Goal: Information Seeking & Learning: Learn about a topic

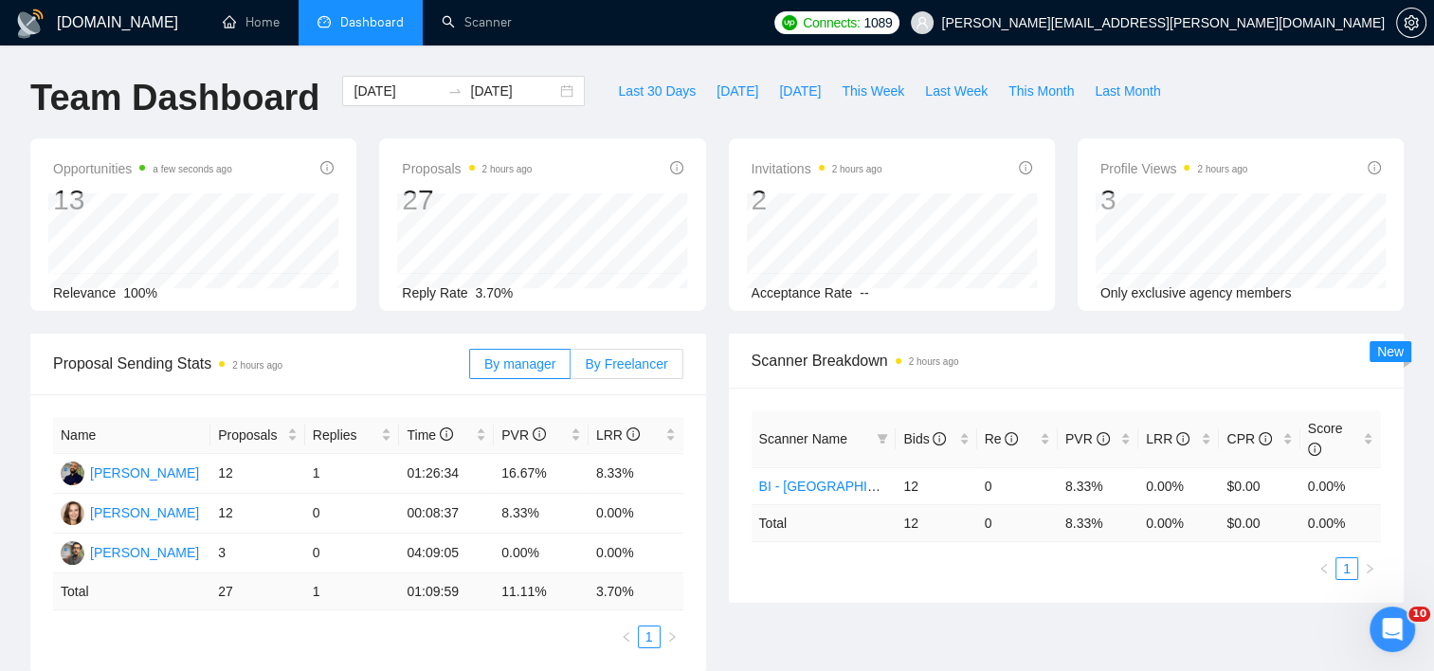
click at [609, 362] on span "By Freelancer" at bounding box center [626, 363] width 82 height 15
click at [571, 369] on input "By Freelancer" at bounding box center [571, 369] width 0 height 0
click at [609, 362] on span "By Freelancer" at bounding box center [626, 363] width 82 height 15
click at [571, 369] on input "By Freelancer" at bounding box center [571, 369] width 0 height 0
click at [864, 99] on span "This Week" at bounding box center [873, 91] width 63 height 21
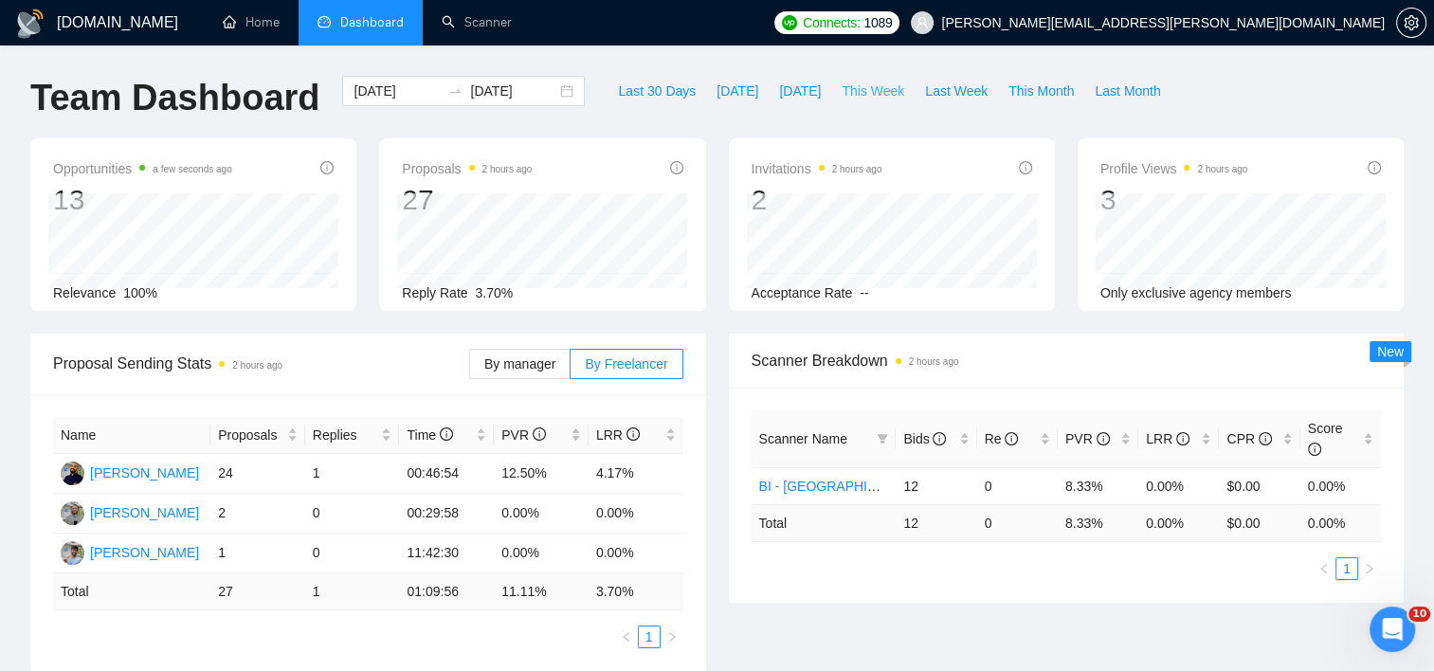
type input "2025-09-08"
type input "2025-09-14"
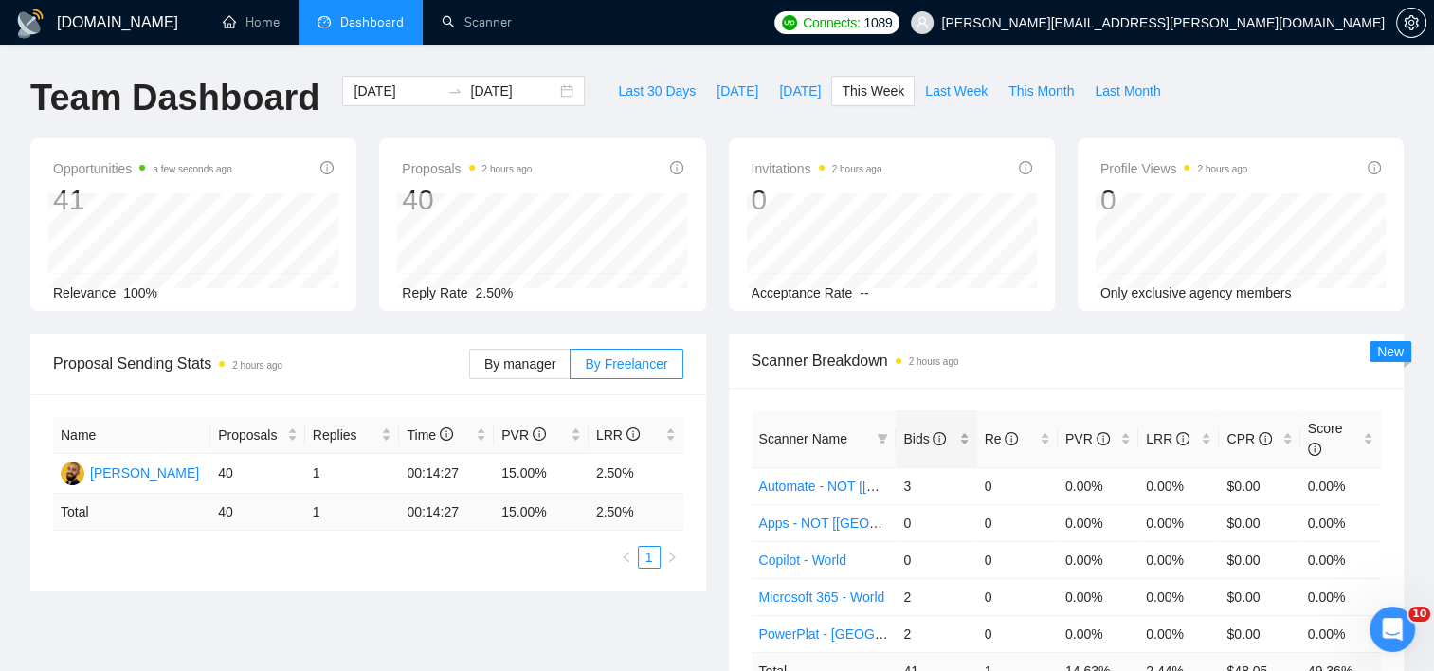
click at [958, 428] on div "Bids" at bounding box center [935, 438] width 65 height 21
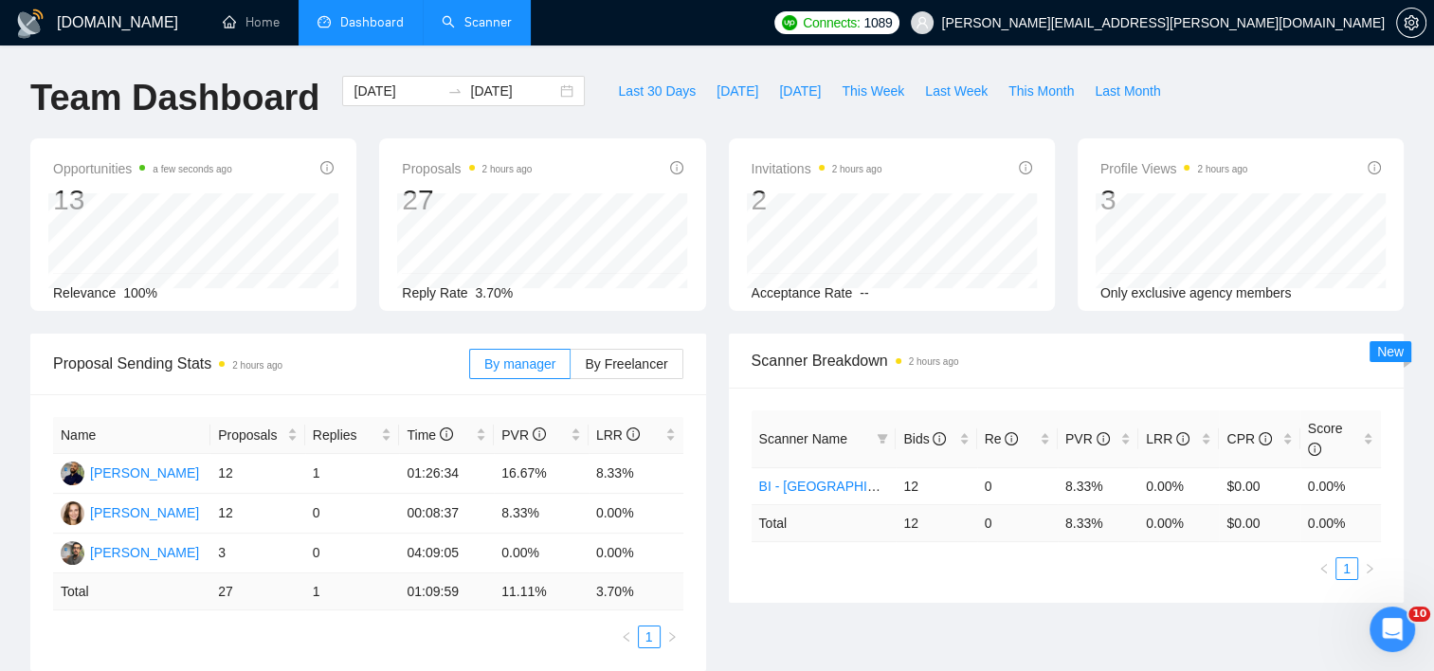
click at [490, 14] on link "Scanner" at bounding box center [477, 22] width 70 height 16
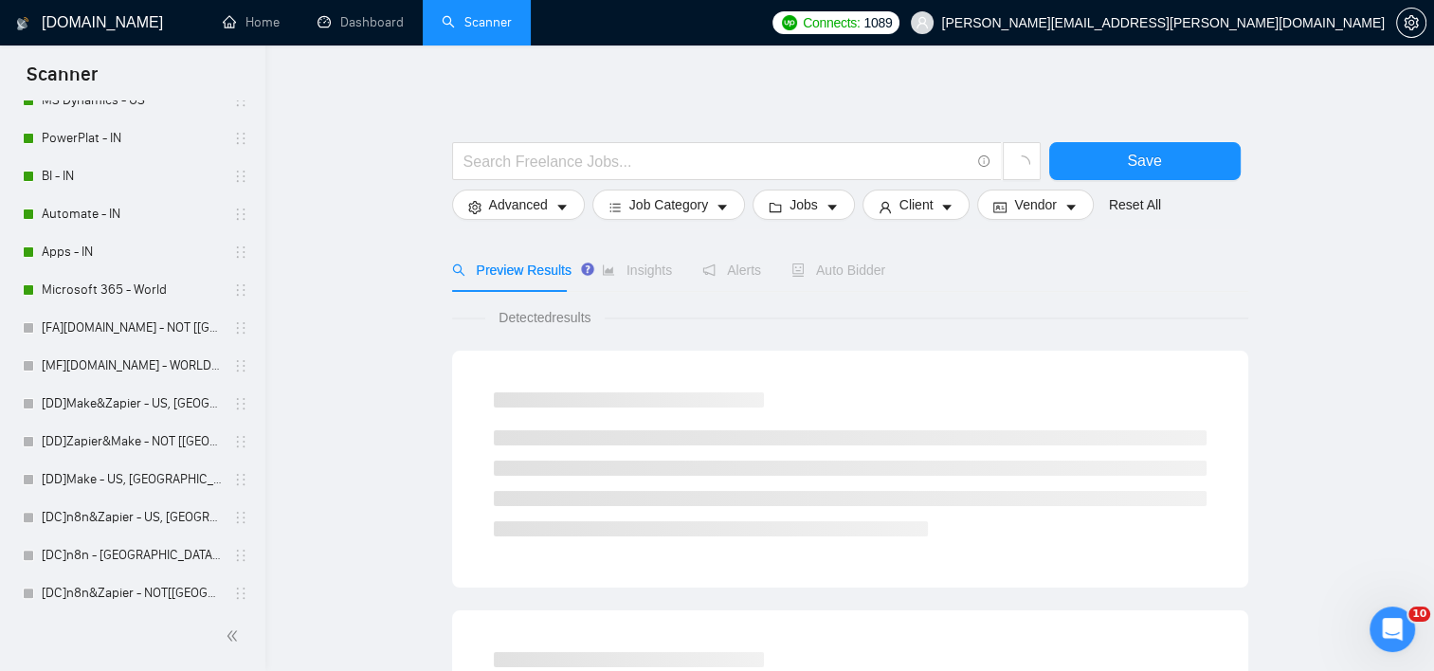
scroll to position [653, 0]
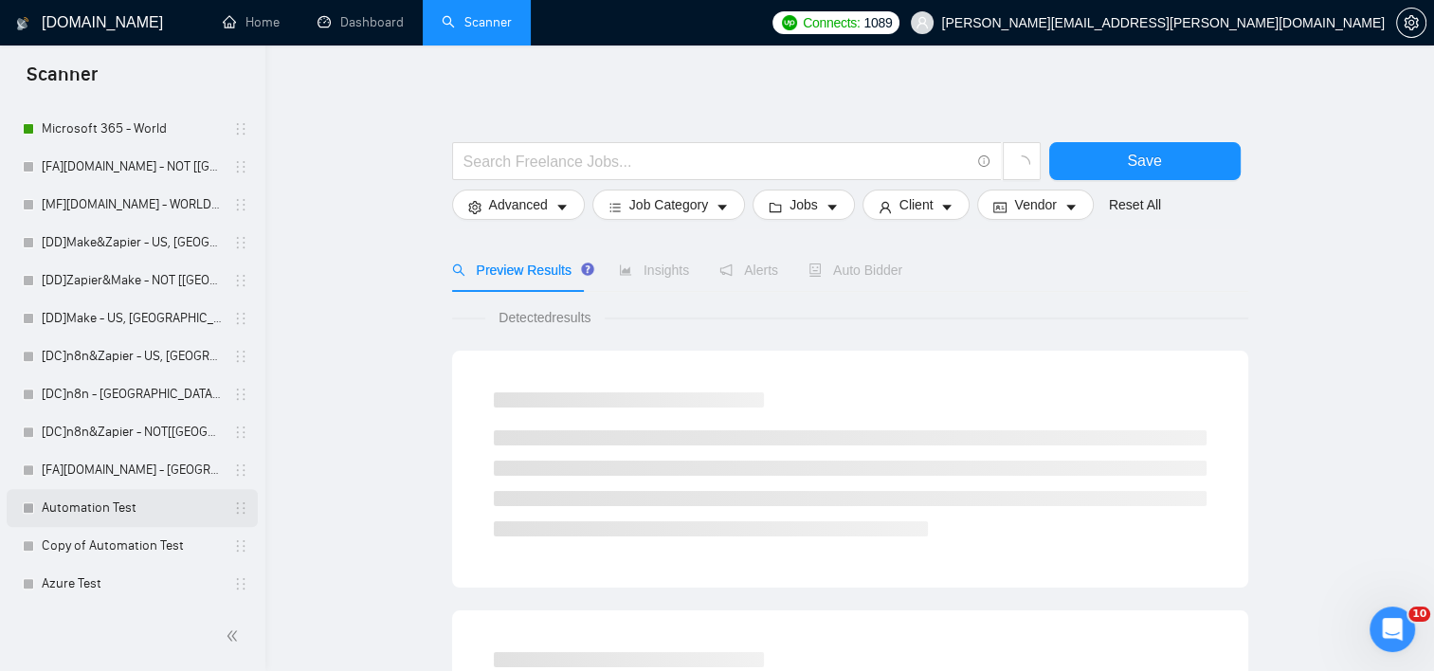
click at [94, 516] on link "Automation Test" at bounding box center [132, 508] width 180 height 38
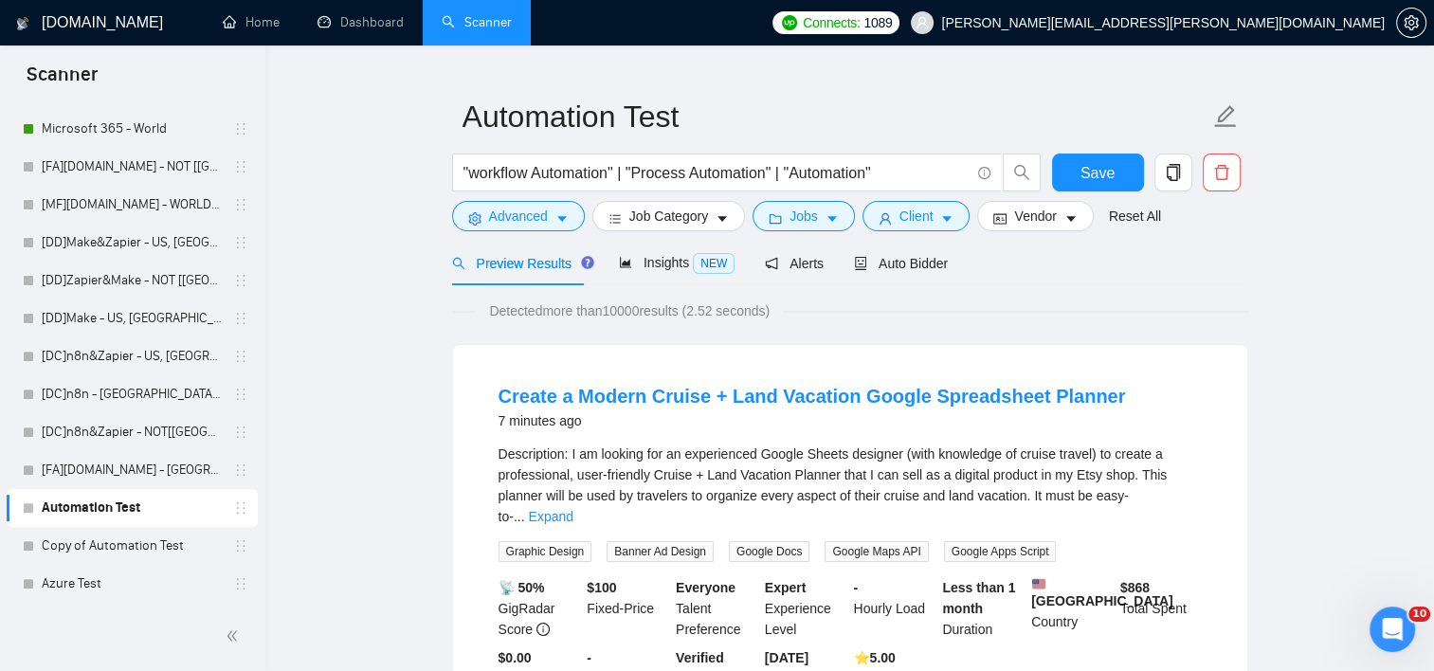
scroll to position [38, 0]
click at [573, 508] on link "Expand" at bounding box center [551, 515] width 45 height 15
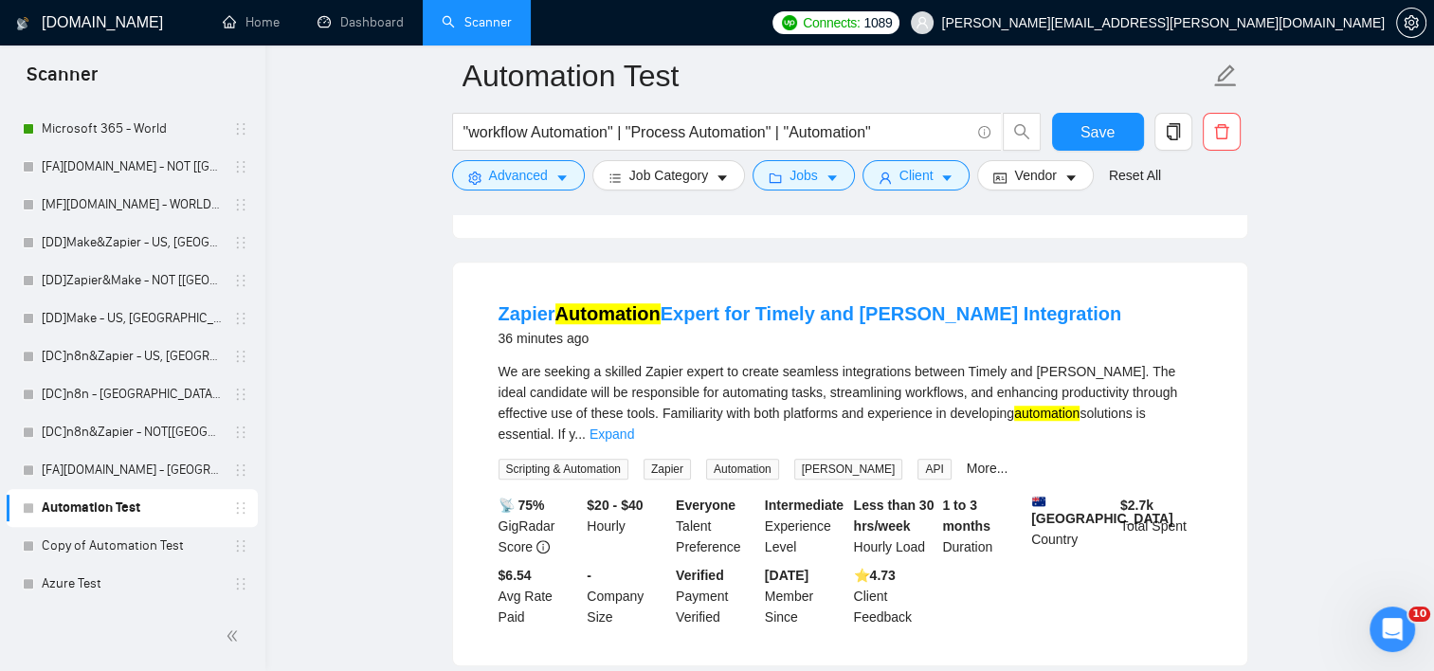
scroll to position [1369, 0]
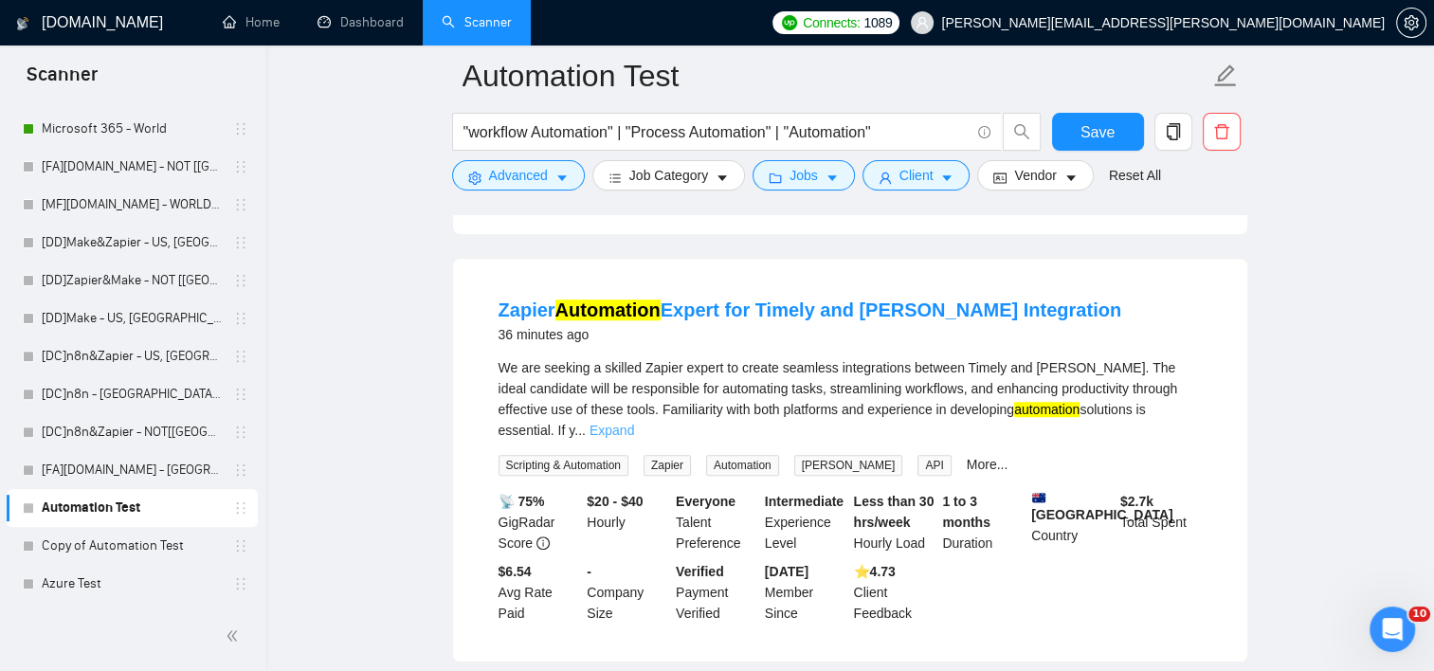
click at [634, 423] on link "Expand" at bounding box center [612, 430] width 45 height 15
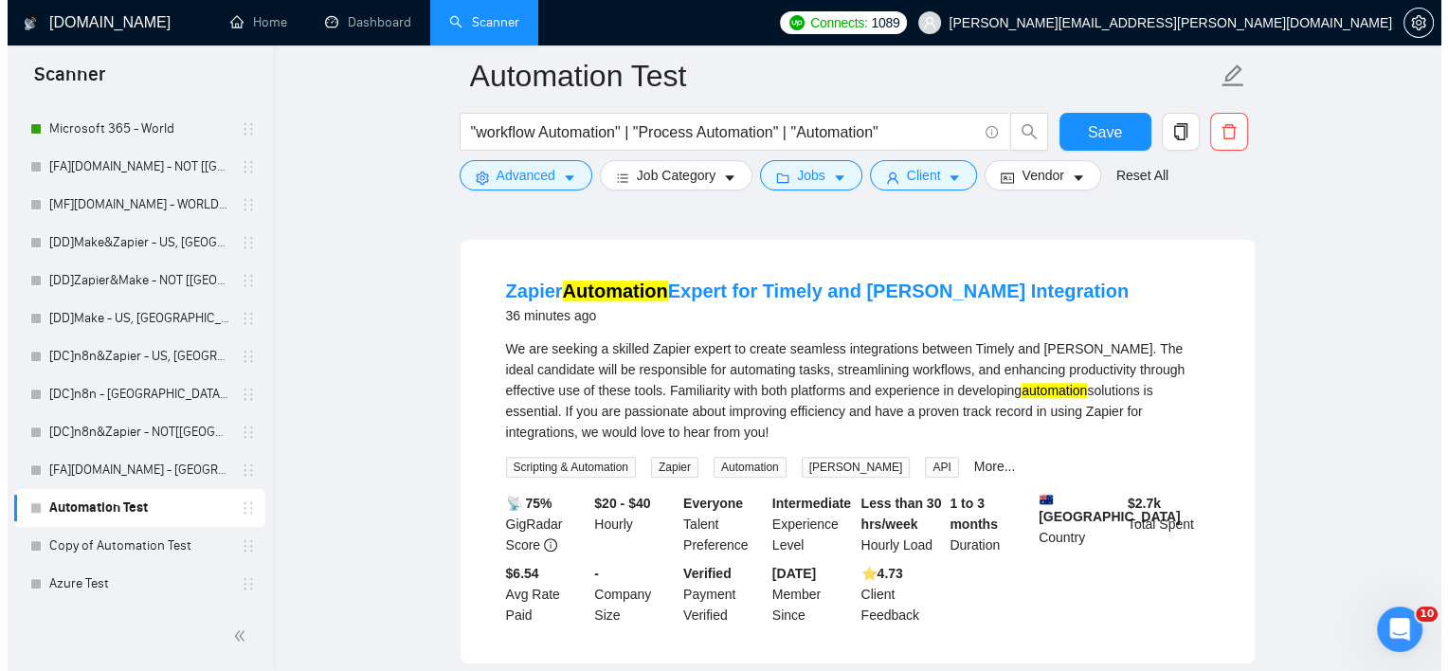
scroll to position [1392, 0]
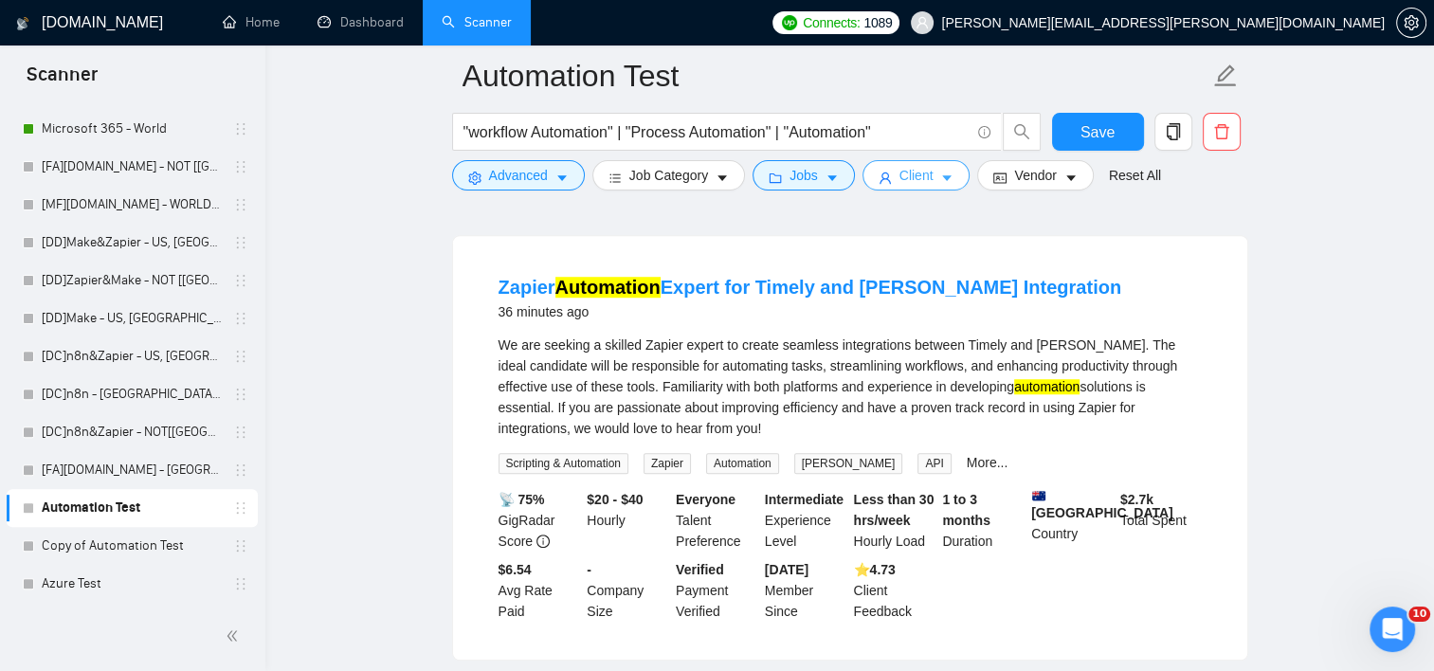
click at [909, 187] on button "Client" at bounding box center [917, 175] width 108 height 30
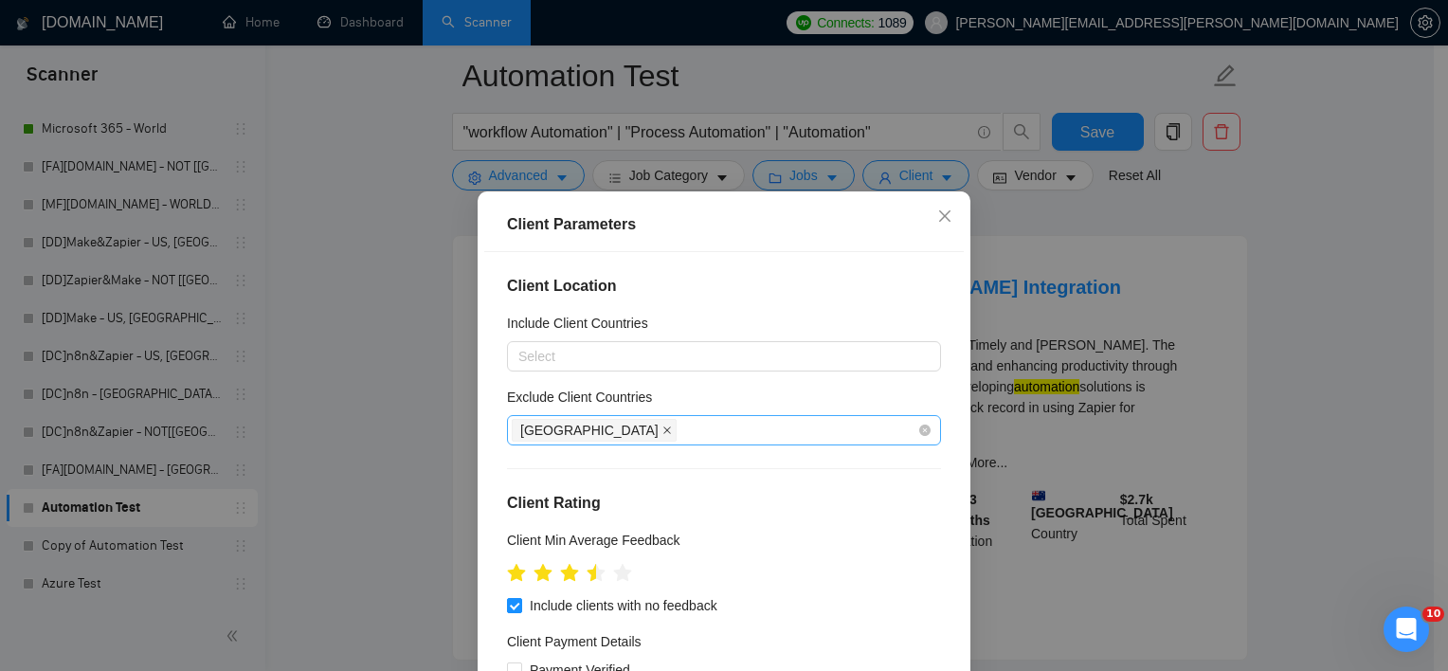
click at [663, 434] on icon "close" at bounding box center [667, 430] width 9 height 9
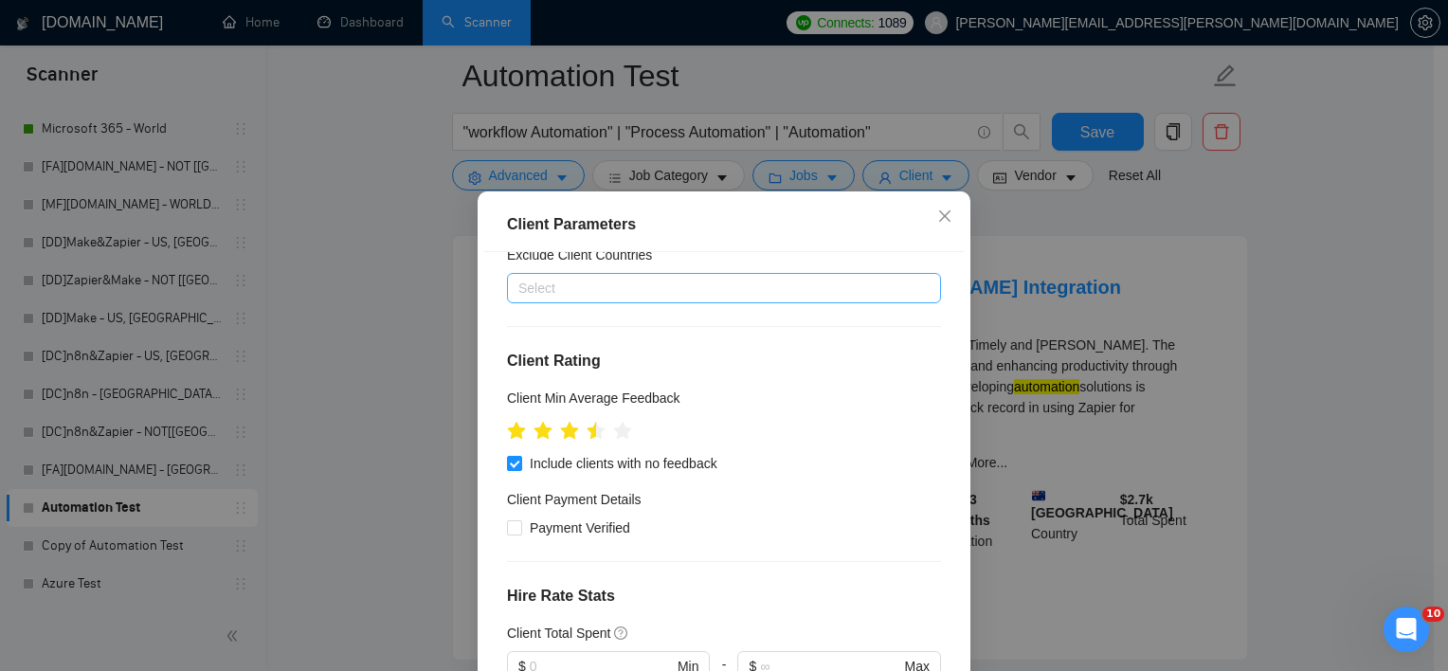
scroll to position [143, 0]
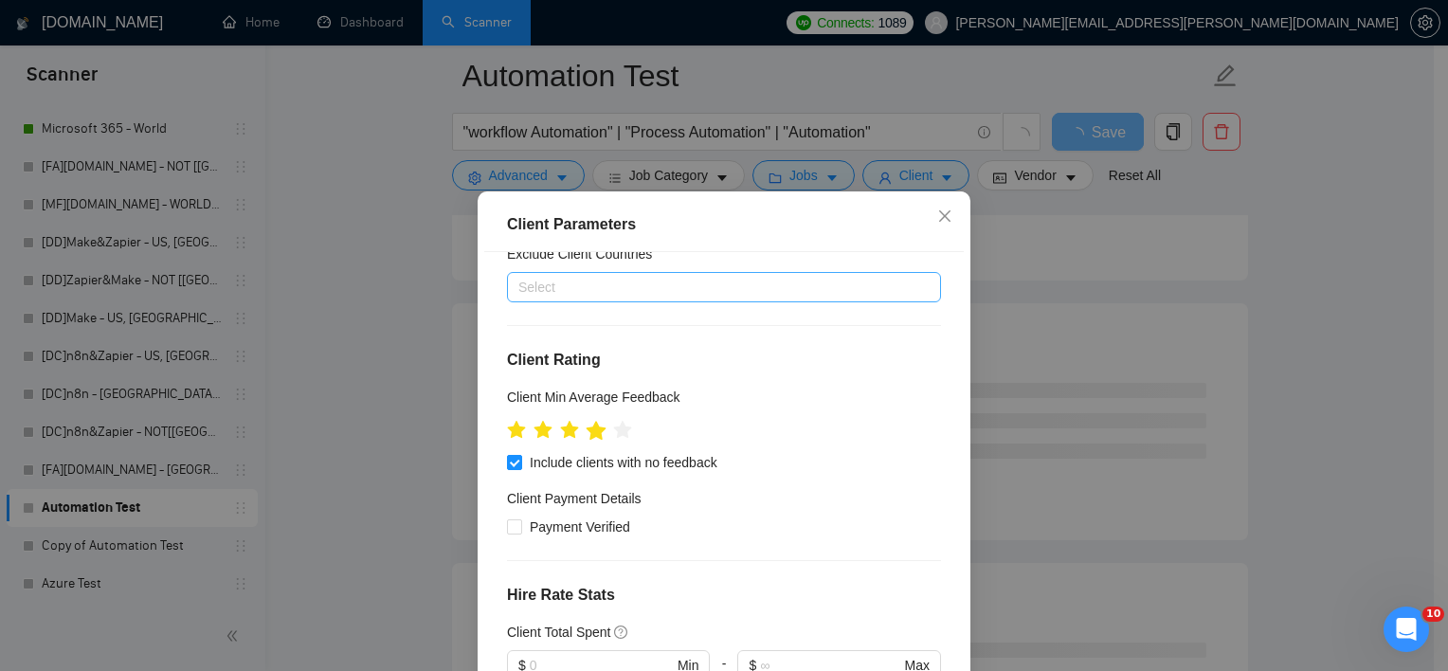
click at [596, 432] on icon "star" at bounding box center [596, 431] width 21 height 21
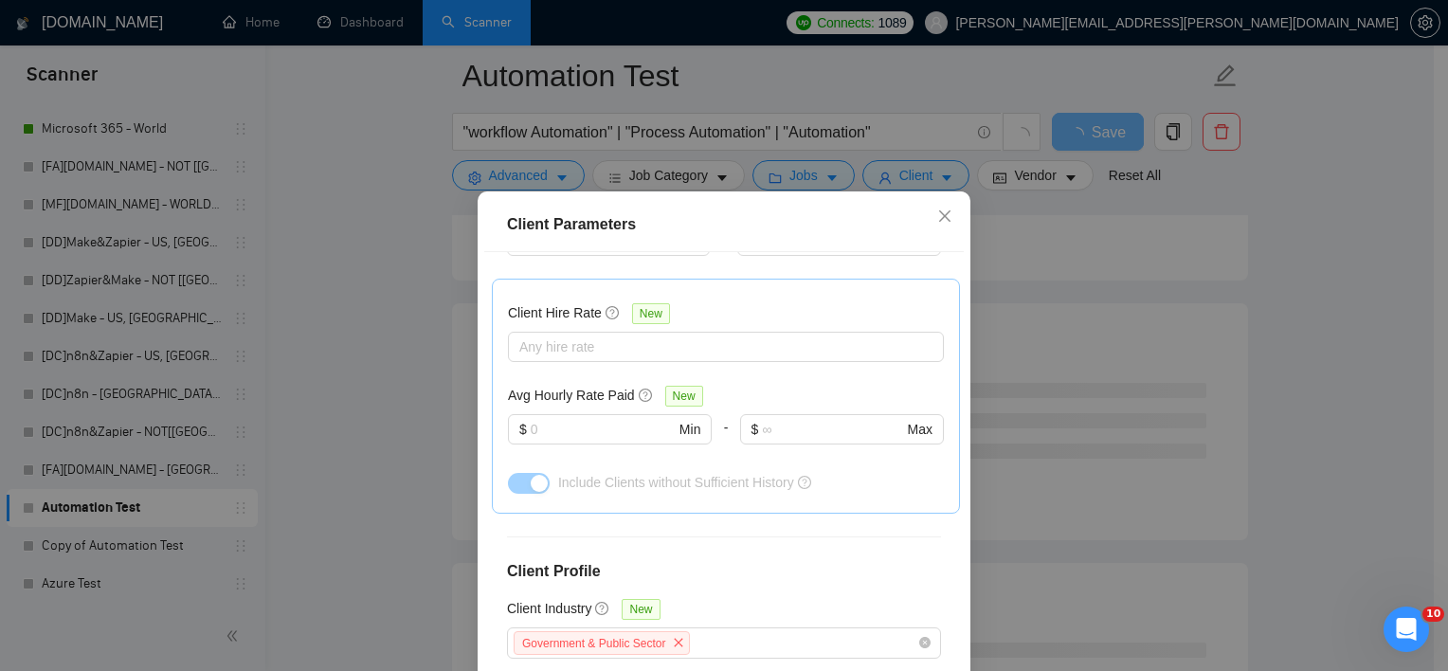
scroll to position [713, 0]
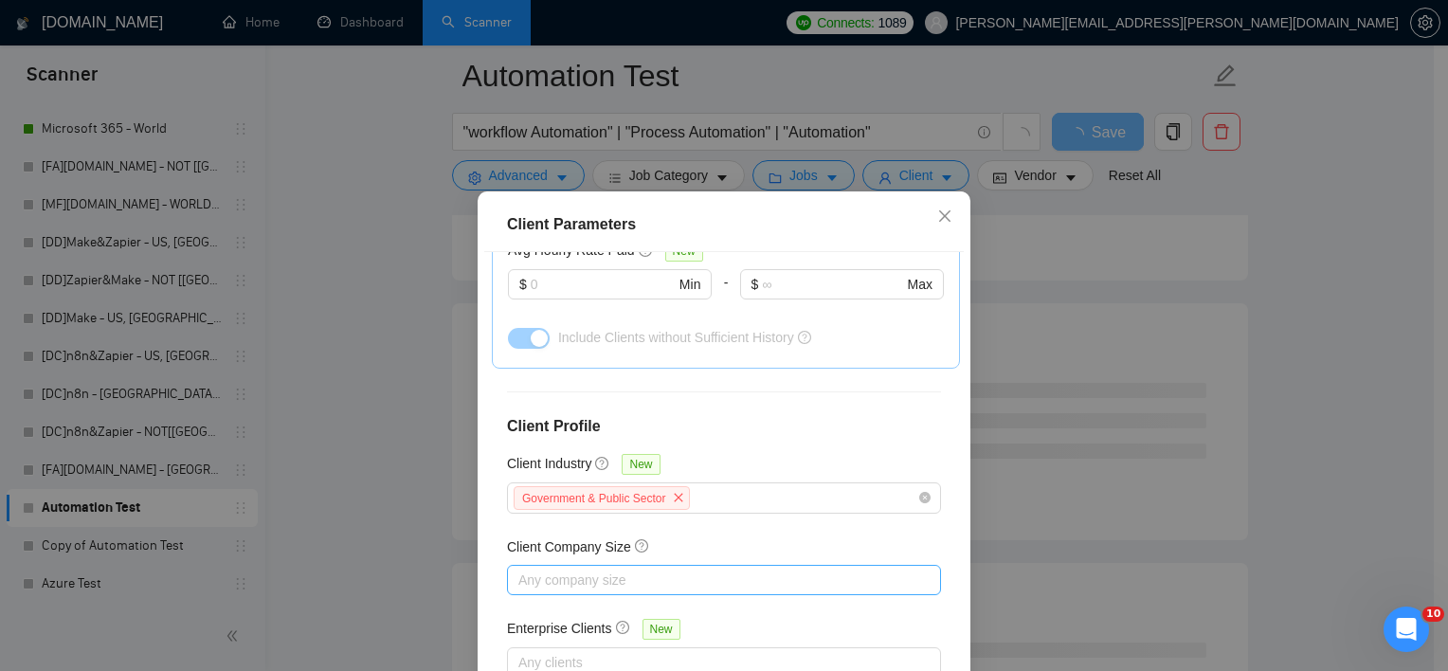
click at [675, 577] on div at bounding box center [715, 580] width 406 height 23
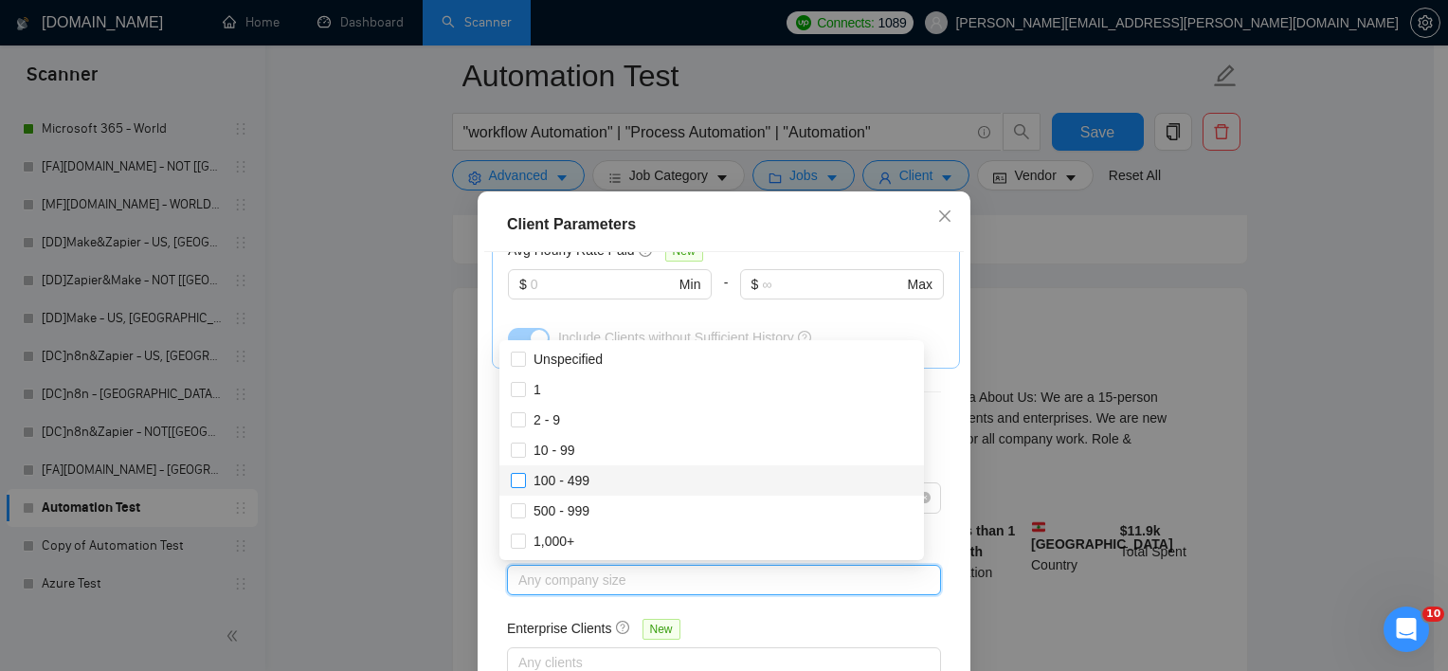
click at [569, 477] on span "100 - 499" at bounding box center [562, 480] width 56 height 15
click at [524, 477] on input "100 - 499" at bounding box center [517, 479] width 13 height 13
checkbox input "true"
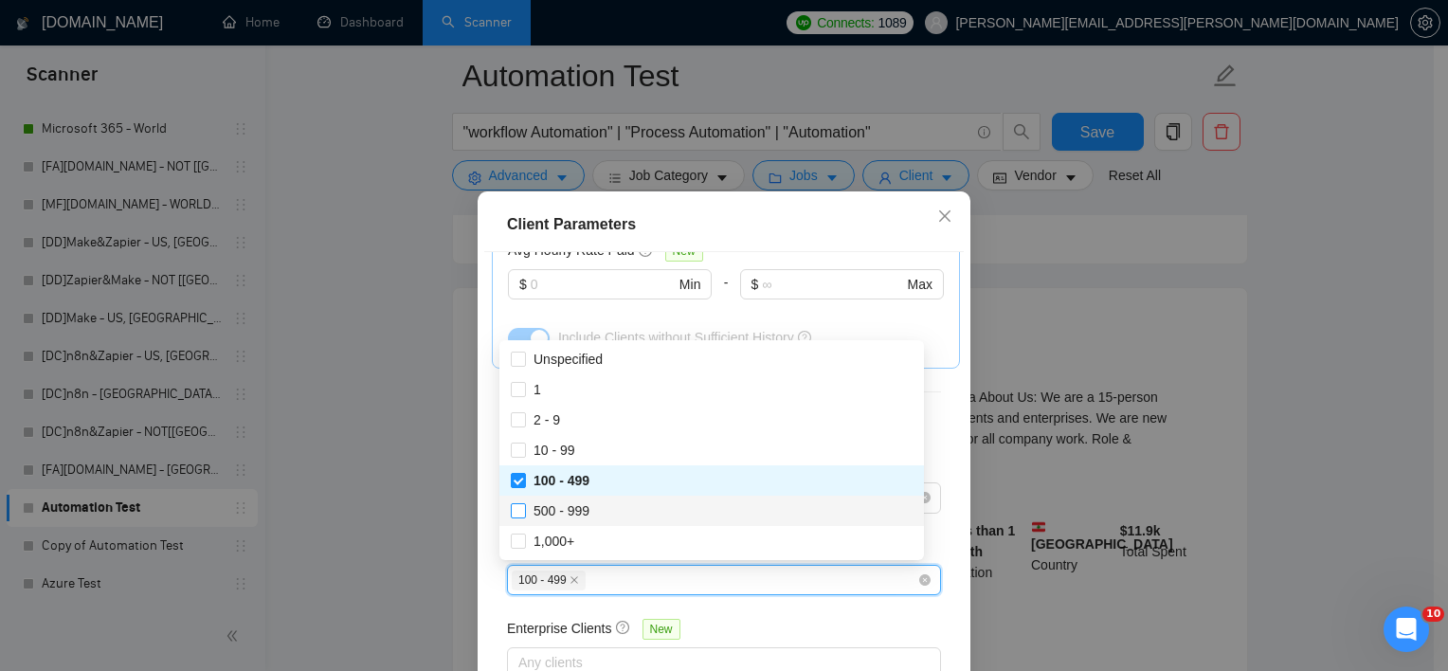
click at [546, 515] on span "500 - 999" at bounding box center [562, 510] width 56 height 15
click at [524, 515] on input "500 - 999" at bounding box center [517, 509] width 13 height 13
checkbox input "true"
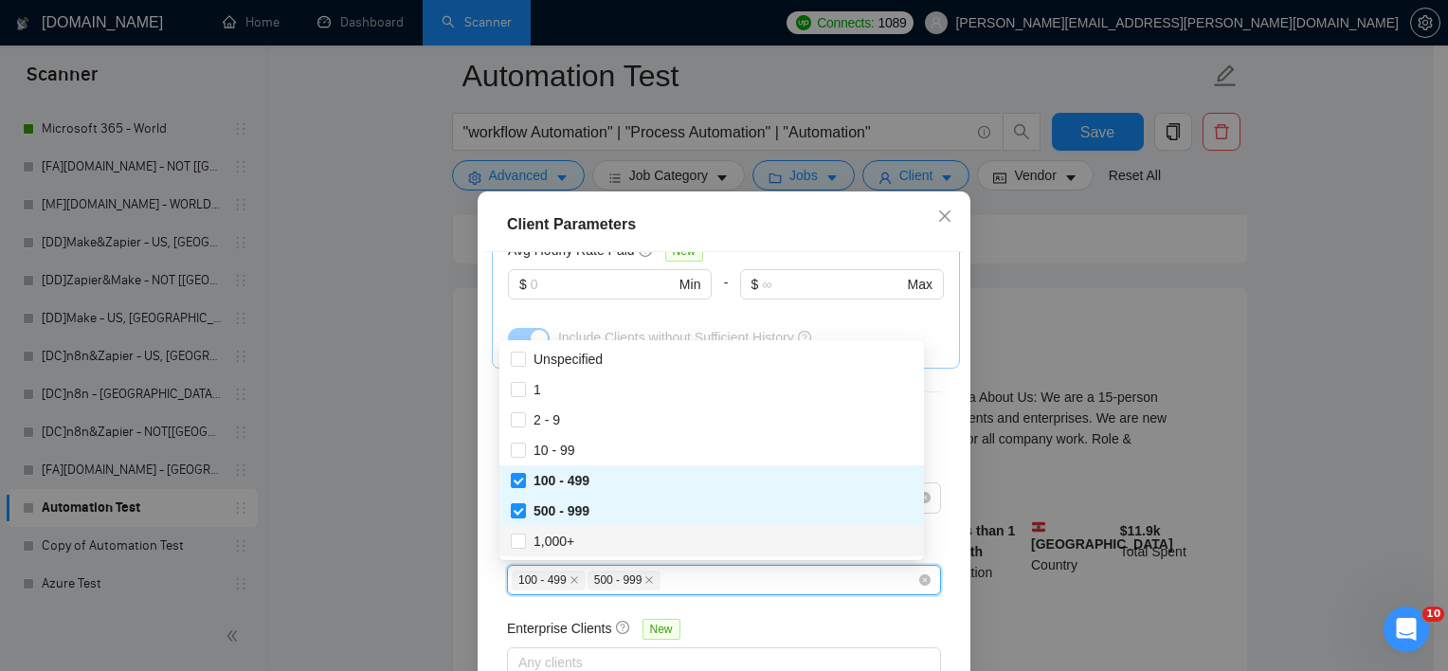
click at [546, 527] on div "1,000+" at bounding box center [712, 541] width 425 height 30
checkbox input "true"
click at [484, 576] on div "Client Location Include Client Countries Select Exclude Client Countries Select…" at bounding box center [724, 487] width 480 height 470
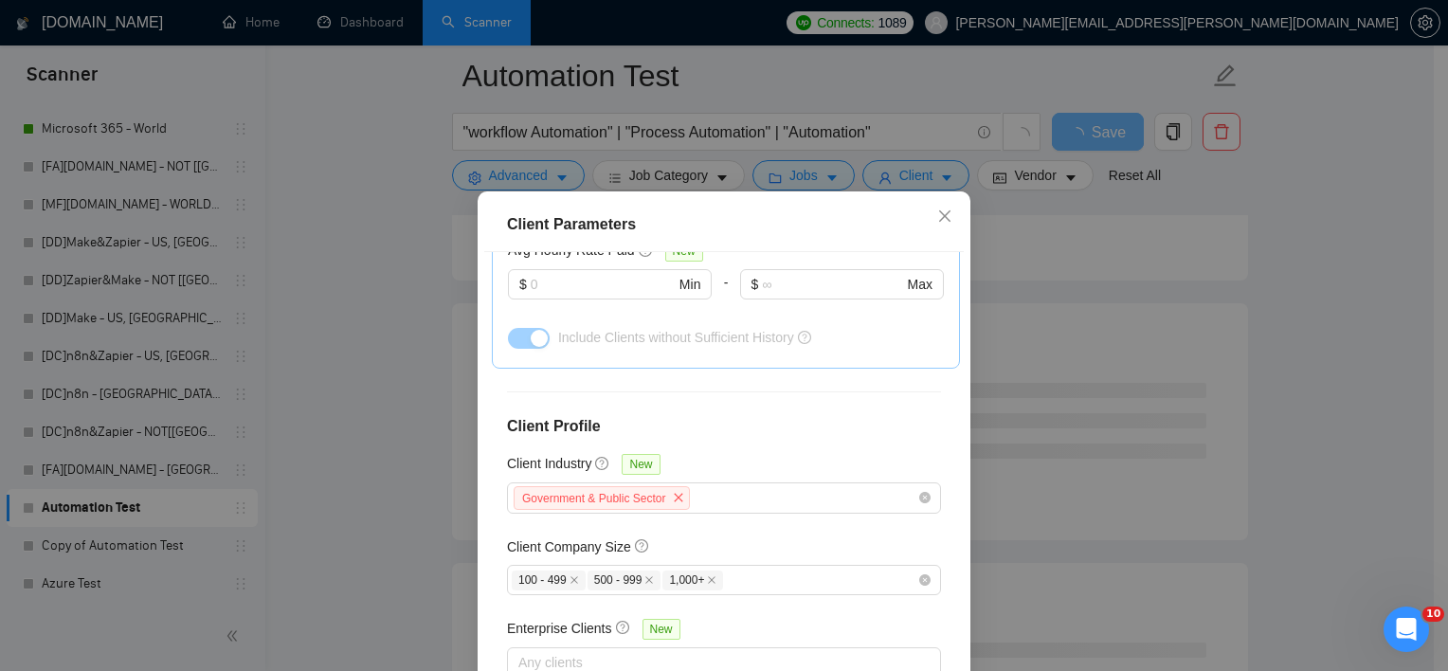
click at [580, 644] on div "Enterprise Clients New" at bounding box center [724, 632] width 434 height 29
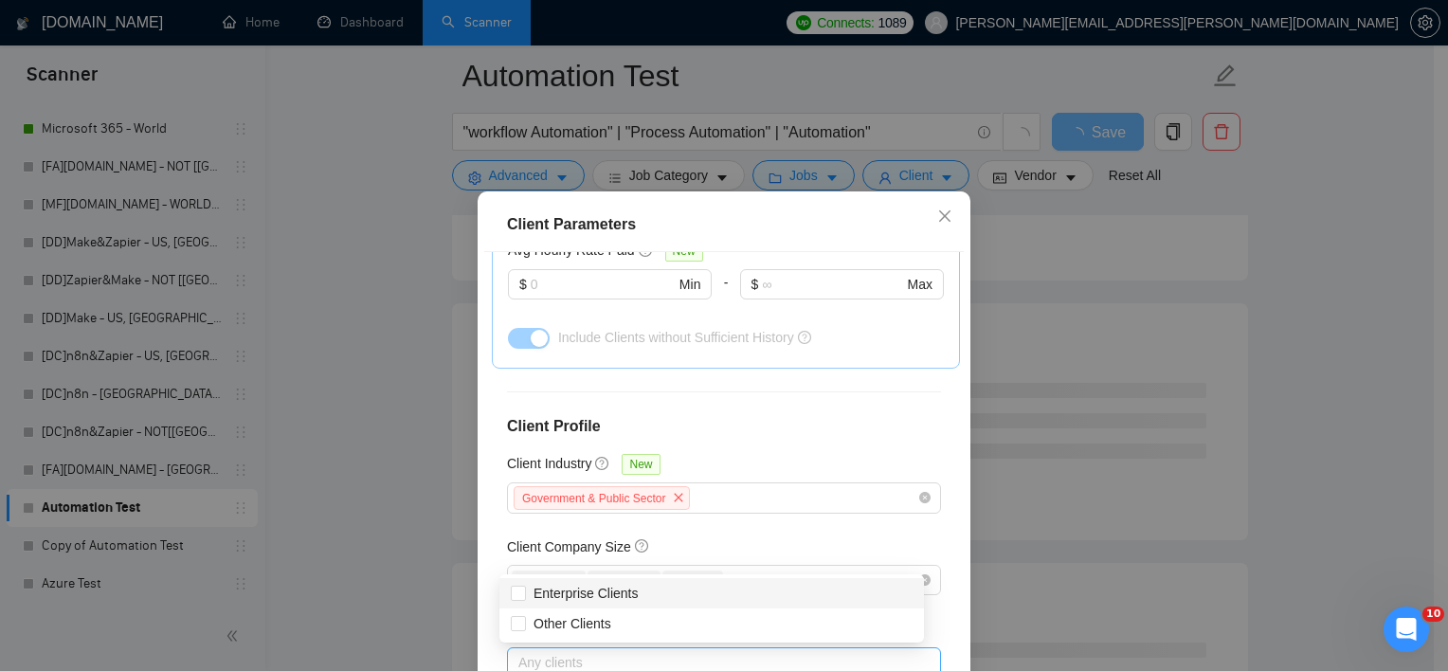
click at [572, 651] on div at bounding box center [715, 662] width 406 height 23
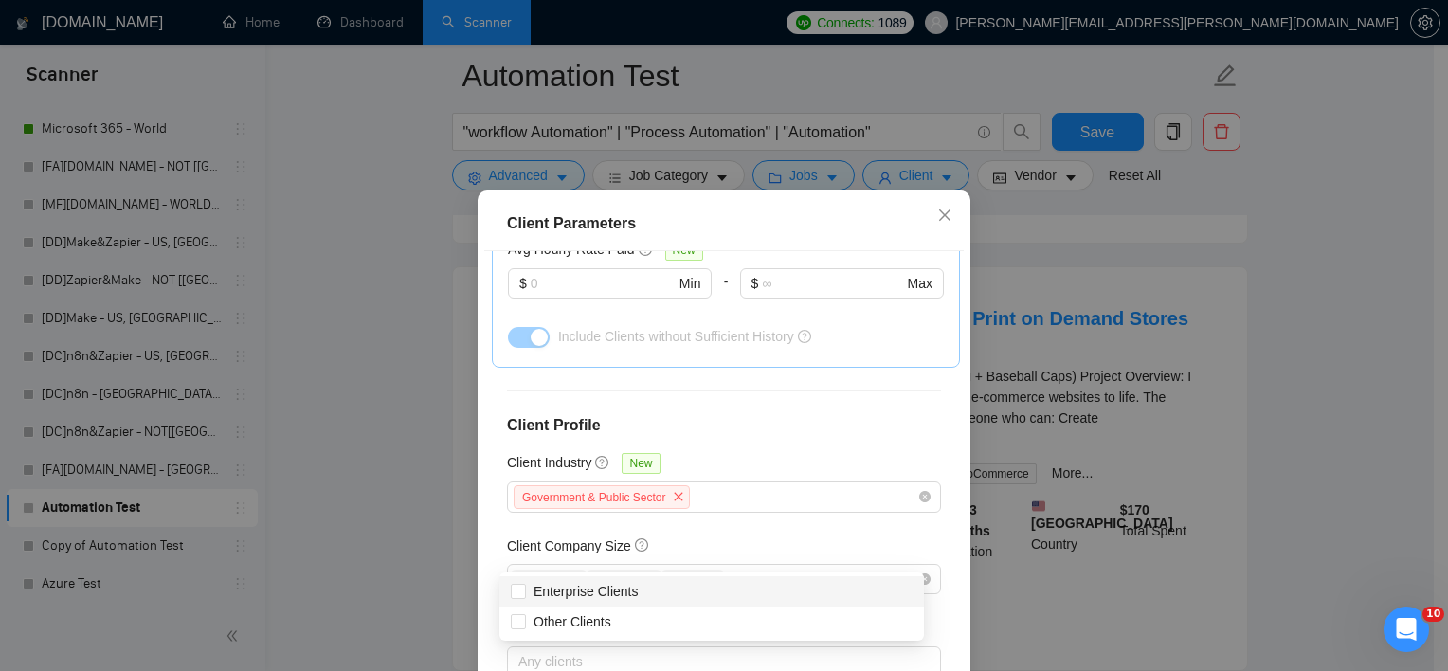
click at [492, 576] on div "Client Location Include Client Countries Select Exclude Client Countries Select…" at bounding box center [724, 486] width 480 height 470
click at [606, 661] on div at bounding box center [715, 661] width 406 height 23
click at [629, 591] on span "Enterprise Clients" at bounding box center [586, 591] width 105 height 15
click at [524, 591] on input "Enterprise Clients" at bounding box center [517, 590] width 13 height 13
checkbox input "true"
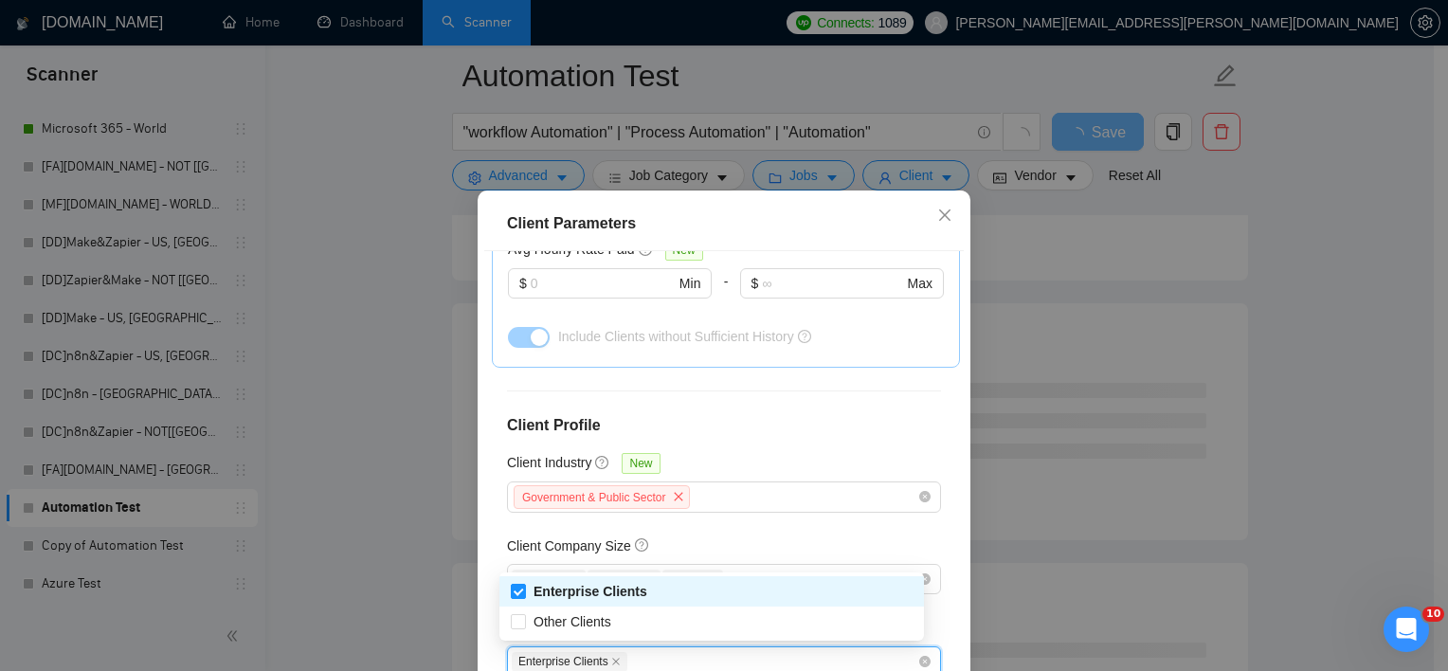
scroll to position [133, 0]
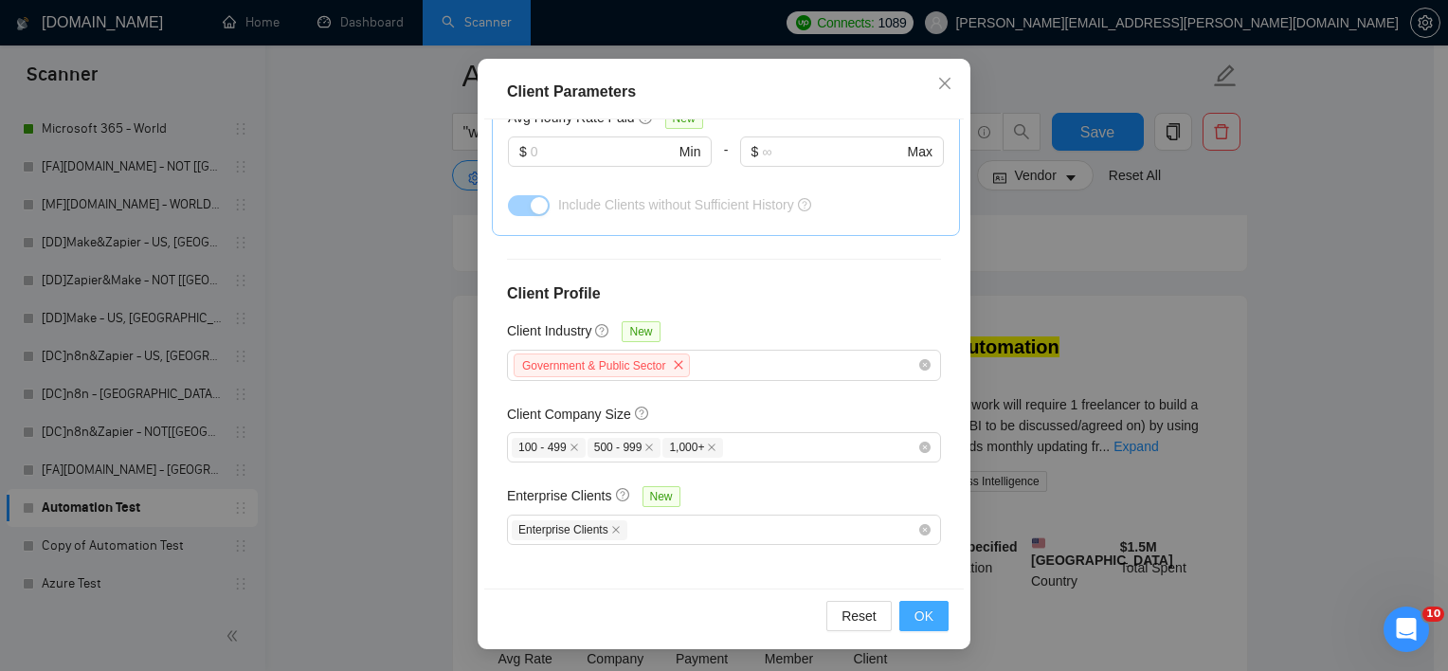
click at [928, 620] on button "OK" at bounding box center [924, 616] width 49 height 30
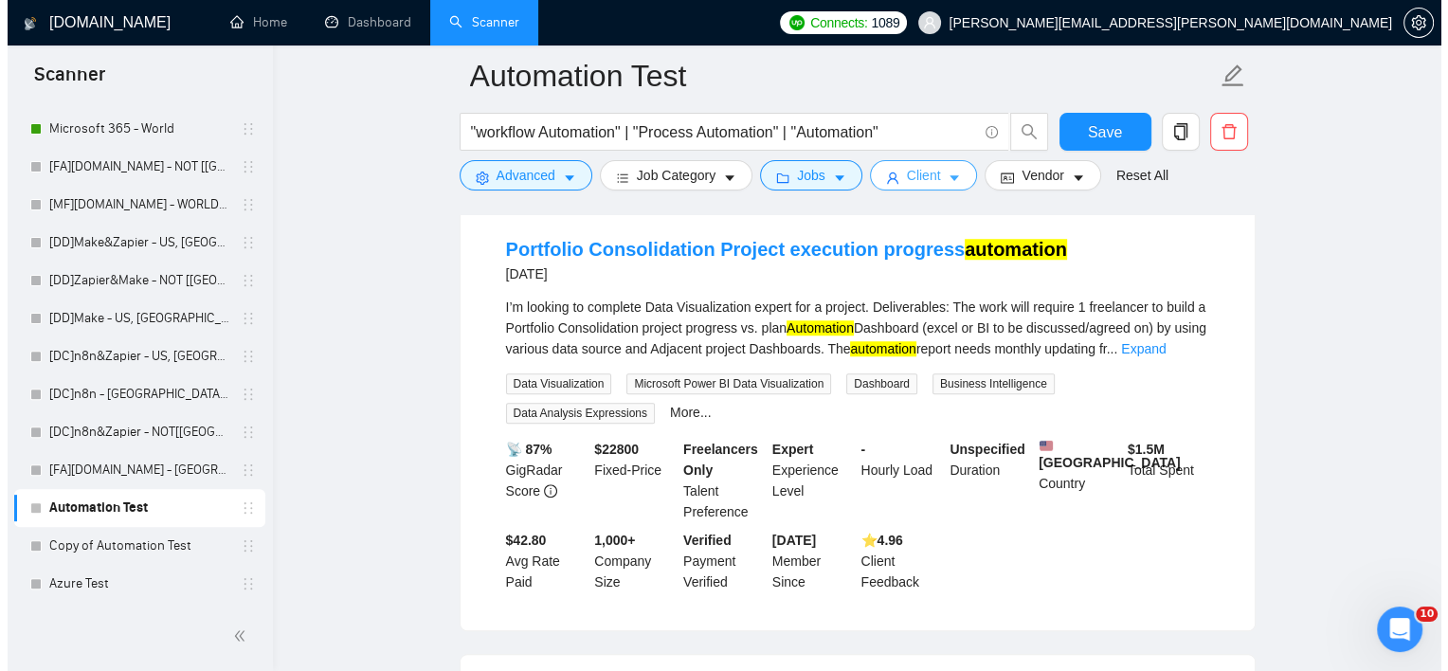
scroll to position [1490, 0]
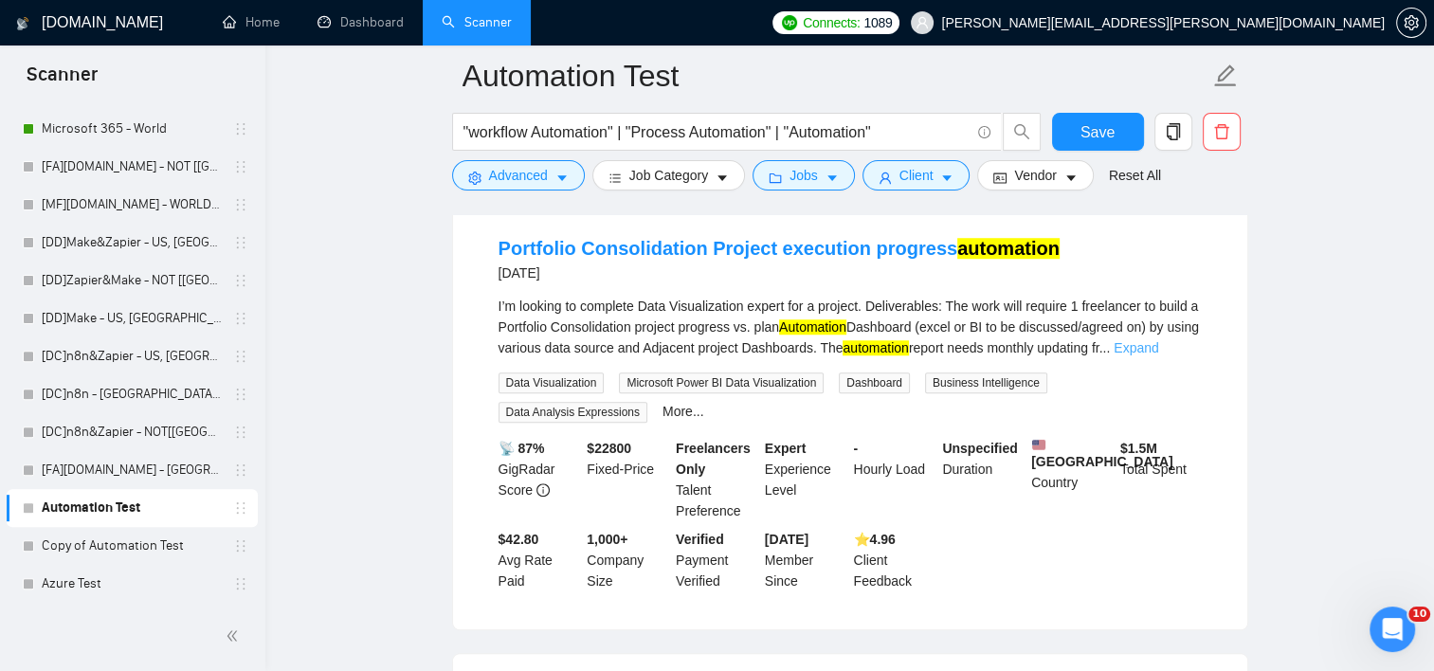
click at [1158, 340] on link "Expand" at bounding box center [1136, 347] width 45 height 15
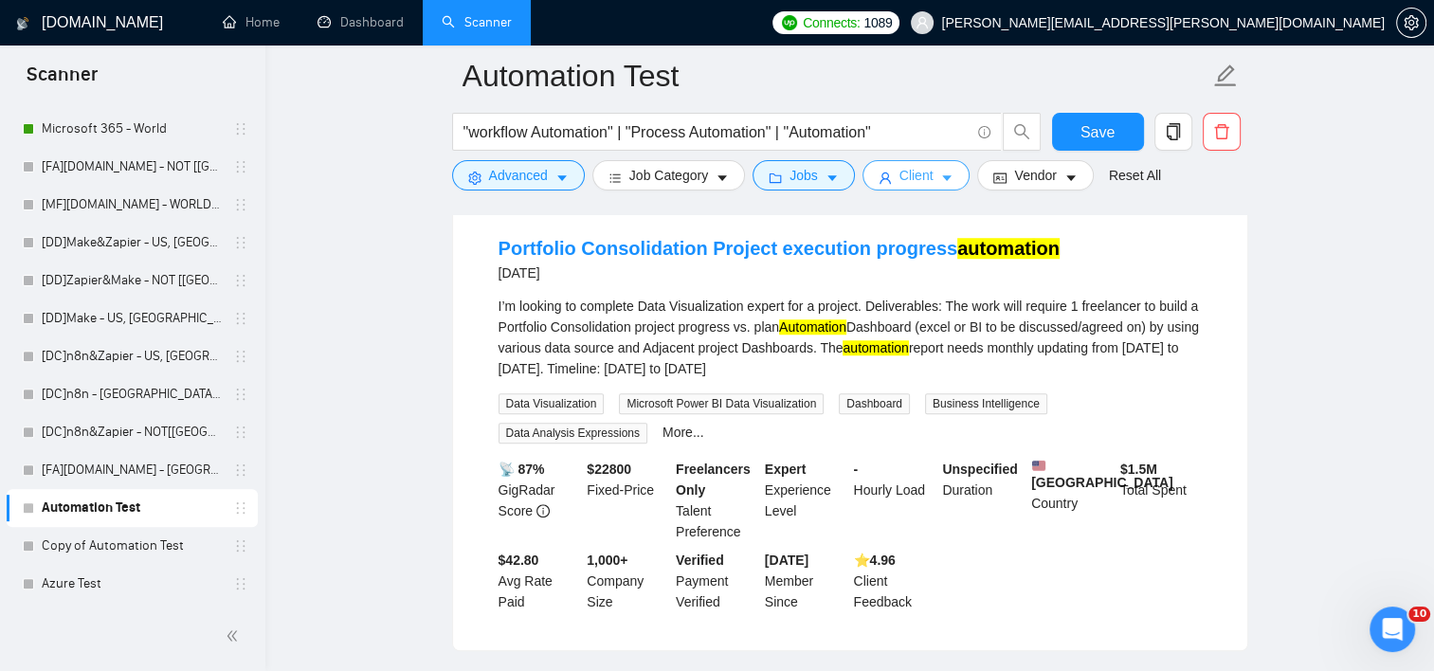
click at [935, 164] on button "Client" at bounding box center [917, 175] width 108 height 30
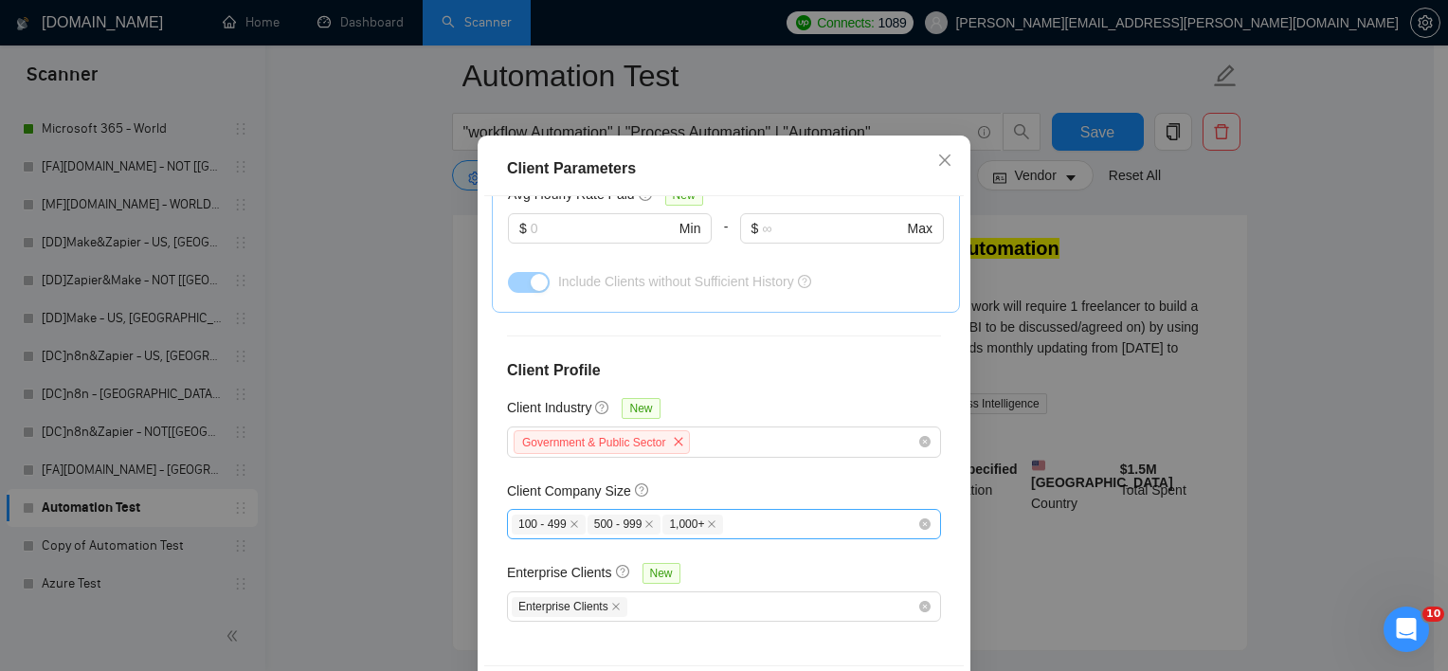
scroll to position [133, 0]
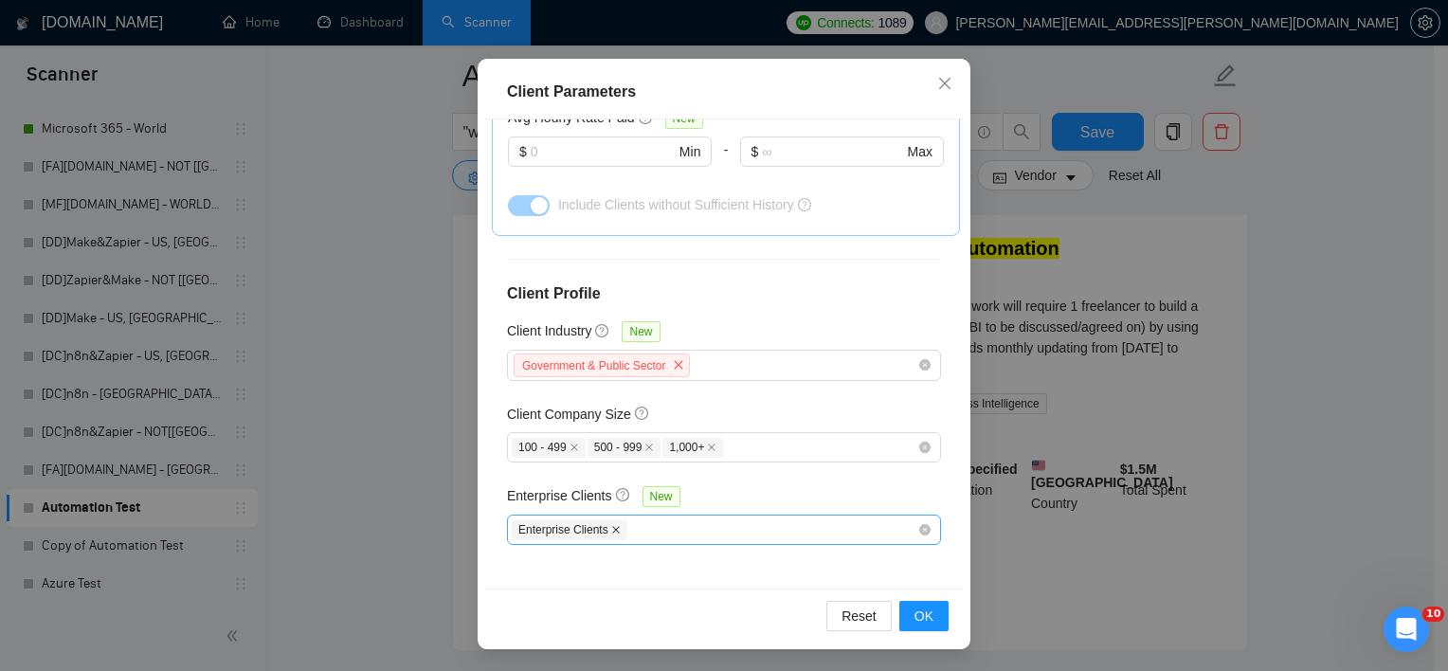
click at [611, 525] on icon "close" at bounding box center [615, 529] width 9 height 9
click at [937, 622] on button "OK" at bounding box center [924, 616] width 49 height 30
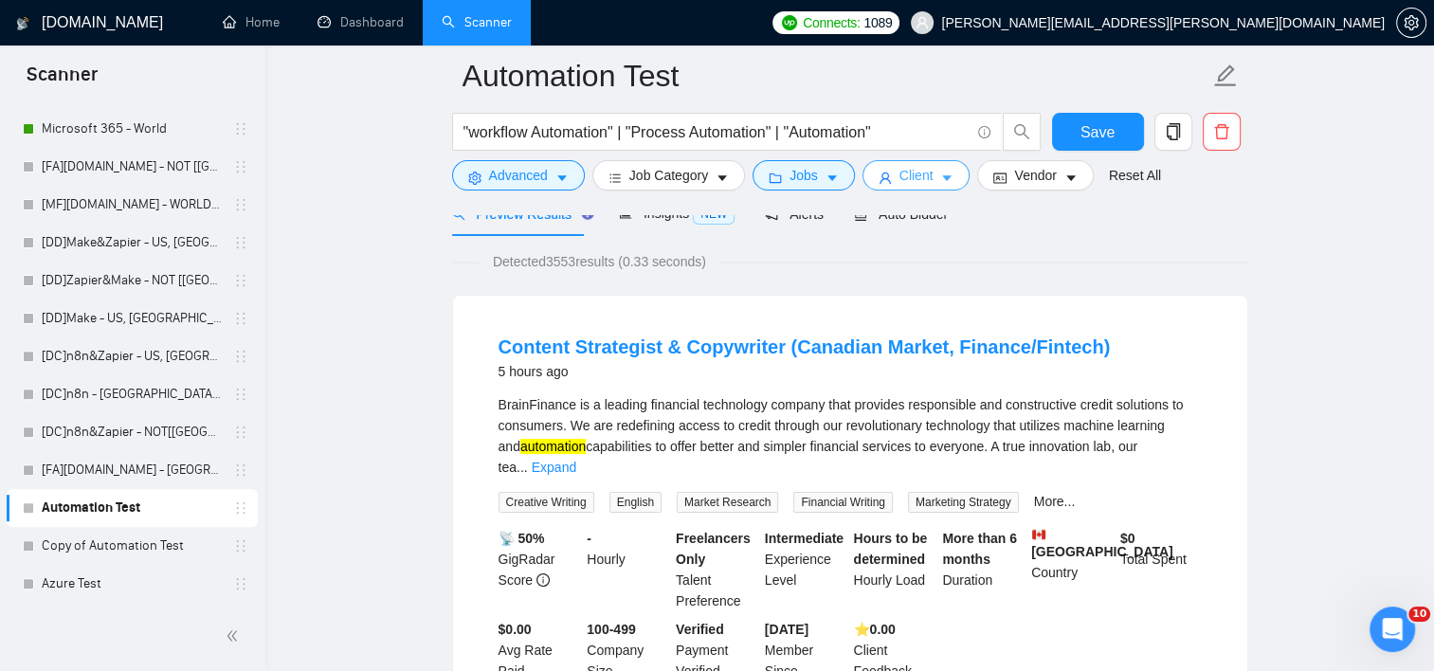
scroll to position [102, 0]
click at [576, 459] on link "Expand" at bounding box center [554, 466] width 45 height 15
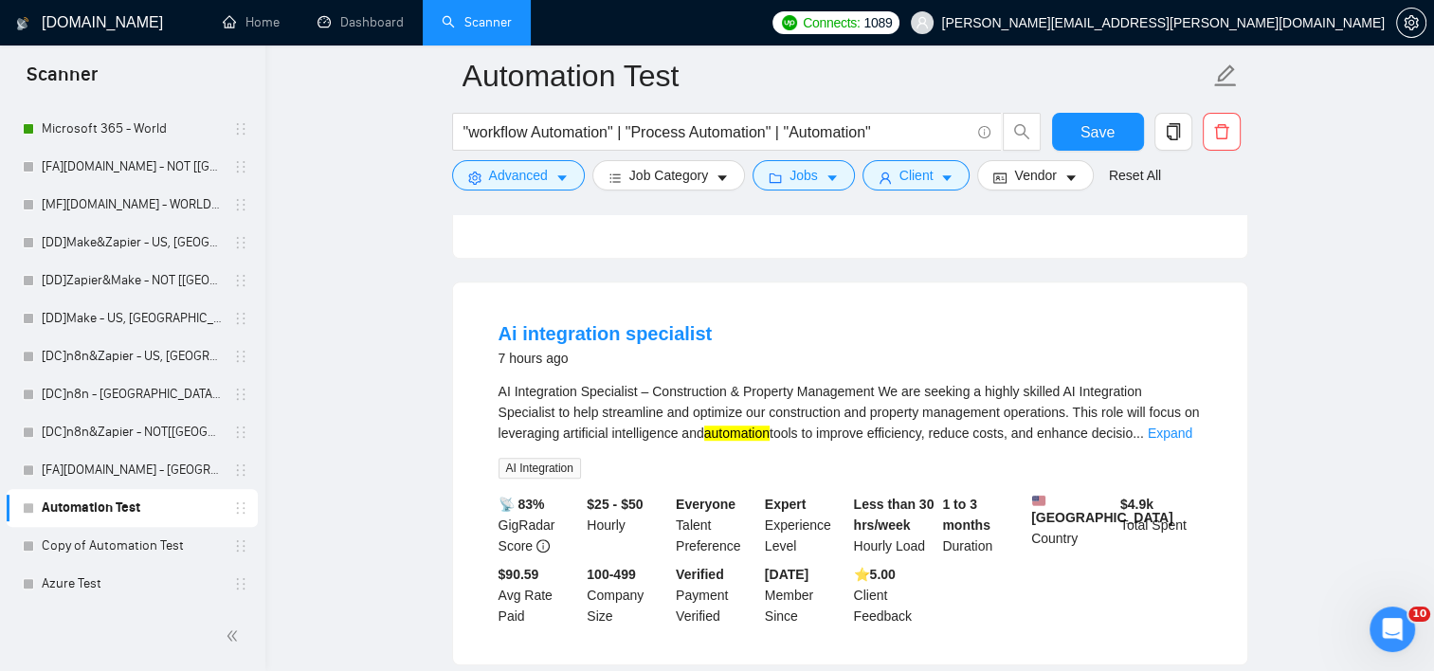
scroll to position [1049, 0]
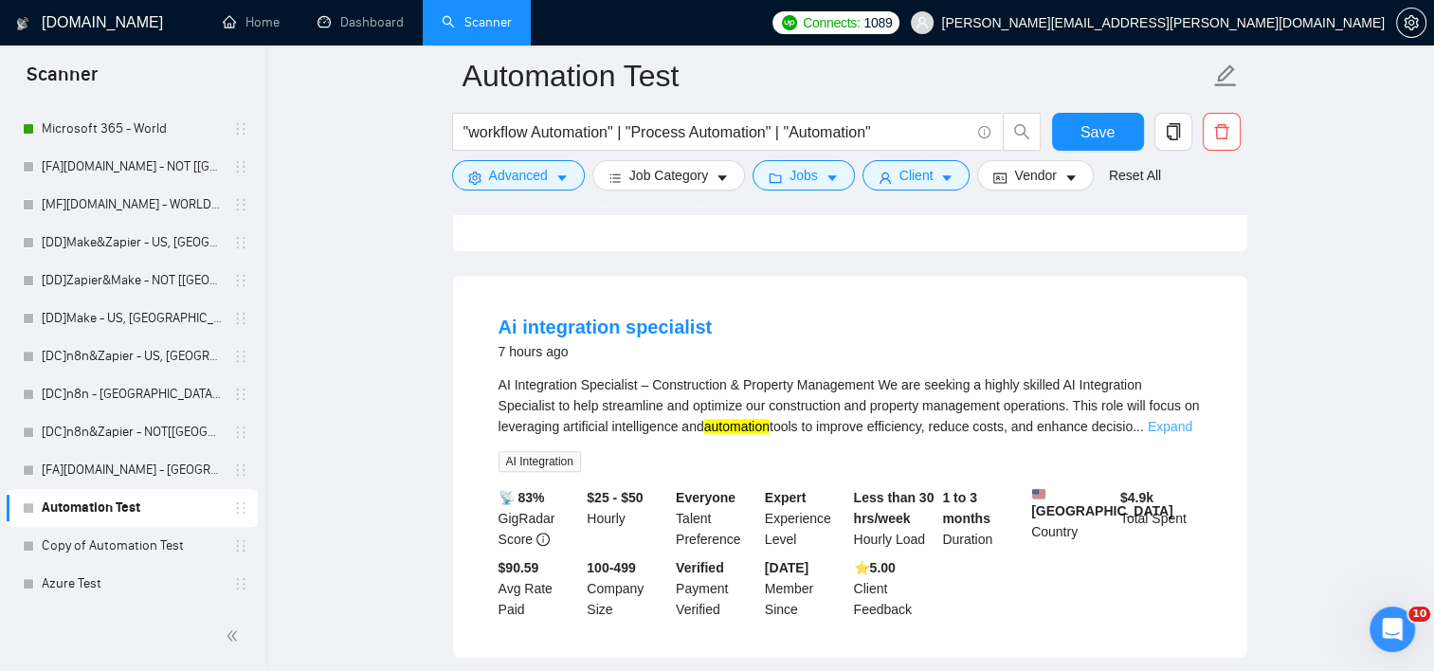
click at [1179, 419] on link "Expand" at bounding box center [1170, 426] width 45 height 15
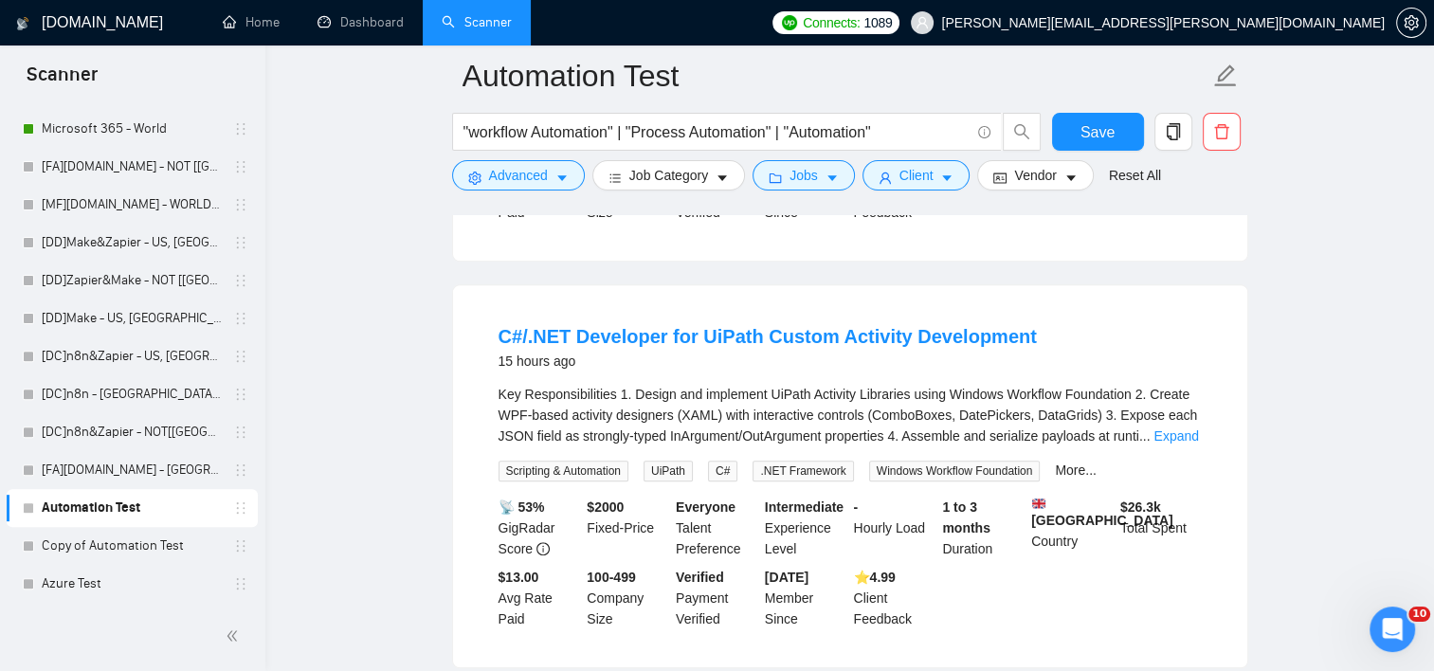
scroll to position [1782, 0]
click at [1181, 427] on link "Expand" at bounding box center [1176, 434] width 45 height 15
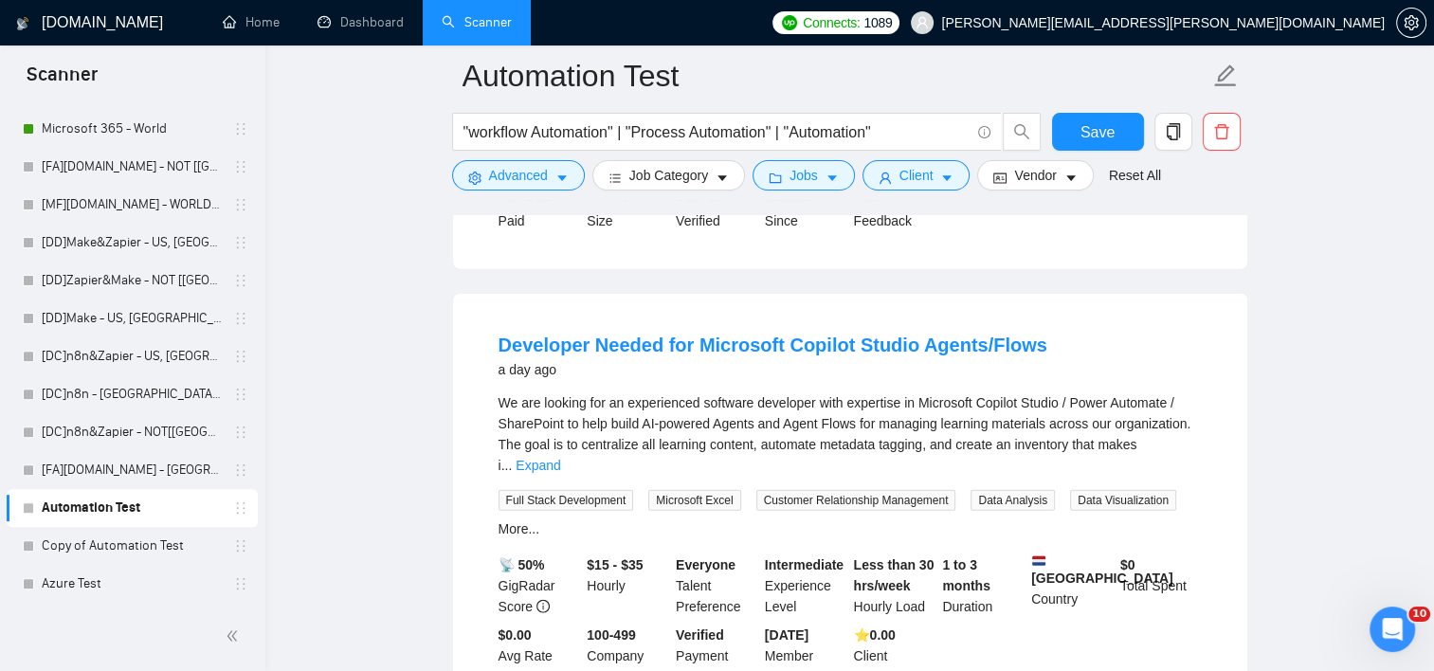
scroll to position [4899, 0]
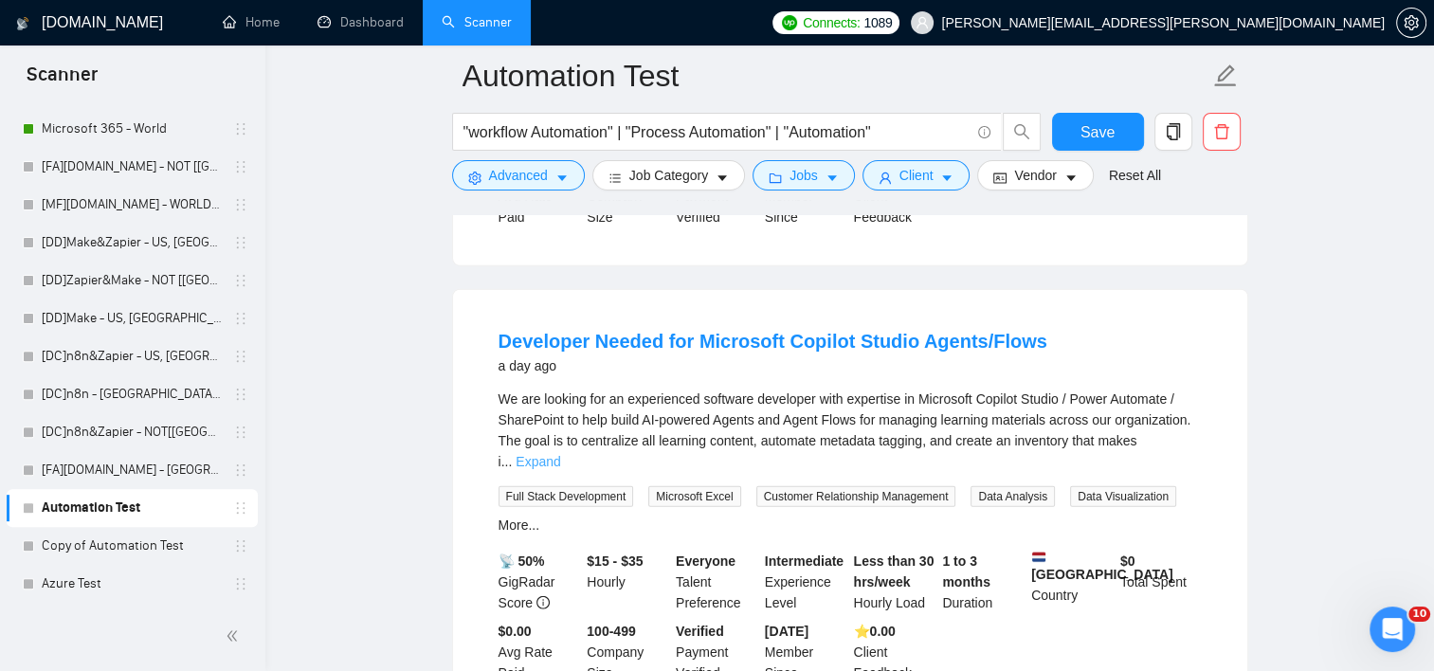
click at [560, 454] on link "Expand" at bounding box center [538, 461] width 45 height 15
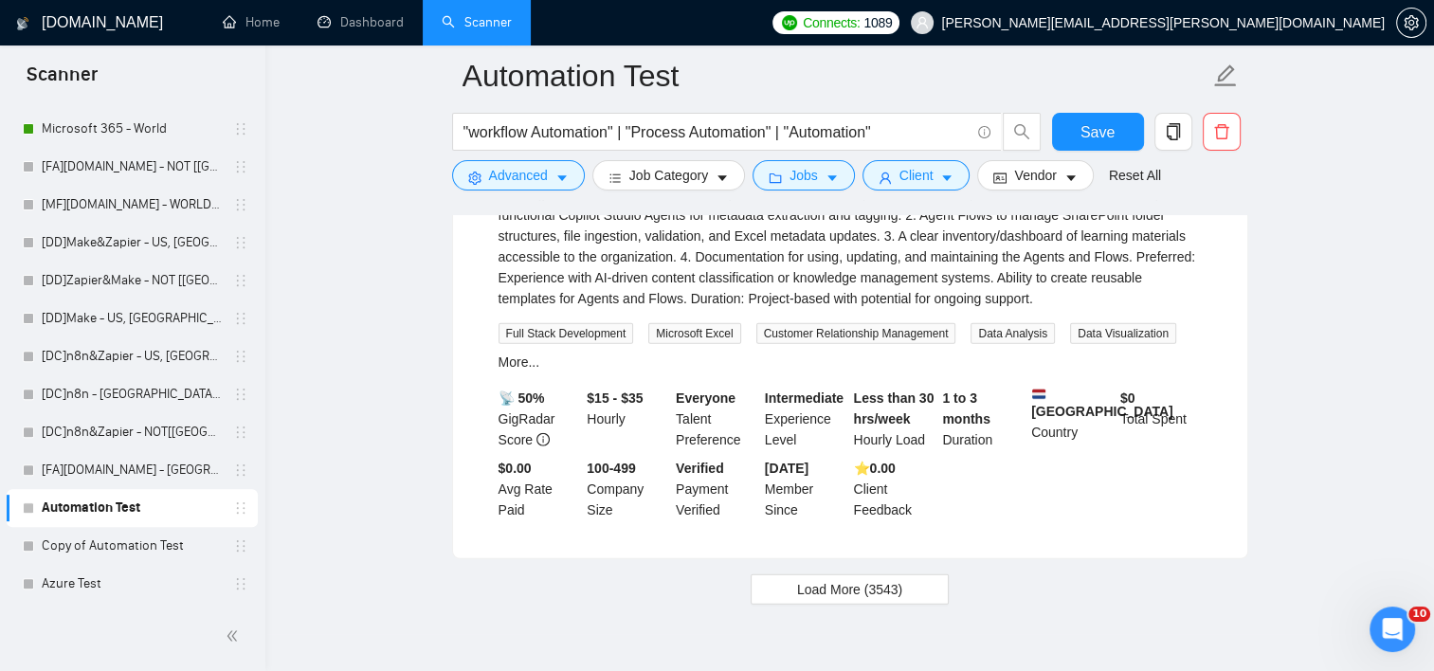
scroll to position [5401, 0]
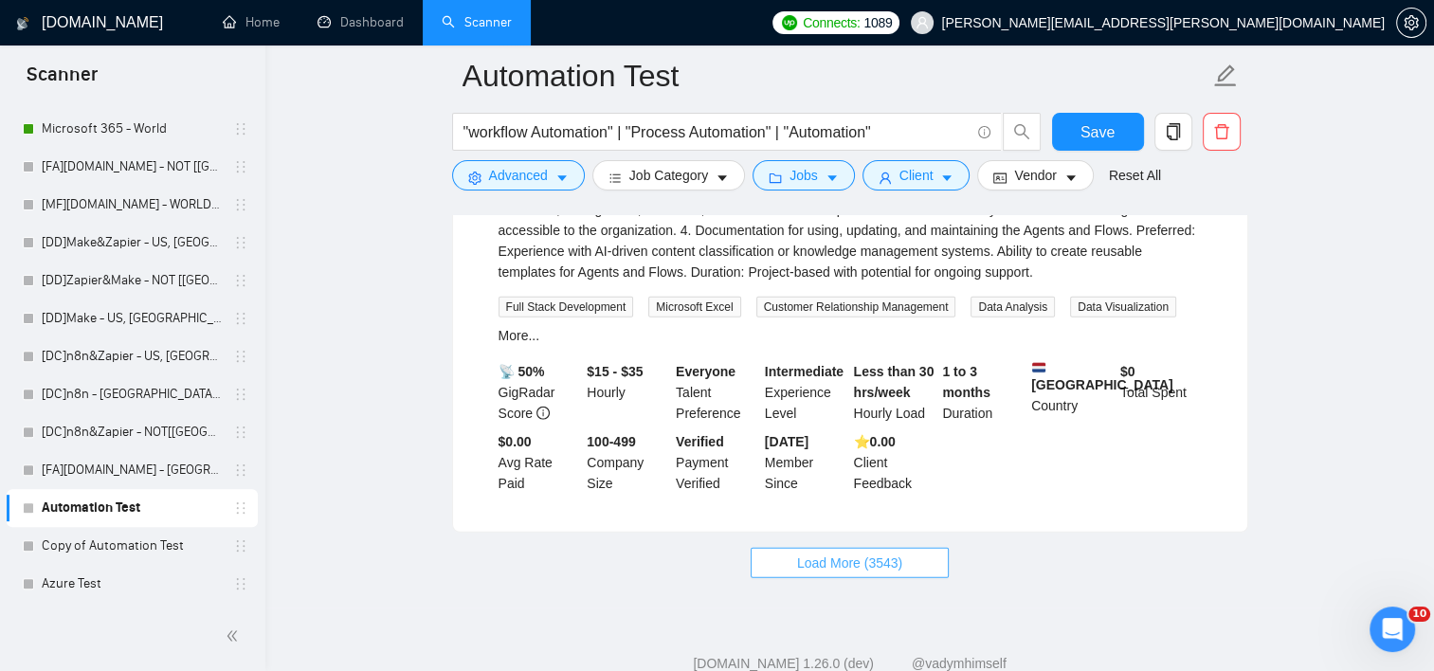
click at [846, 553] on span "Load More (3543)" at bounding box center [849, 563] width 105 height 21
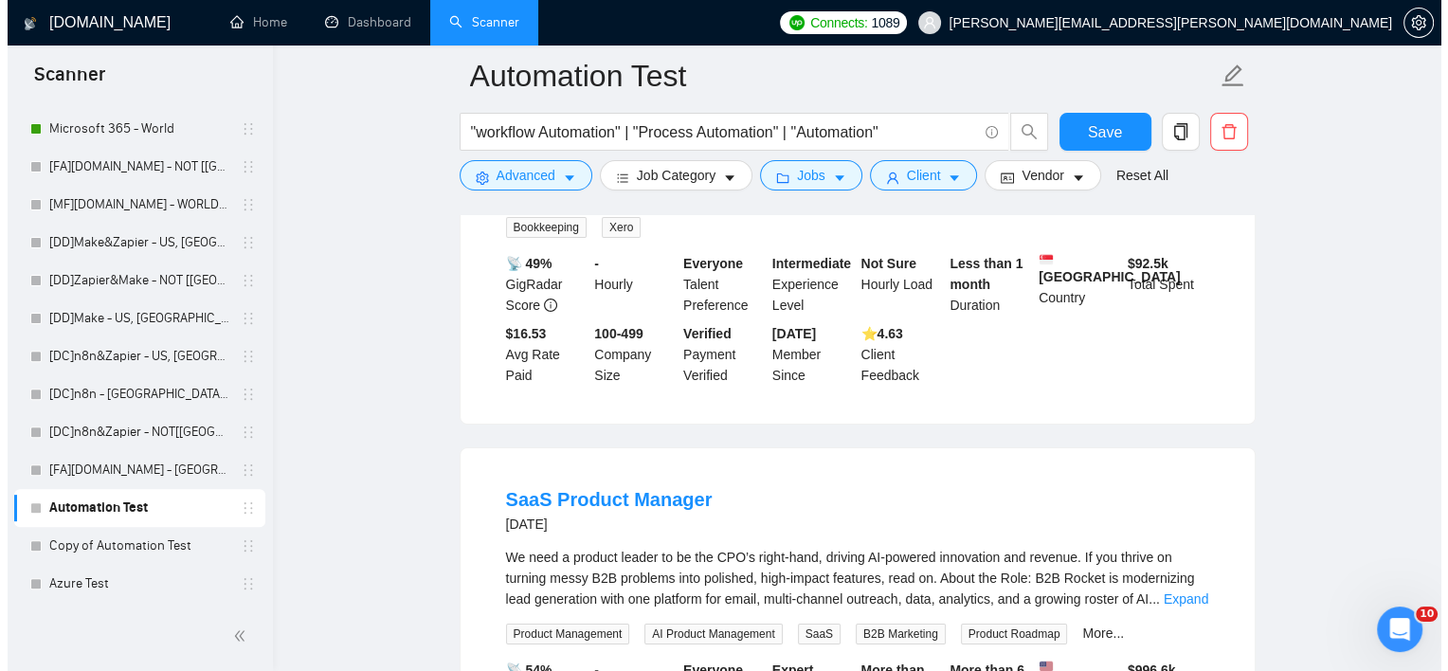
scroll to position [6681, 0]
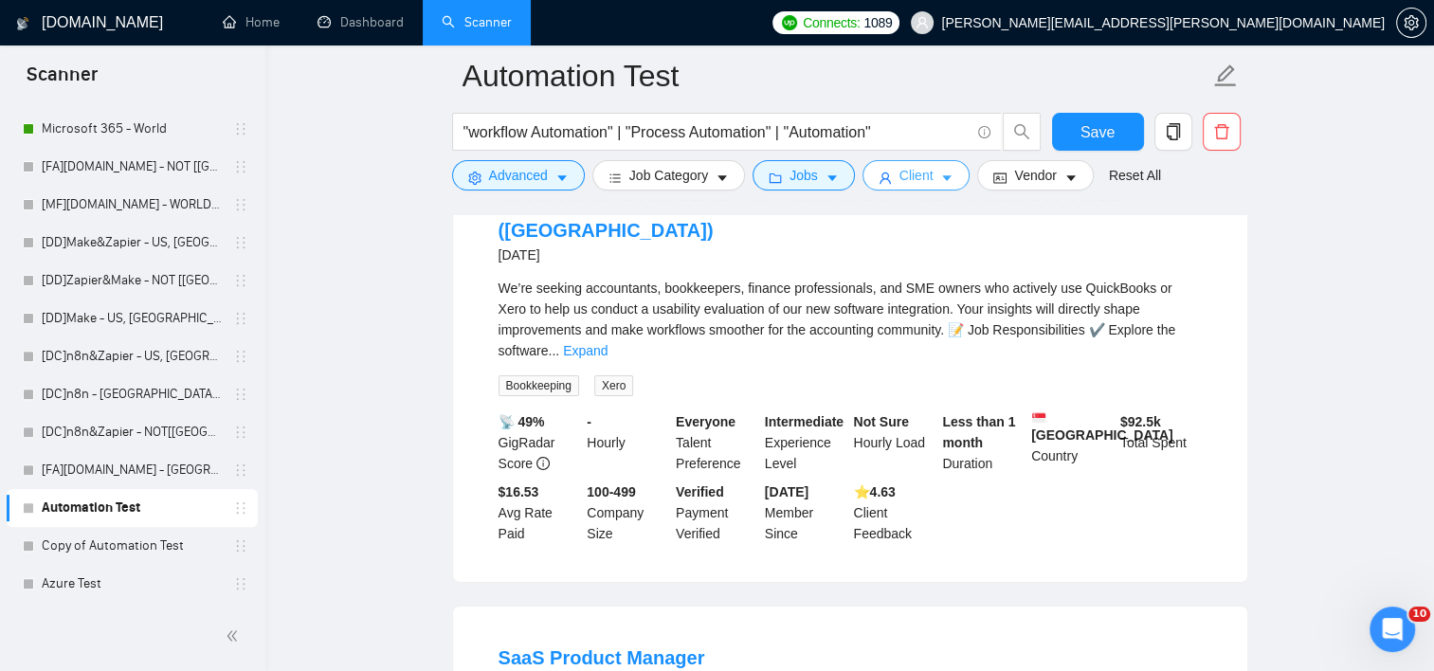
click at [906, 169] on span "Client" at bounding box center [917, 175] width 34 height 21
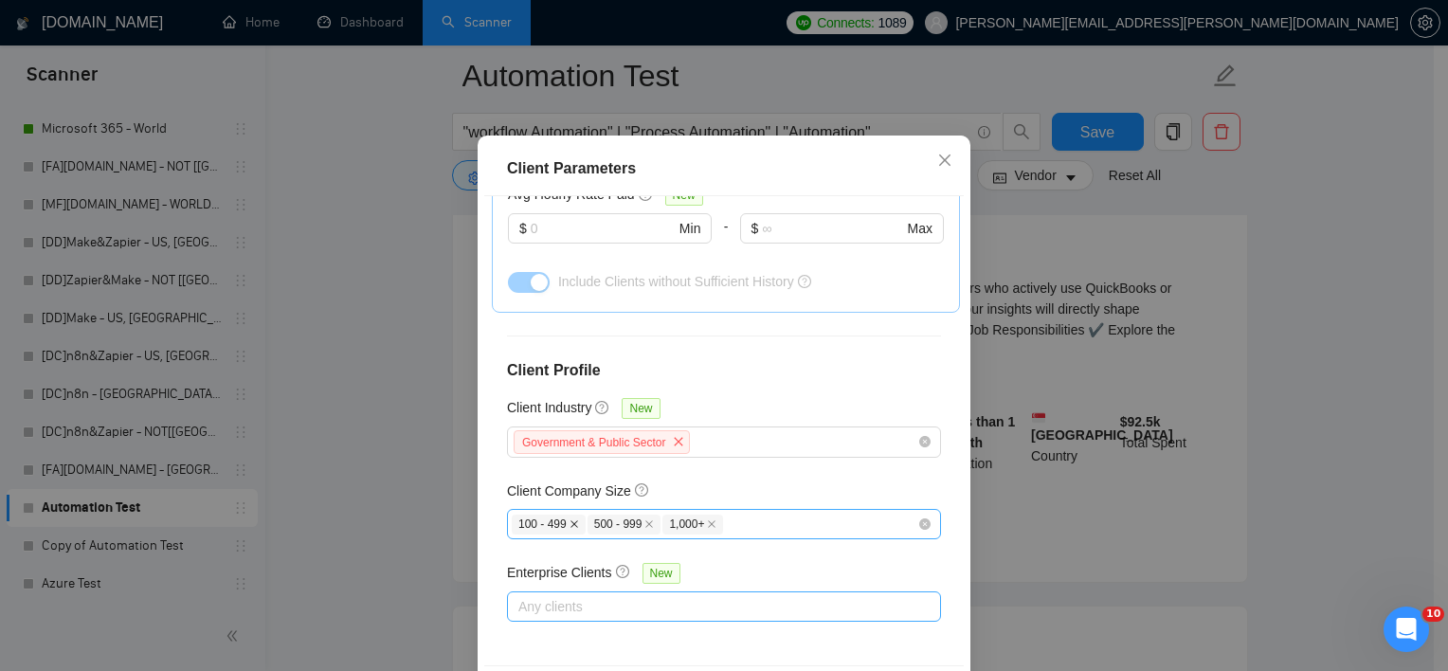
click at [570, 529] on icon "close" at bounding box center [574, 523] width 9 height 9
click at [556, 529] on icon "close" at bounding box center [560, 523] width 9 height 9
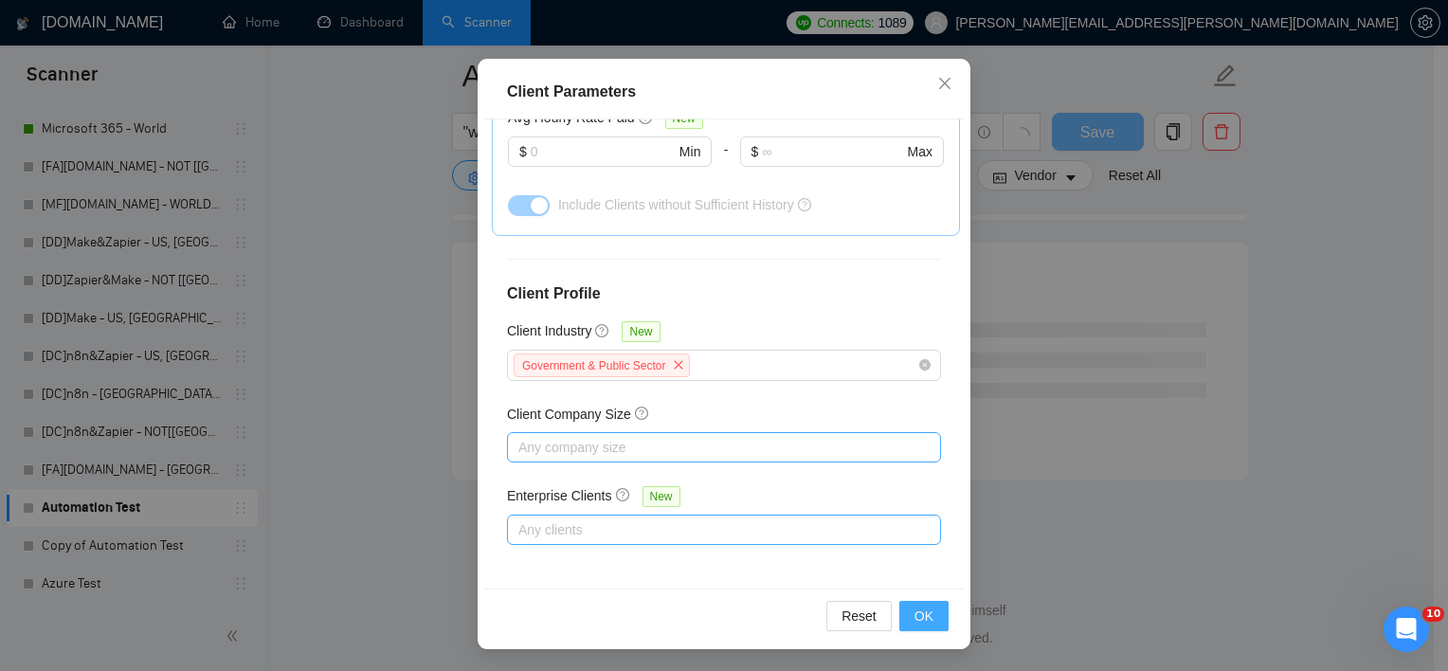
scroll to position [5088, 0]
click at [915, 612] on span "OK" at bounding box center [924, 616] width 19 height 21
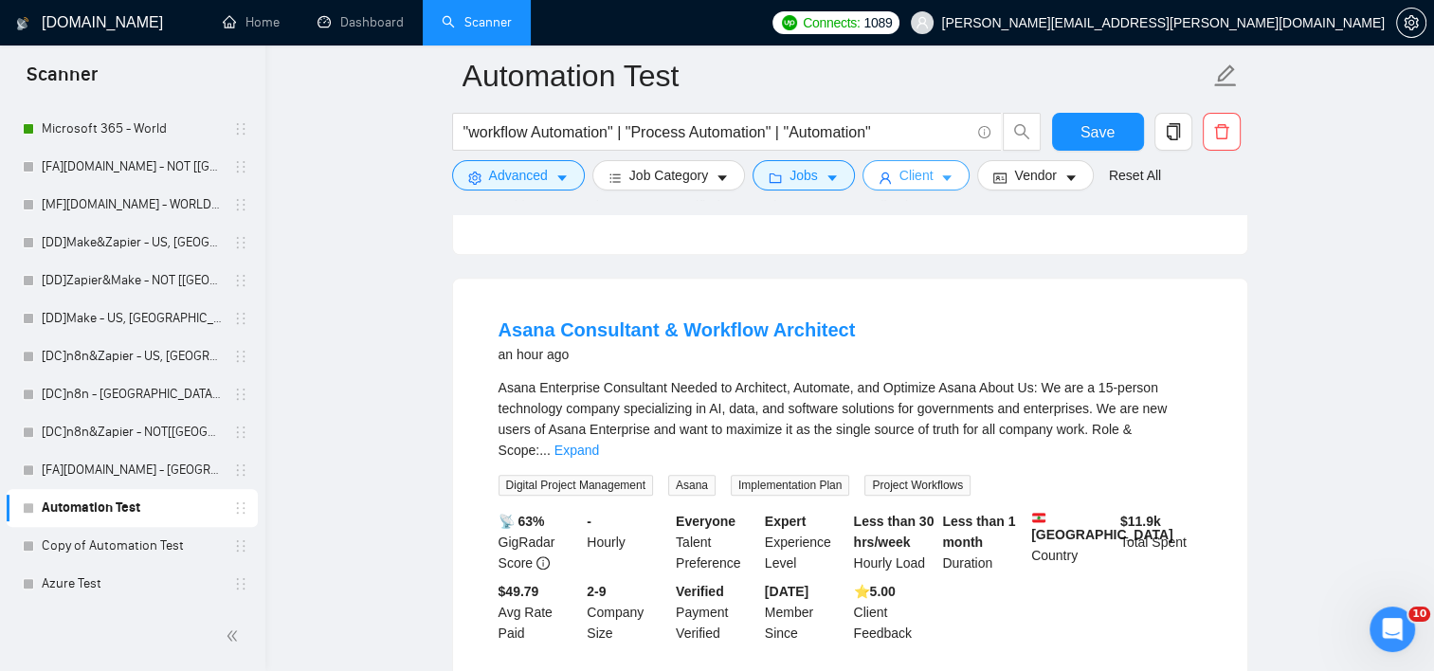
scroll to position [1838, 0]
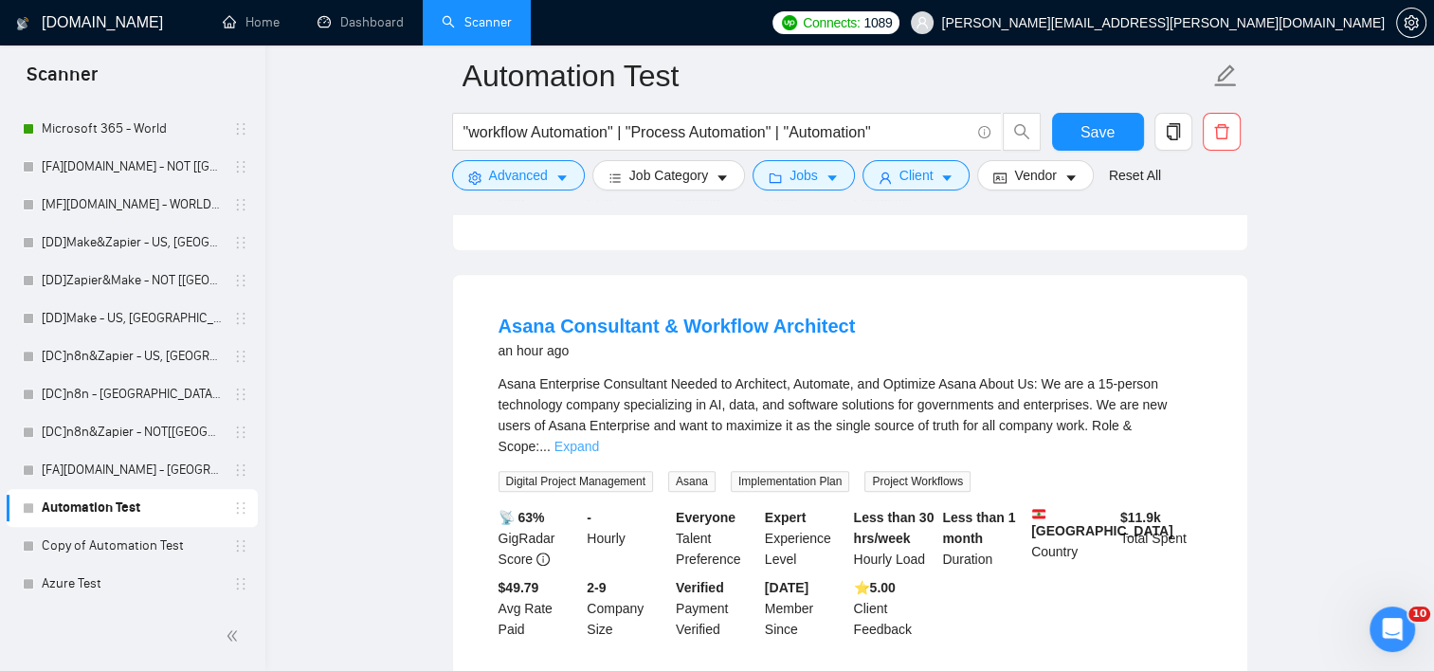
click at [599, 439] on link "Expand" at bounding box center [577, 446] width 45 height 15
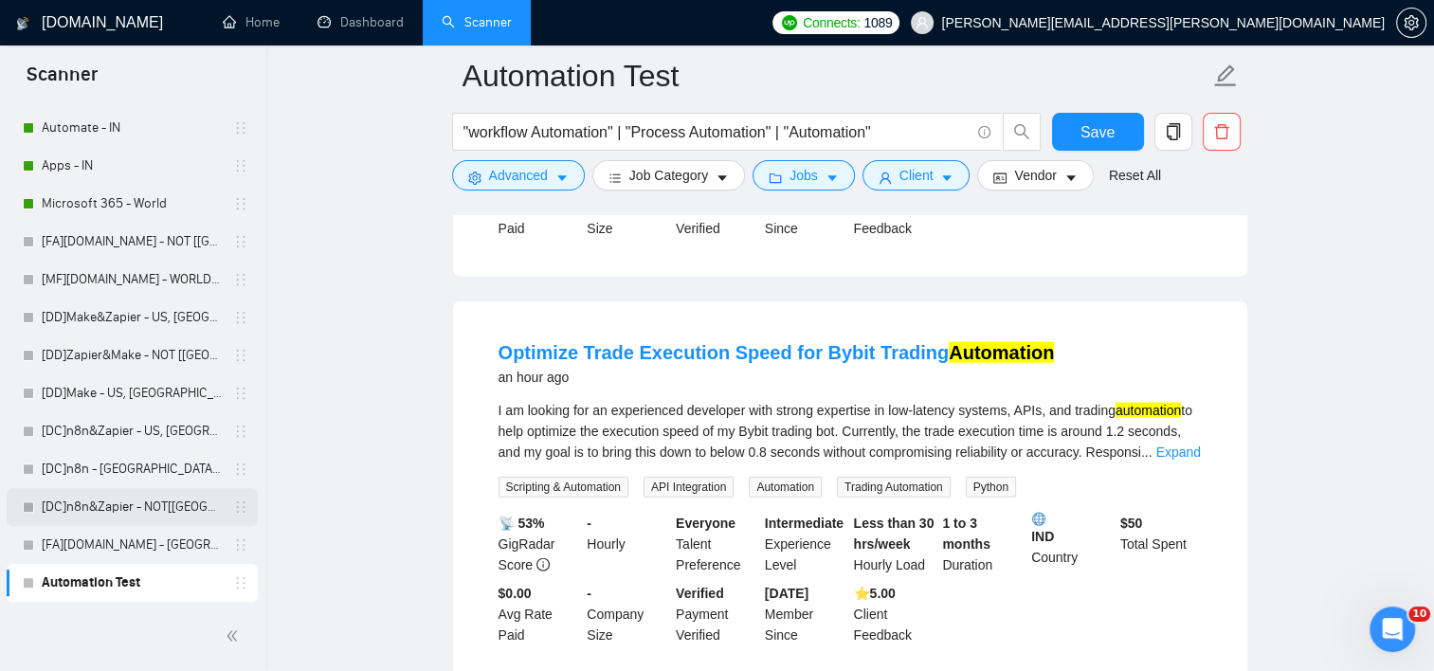
scroll to position [574, 0]
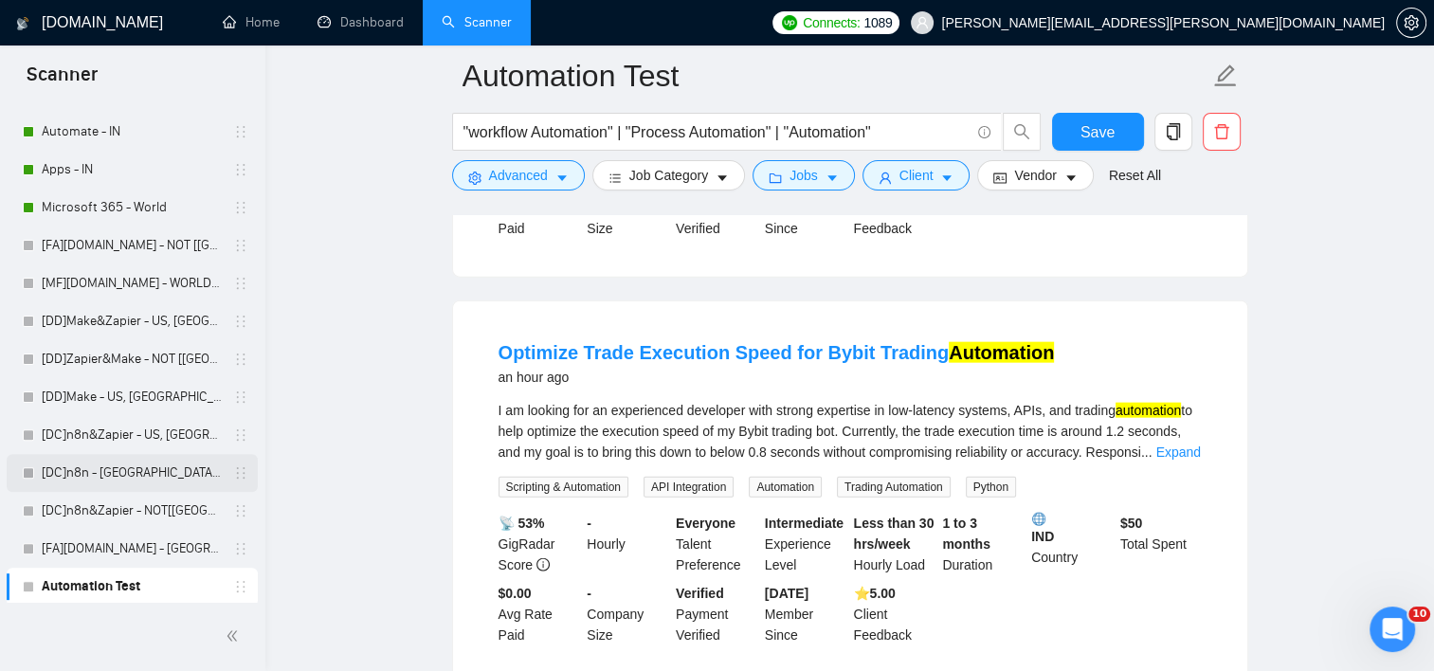
click at [136, 482] on link "[DC]n8n - [GEOGRAPHIC_DATA], [GEOGRAPHIC_DATA], [GEOGRAPHIC_DATA]" at bounding box center [132, 473] width 180 height 38
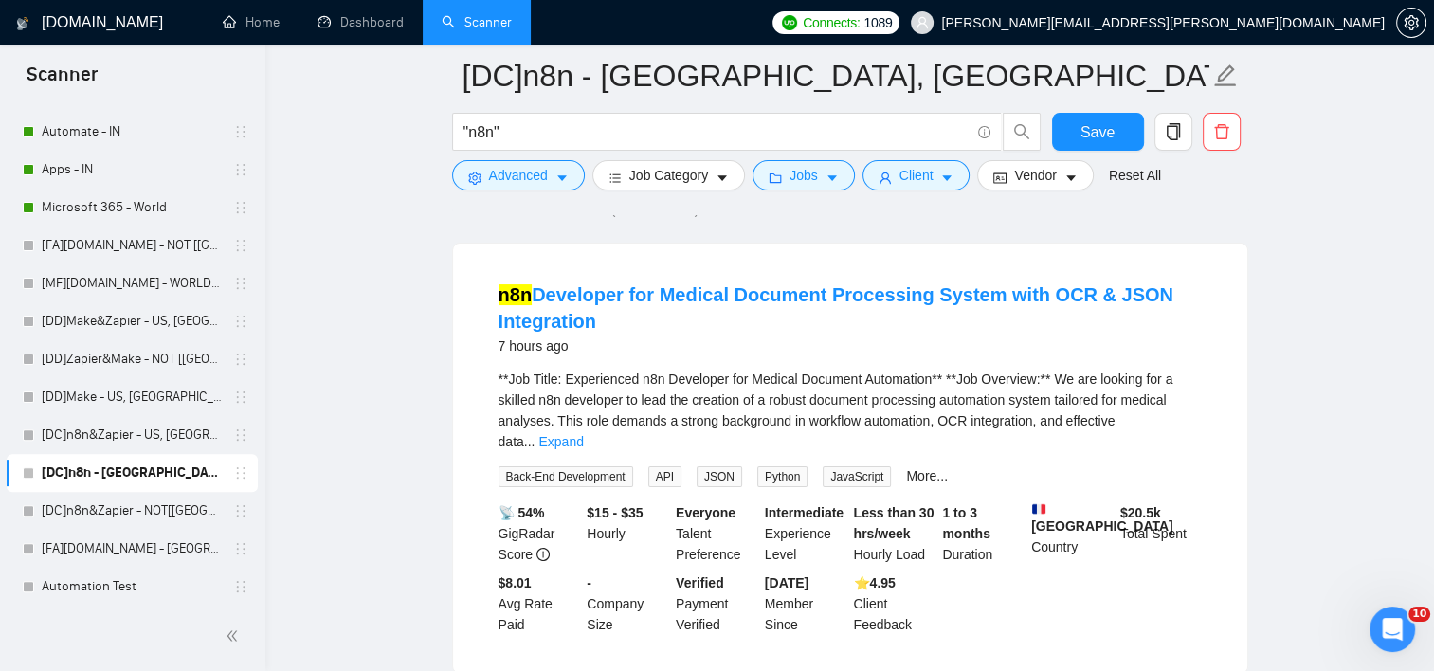
scroll to position [155, 0]
click at [583, 433] on link "Expand" at bounding box center [560, 440] width 45 height 15
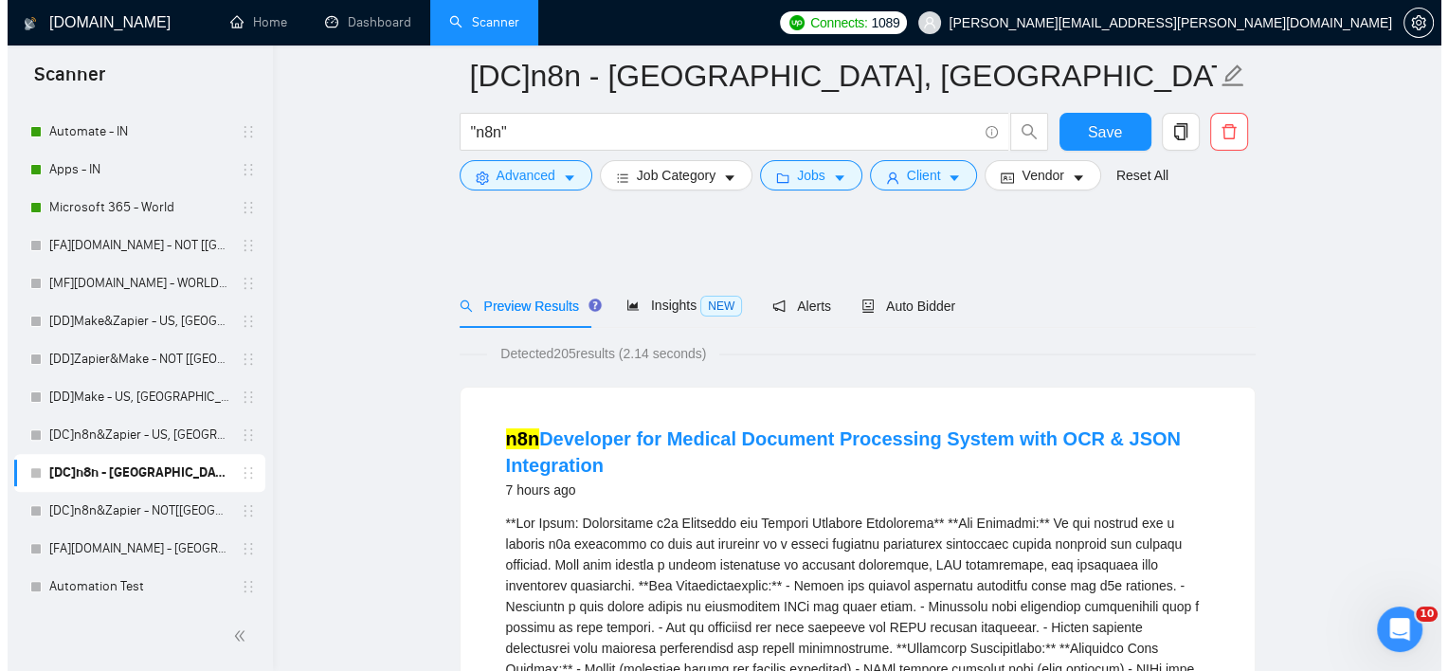
scroll to position [0, 0]
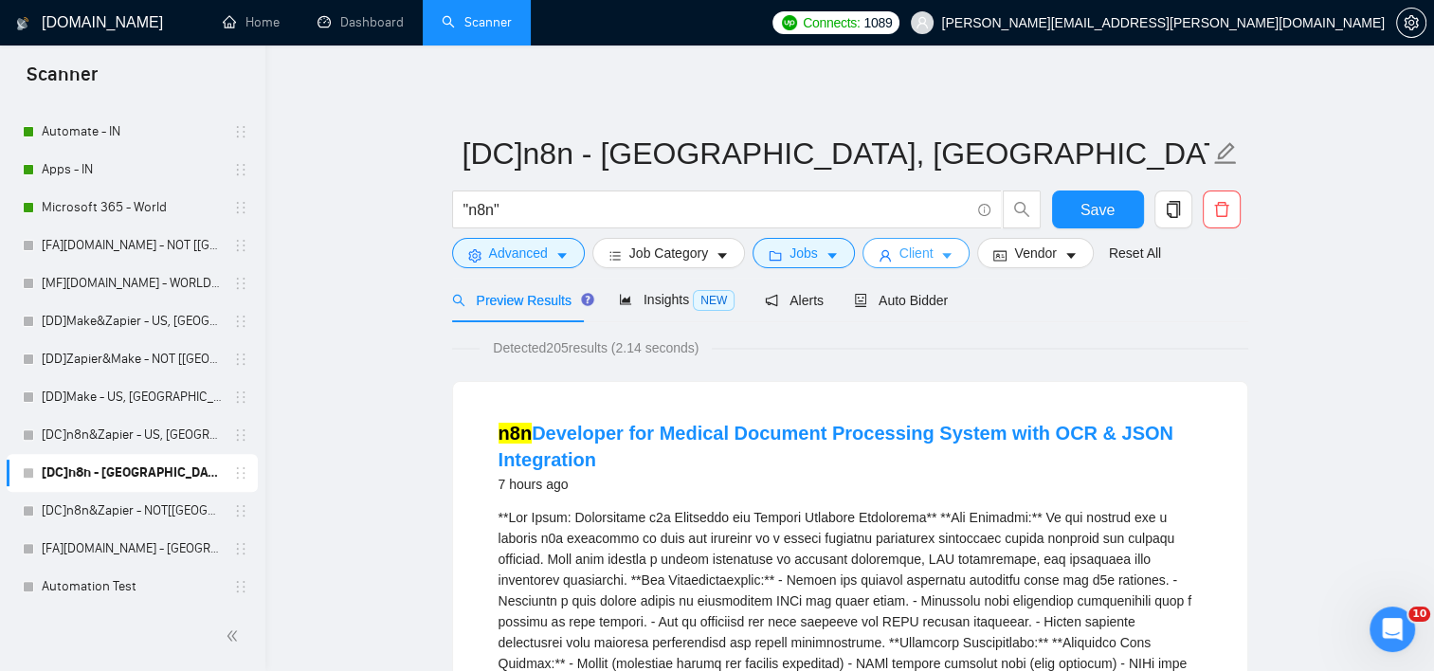
click at [911, 253] on span "Client" at bounding box center [917, 253] width 34 height 21
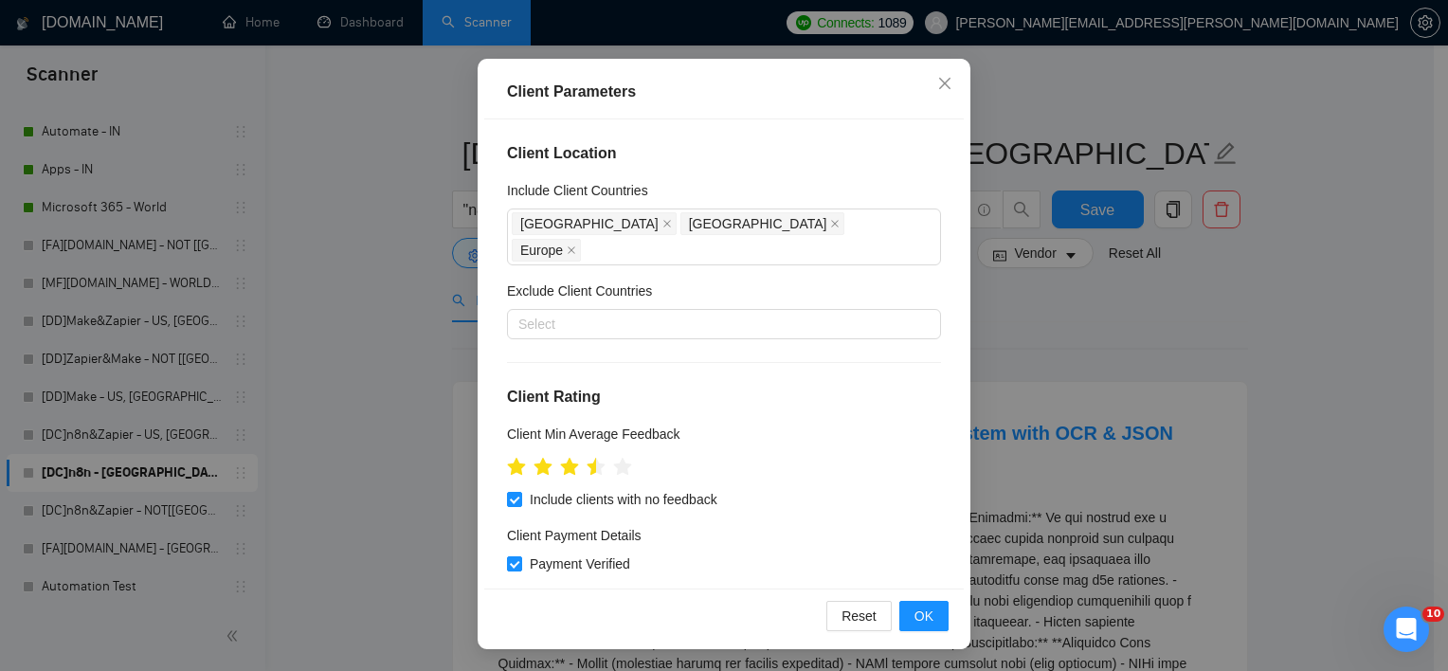
click at [1121, 425] on div "Client Parameters Client Location Include Client Countries [GEOGRAPHIC_DATA] [G…" at bounding box center [724, 335] width 1448 height 671
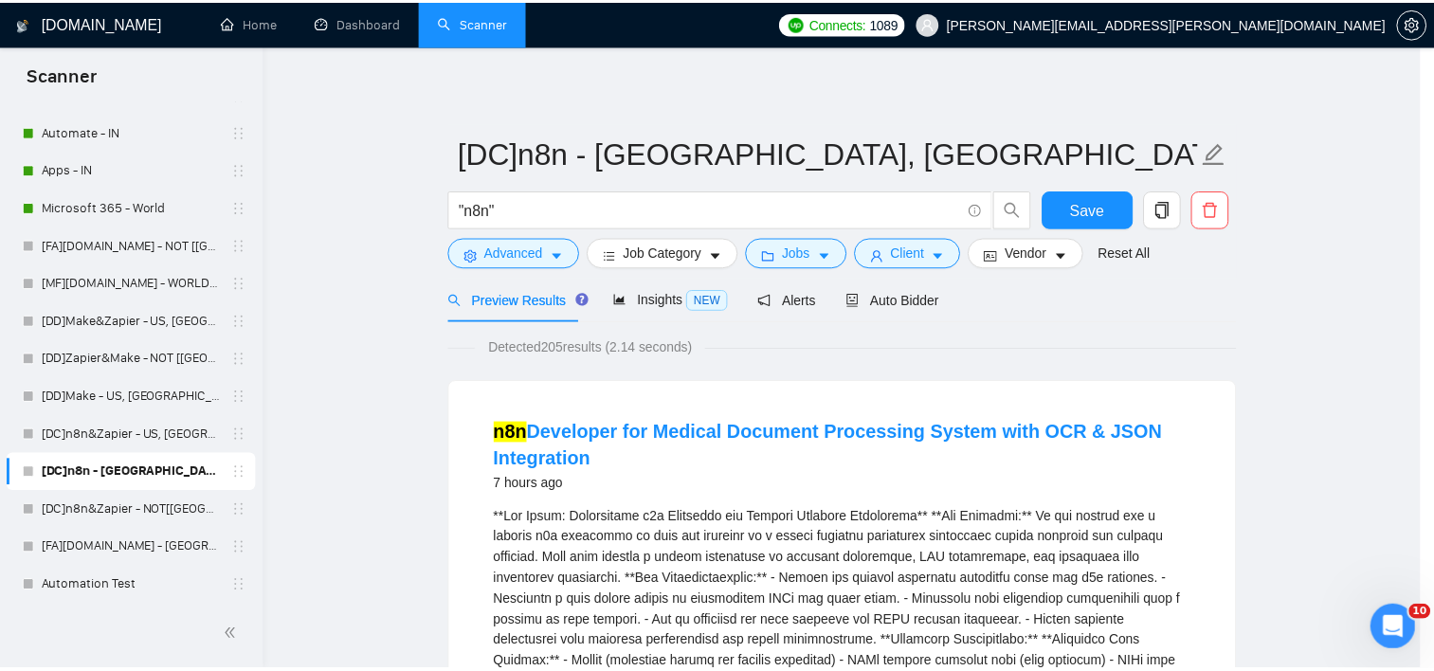
scroll to position [56, 0]
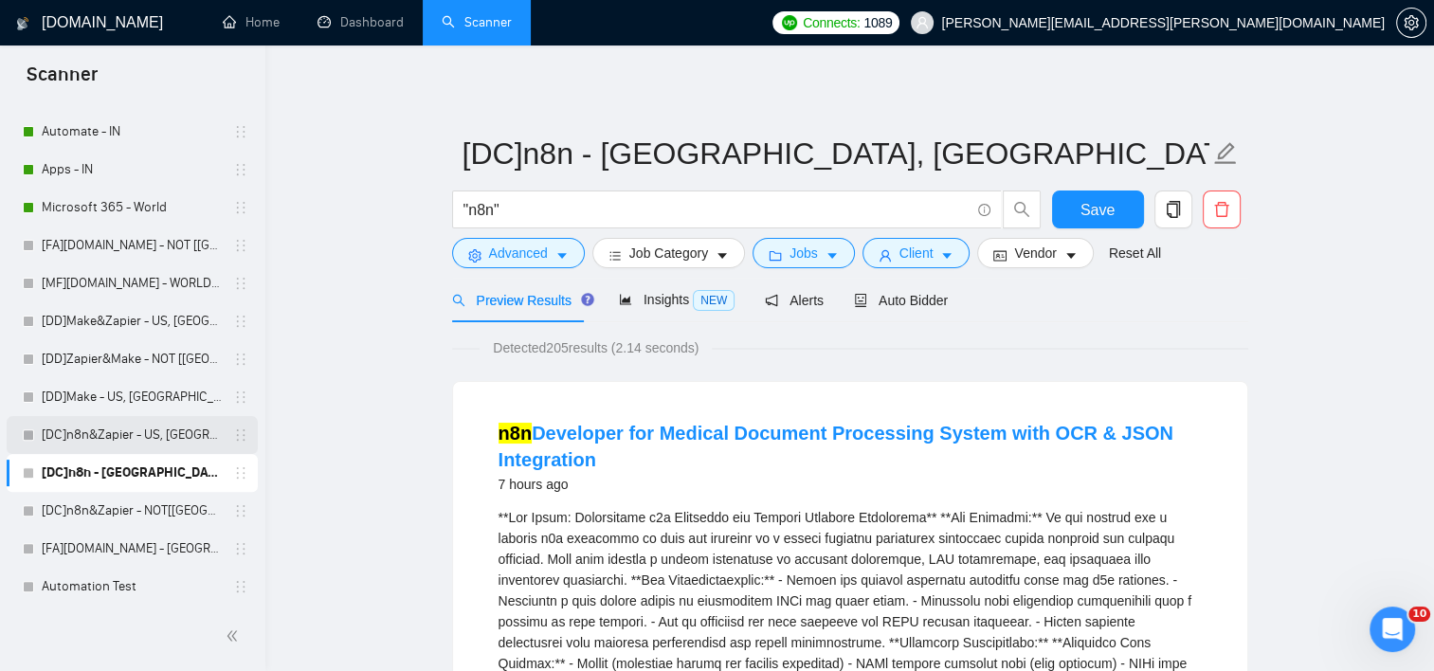
click at [164, 435] on link "[DC]n8n&Zapier - US, [GEOGRAPHIC_DATA], [GEOGRAPHIC_DATA]" at bounding box center [132, 435] width 180 height 38
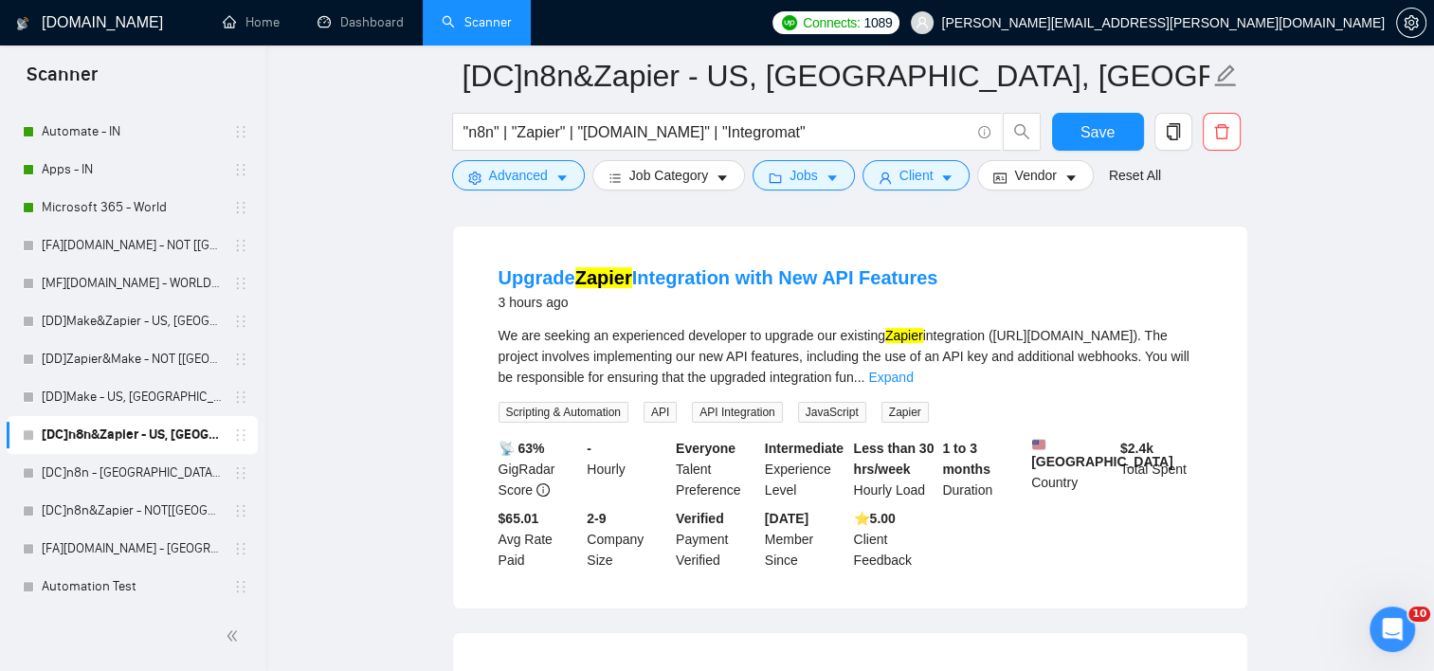
scroll to position [176, 0]
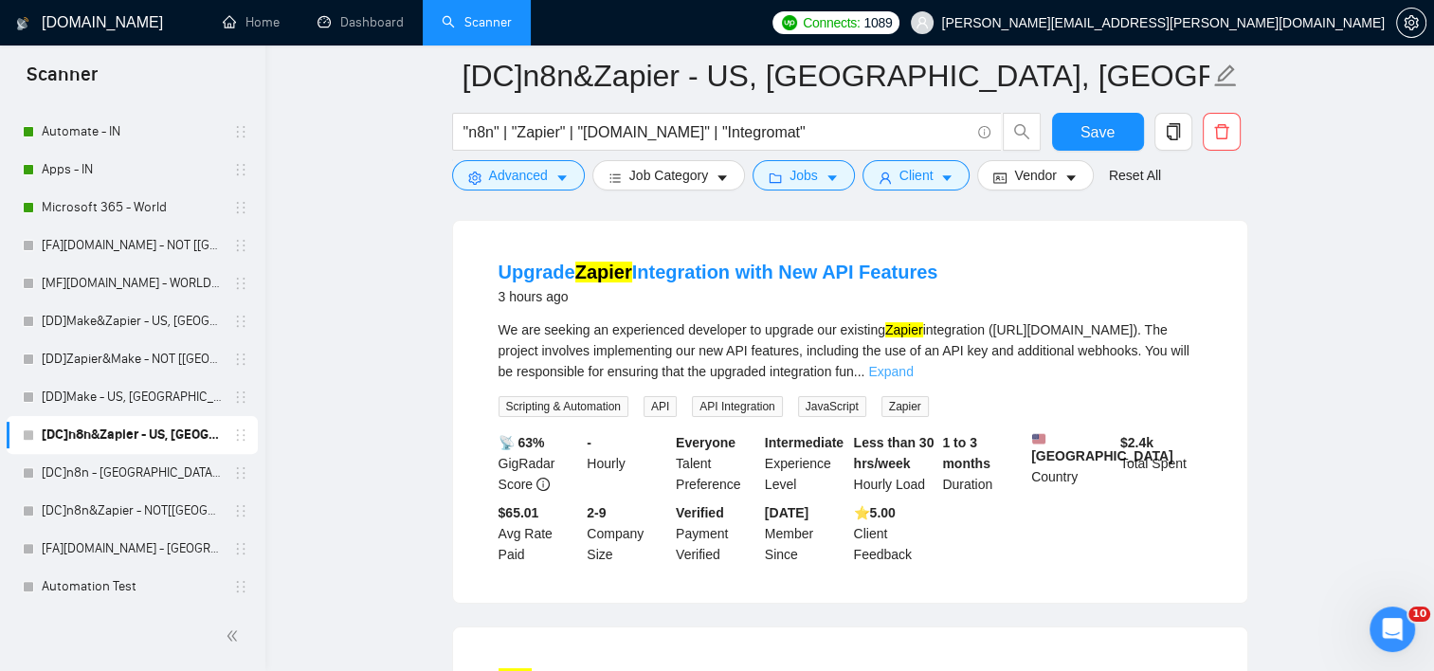
click at [913, 373] on link "Expand" at bounding box center [890, 371] width 45 height 15
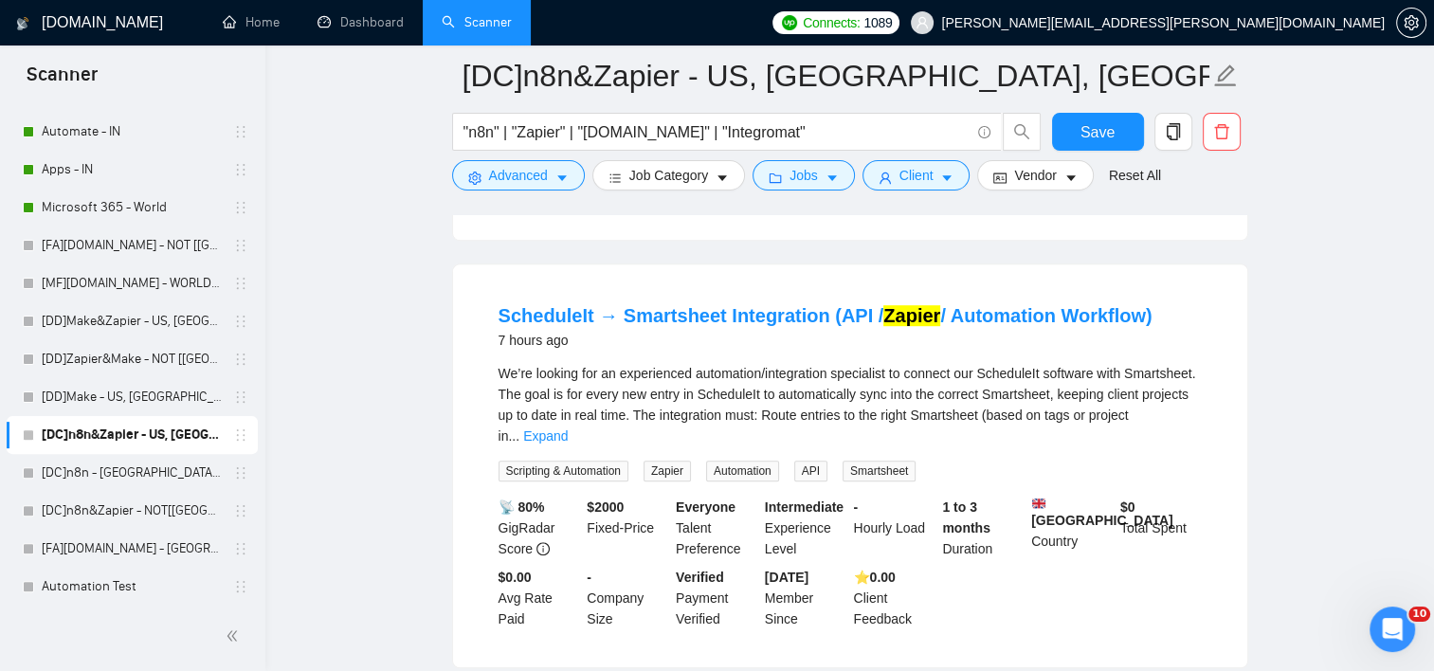
scroll to position [1037, 0]
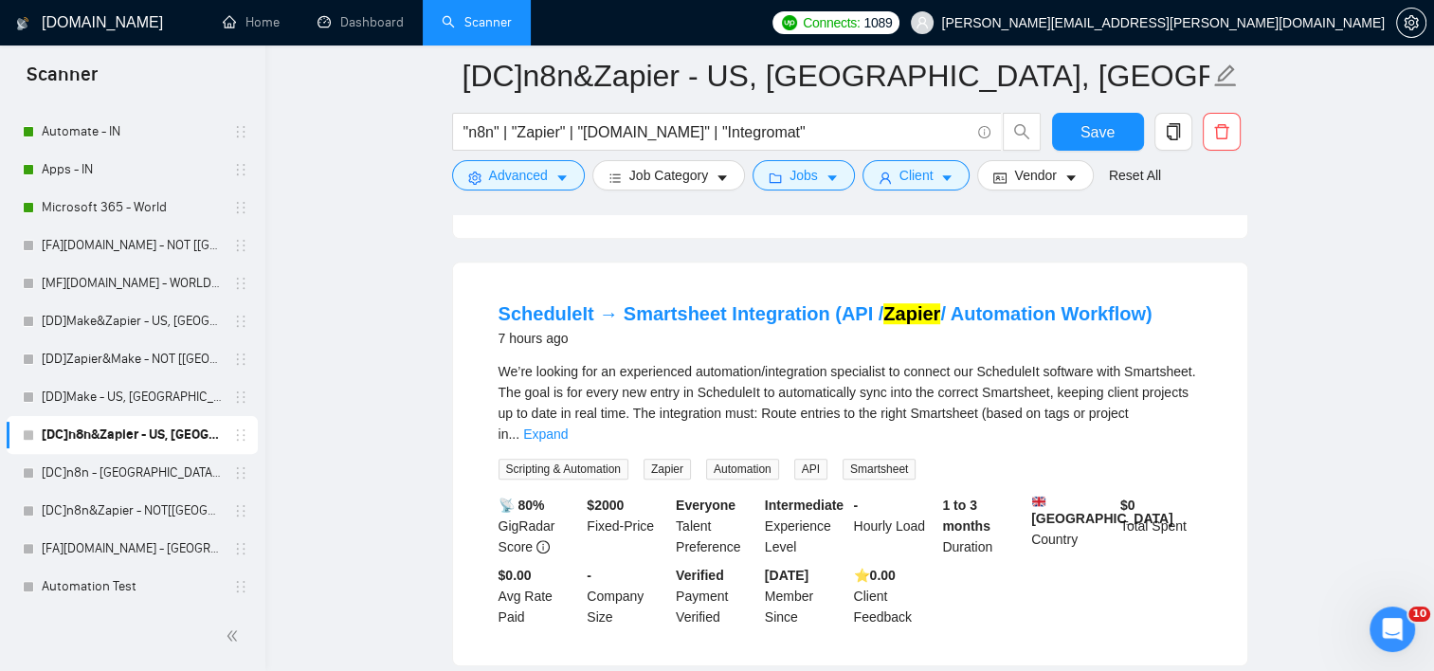
click at [1182, 436] on div "We’re looking for an experienced automation/integration specialist to connect o…" at bounding box center [850, 402] width 703 height 83
click at [1182, 416] on div "We’re looking for an experienced automation/integration specialist to connect o…" at bounding box center [850, 402] width 703 height 83
click at [568, 427] on link "Expand" at bounding box center [545, 434] width 45 height 15
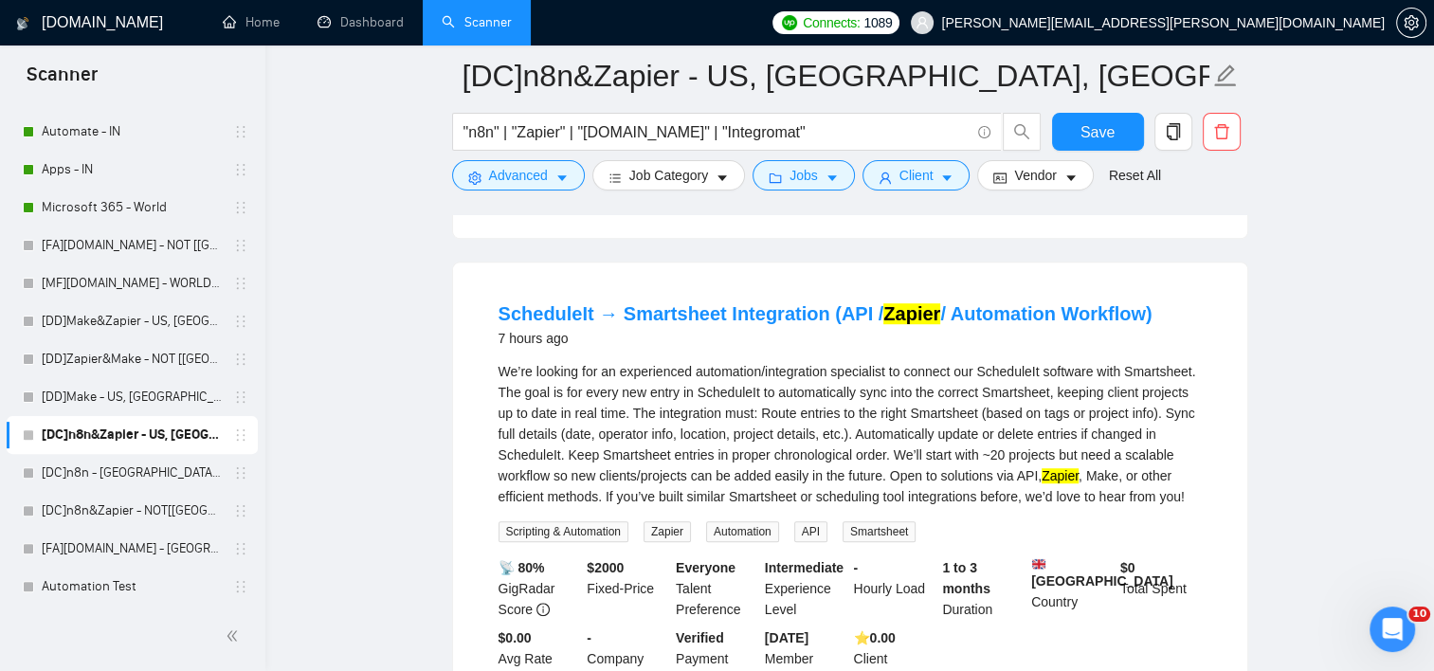
scroll to position [1094, 0]
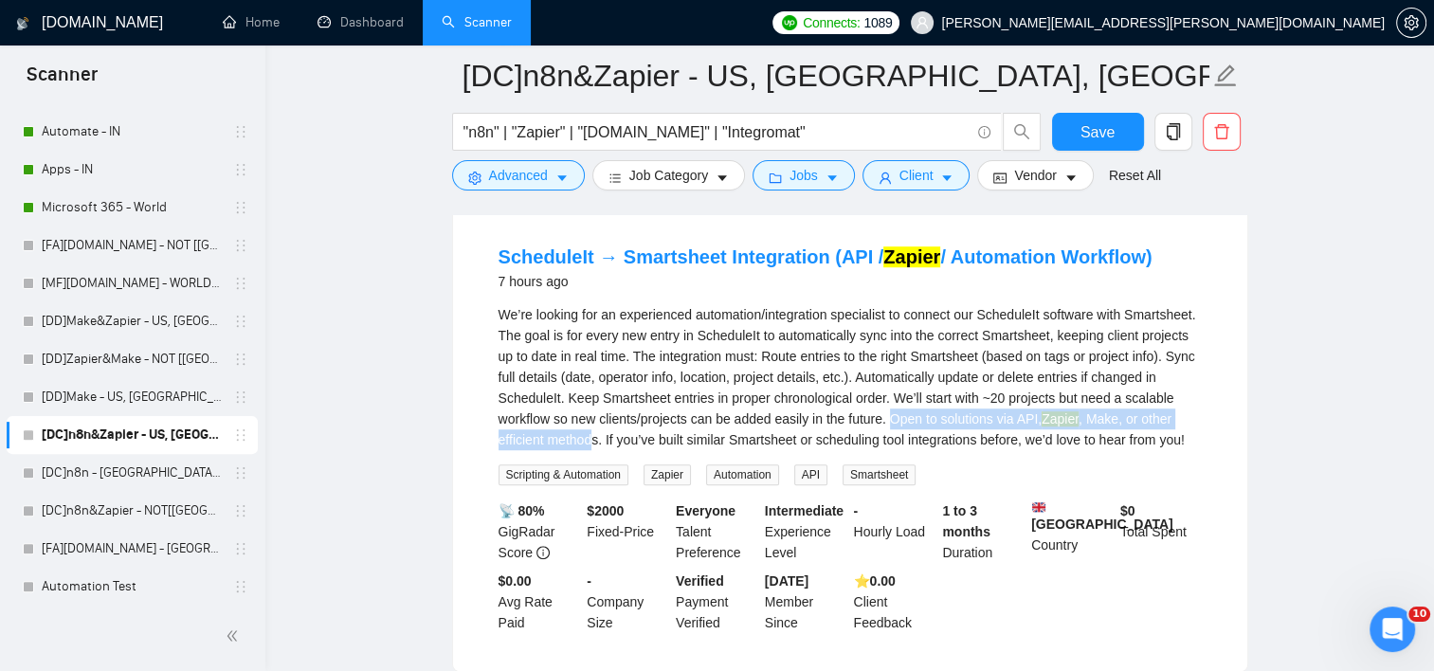
drag, startPoint x: 887, startPoint y: 428, endPoint x: 595, endPoint y: 451, distance: 292.9
click at [595, 450] on div "We’re looking for an experienced automation/integration specialist to connect o…" at bounding box center [850, 377] width 703 height 146
drag, startPoint x: 595, startPoint y: 451, endPoint x: 798, endPoint y: 428, distance: 204.2
click at [798, 428] on div "We’re looking for an experienced automation/integration specialist to connect o…" at bounding box center [850, 377] width 703 height 146
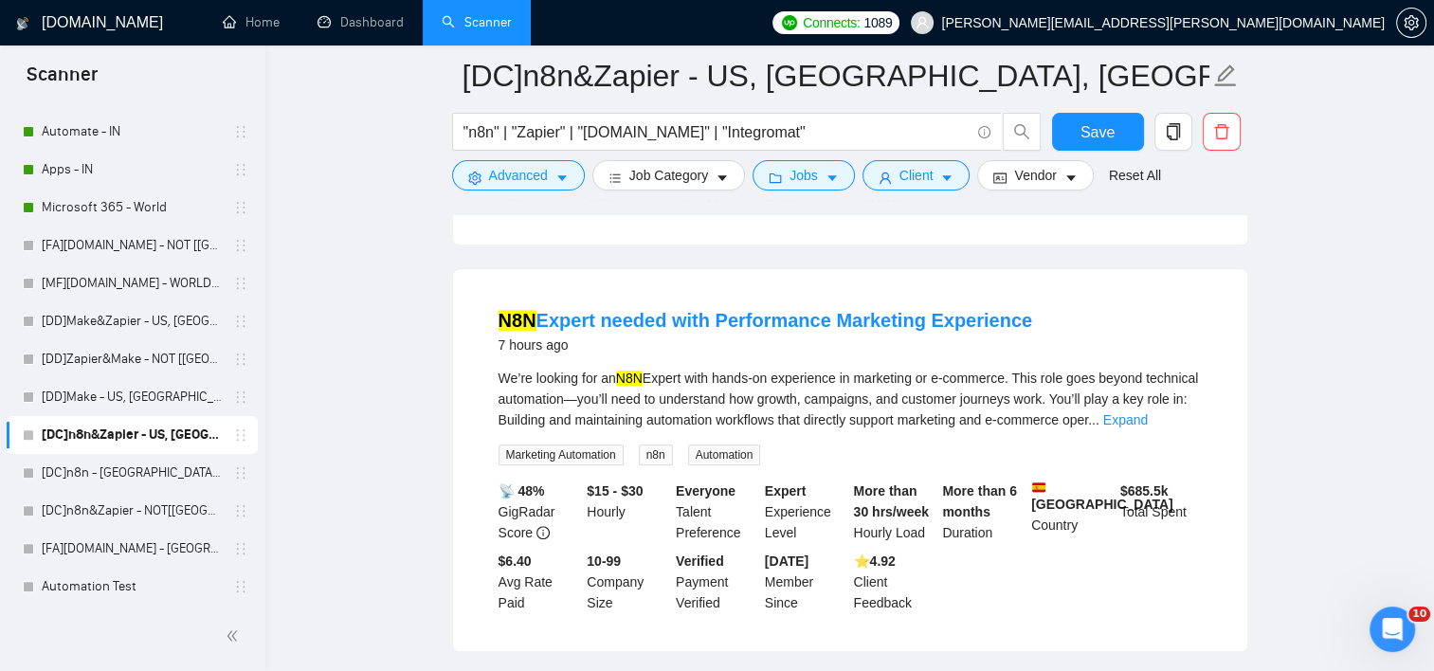
scroll to position [1522, 0]
click at [1153, 428] on div "We’re looking for an N8N Expert with hands-on experience in marketing or e-comm…" at bounding box center [850, 397] width 703 height 63
click at [1148, 426] on link "Expand" at bounding box center [1125, 417] width 45 height 15
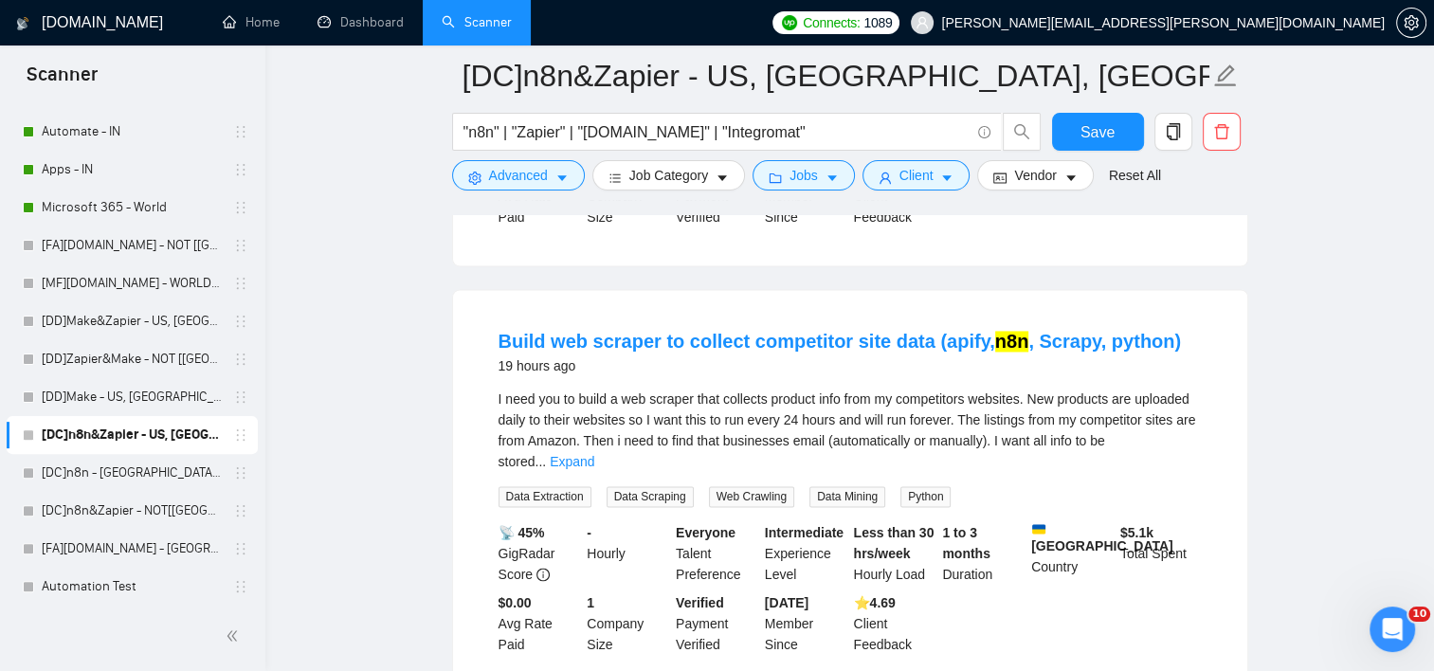
scroll to position [2901, 0]
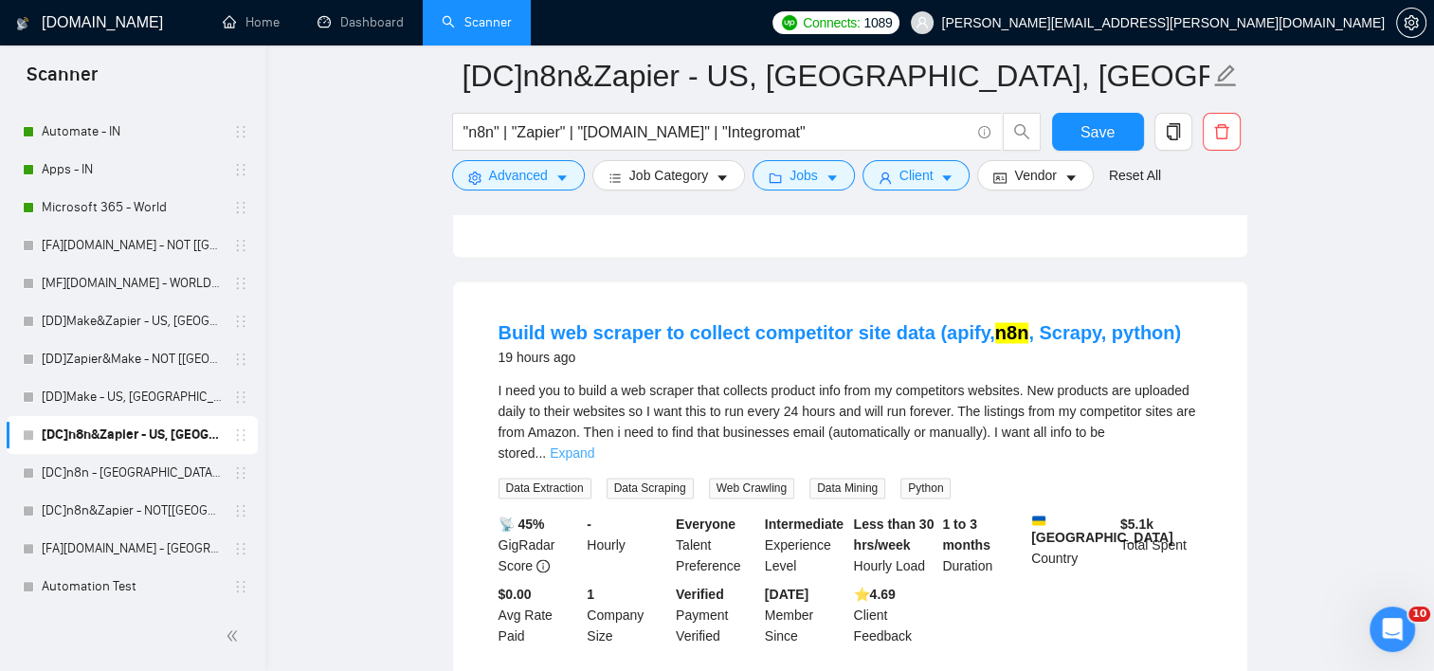
click at [594, 446] on link "Expand" at bounding box center [572, 453] width 45 height 15
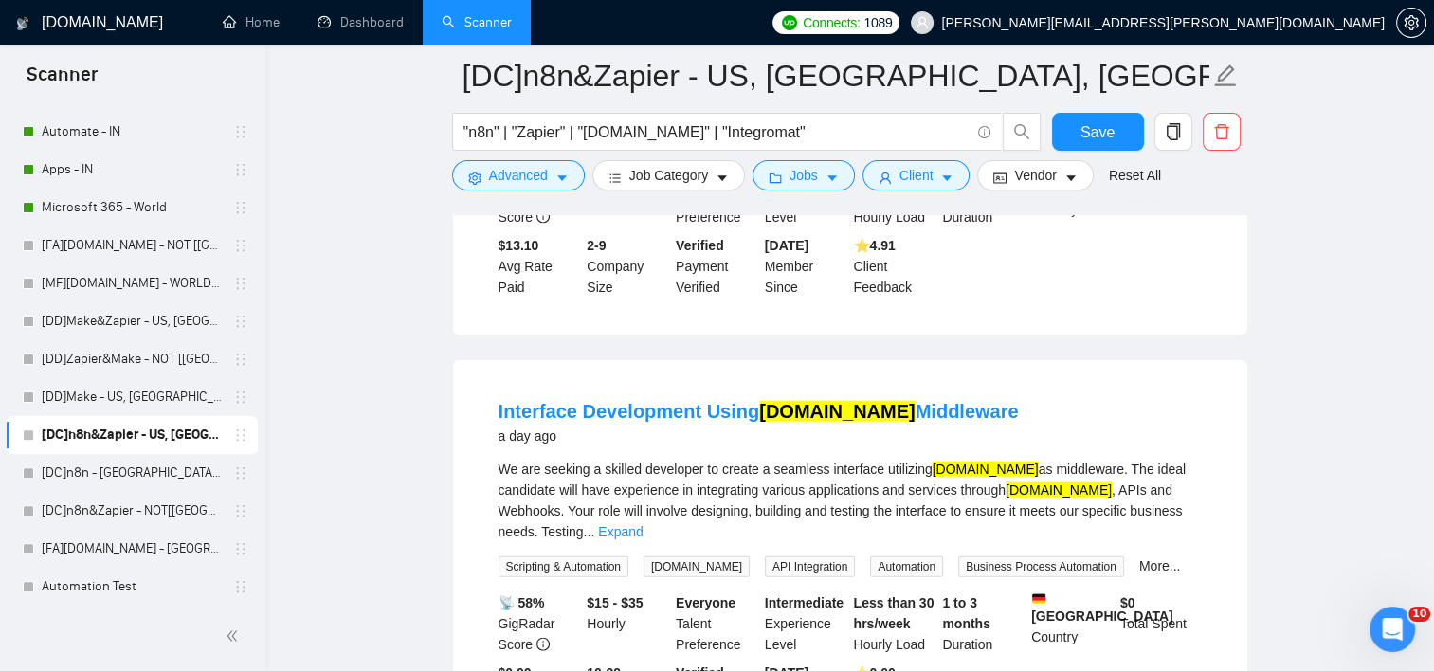
scroll to position [4385, 0]
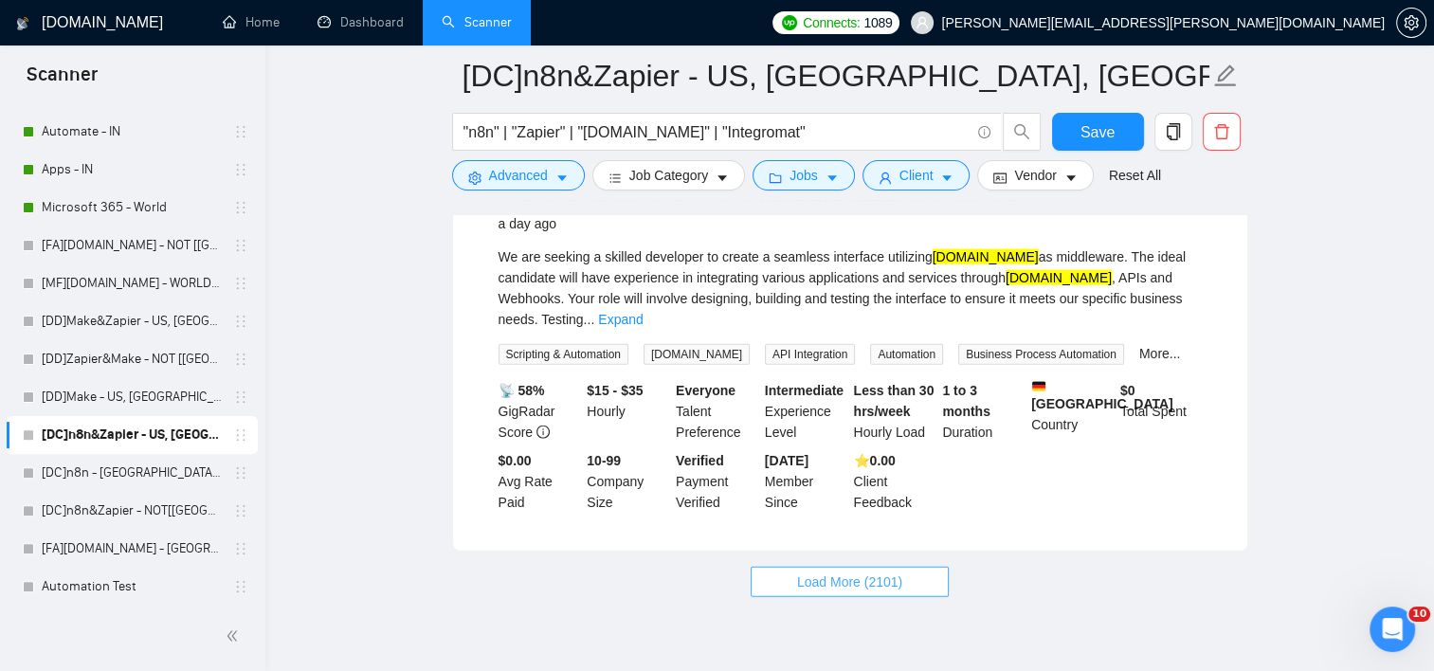
click at [925, 567] on button "Load More (2101)" at bounding box center [850, 582] width 198 height 30
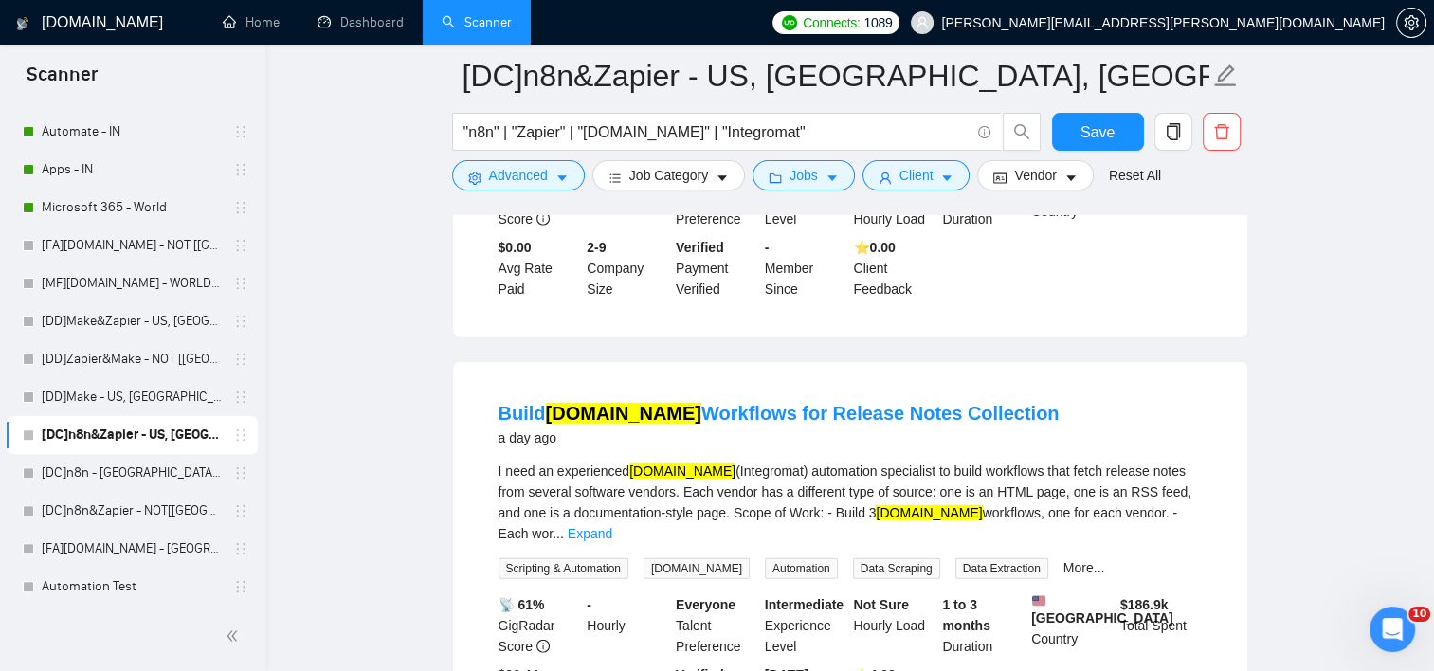
scroll to position [5433, 0]
click at [612, 525] on link "Expand" at bounding box center [590, 532] width 45 height 15
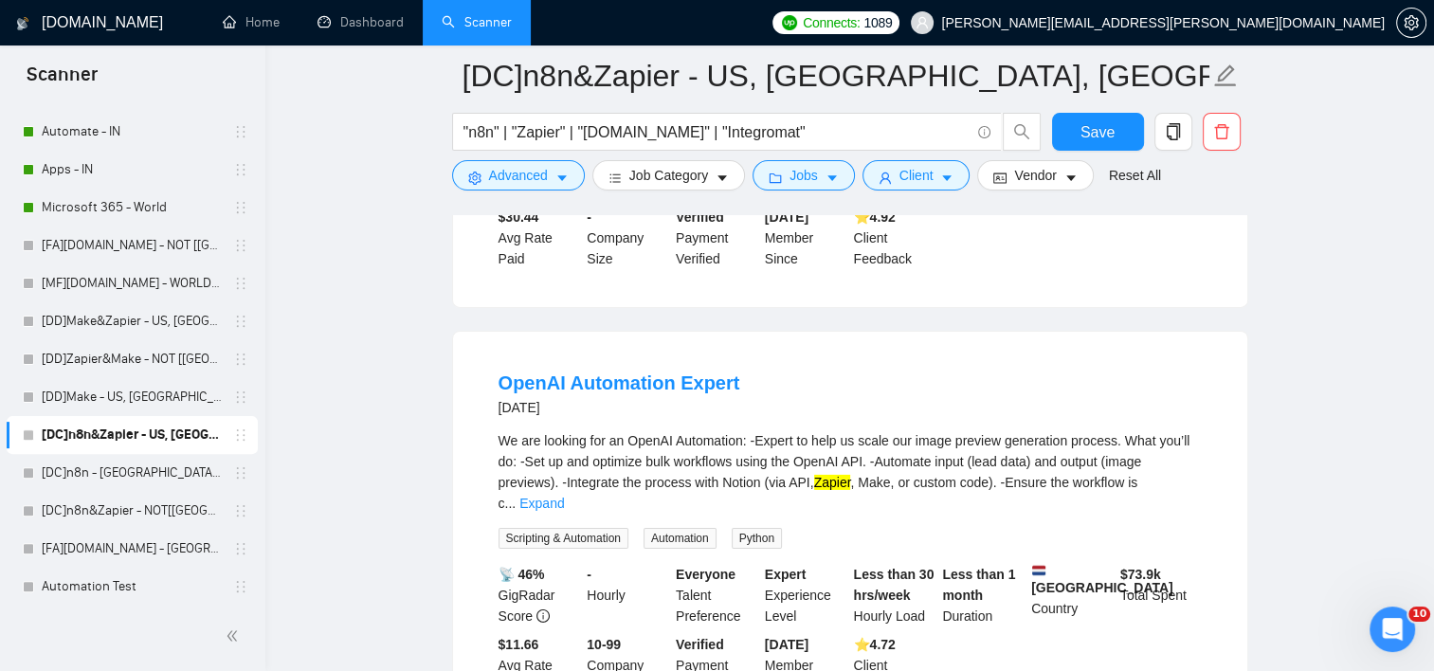
scroll to position [6091, 0]
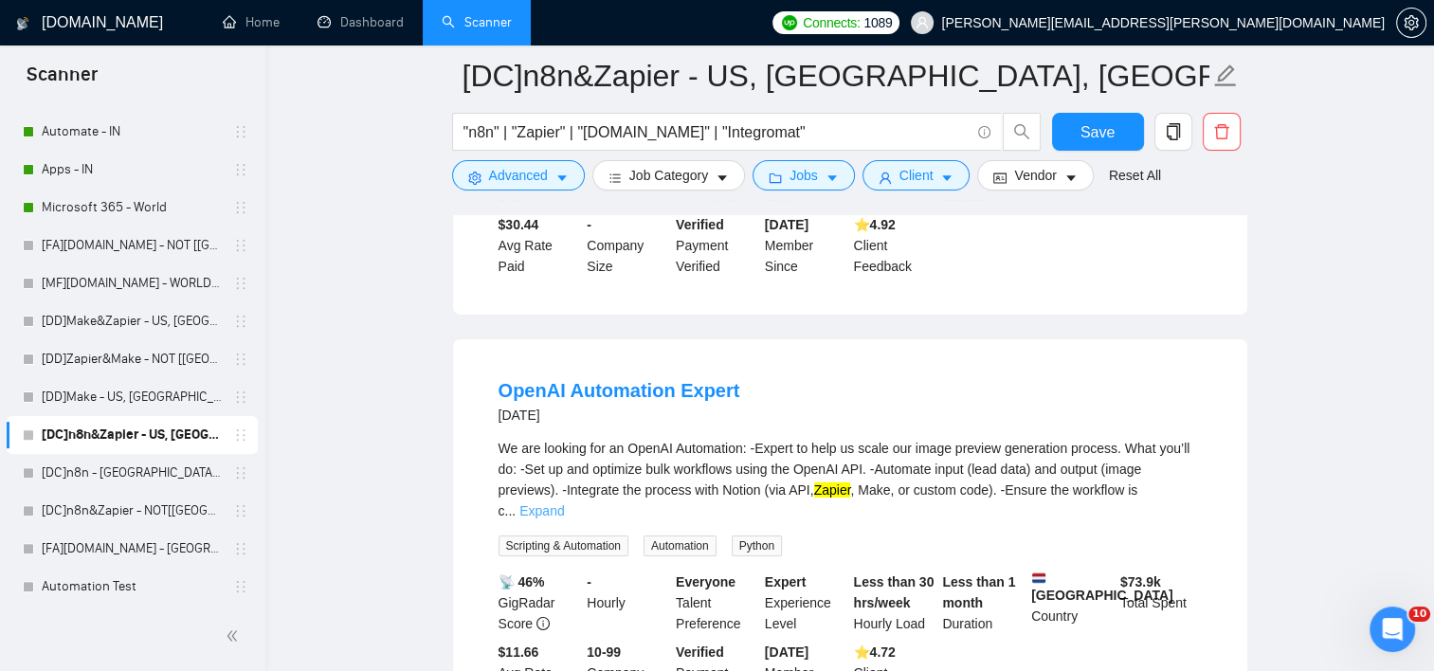
click at [564, 503] on link "Expand" at bounding box center [541, 510] width 45 height 15
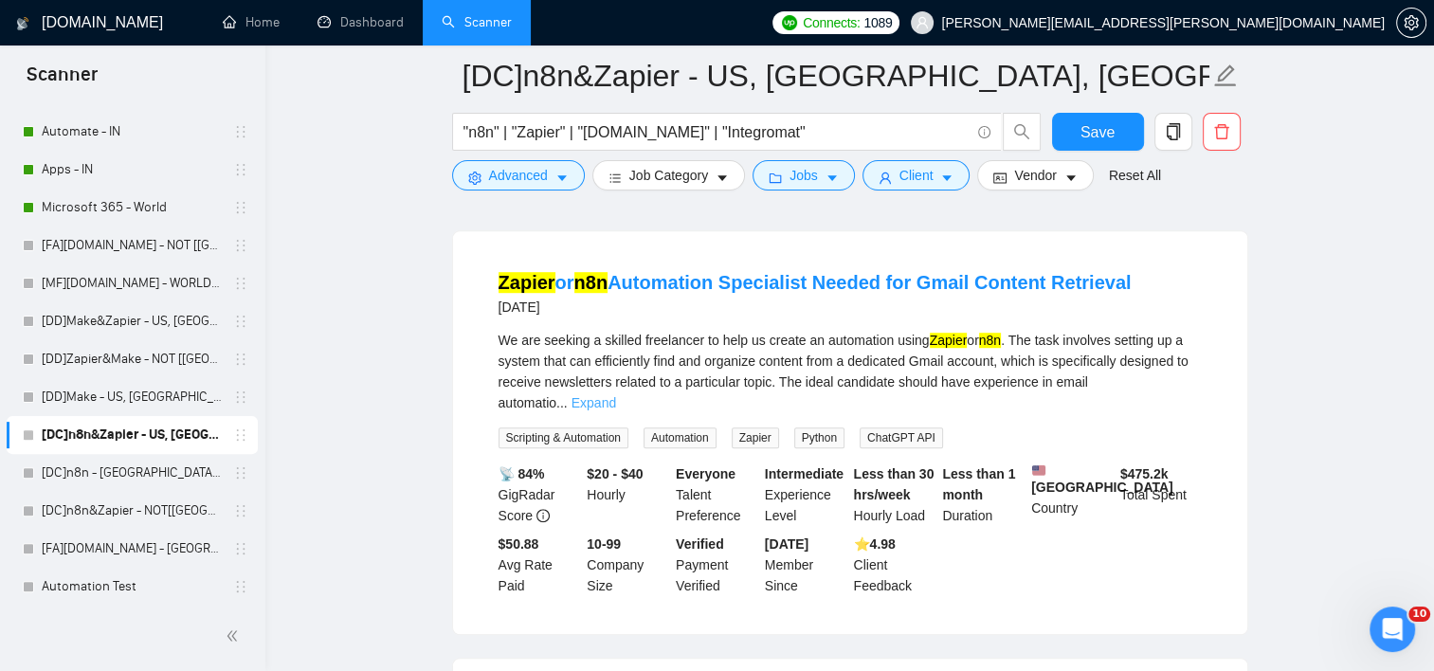
scroll to position [8338, 0]
click at [616, 394] on link "Expand" at bounding box center [594, 401] width 45 height 15
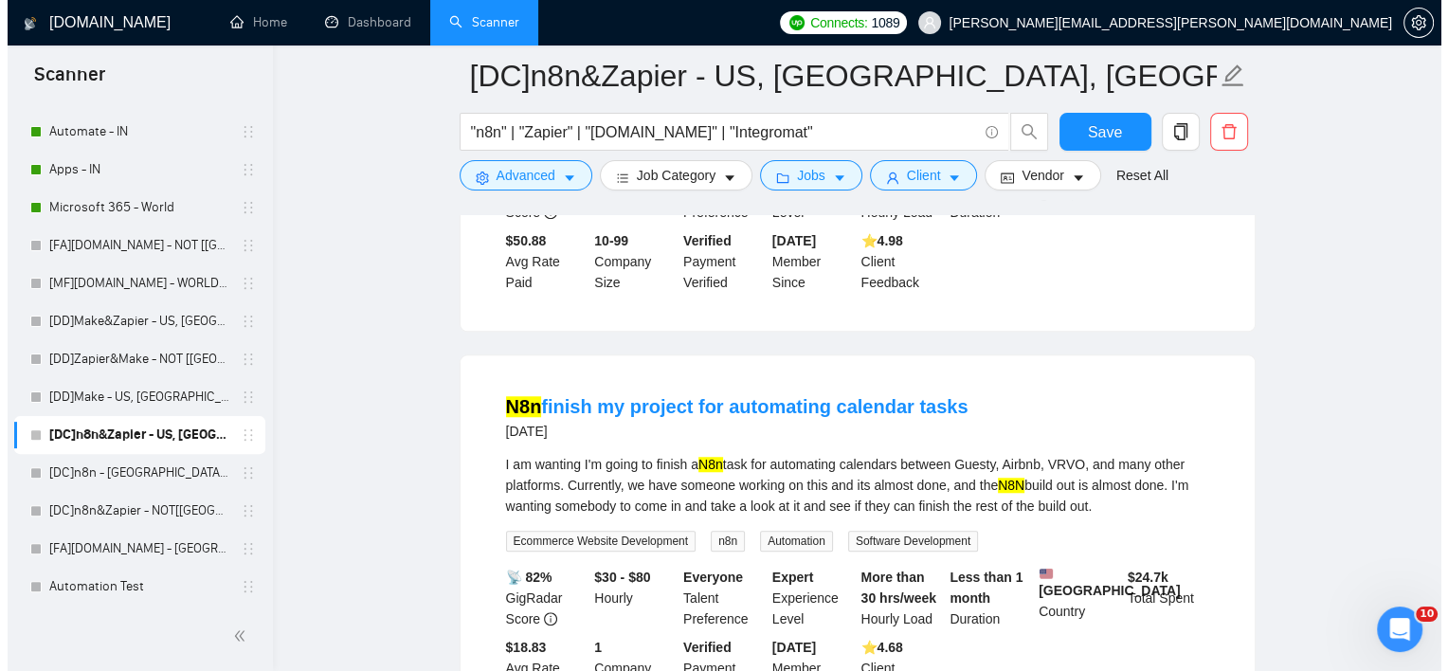
scroll to position [8863, 0]
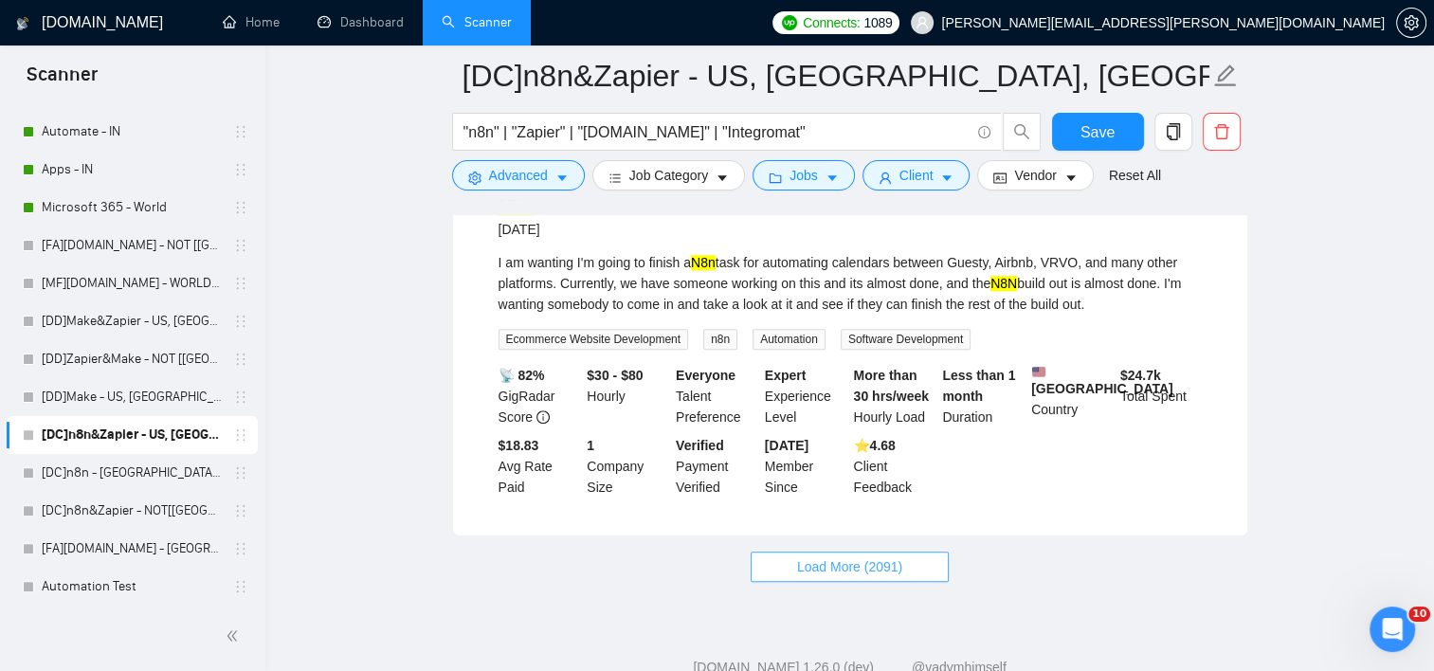
click at [891, 556] on span "Load More (2091)" at bounding box center [849, 566] width 105 height 21
click at [887, 164] on button "Client" at bounding box center [917, 175] width 108 height 30
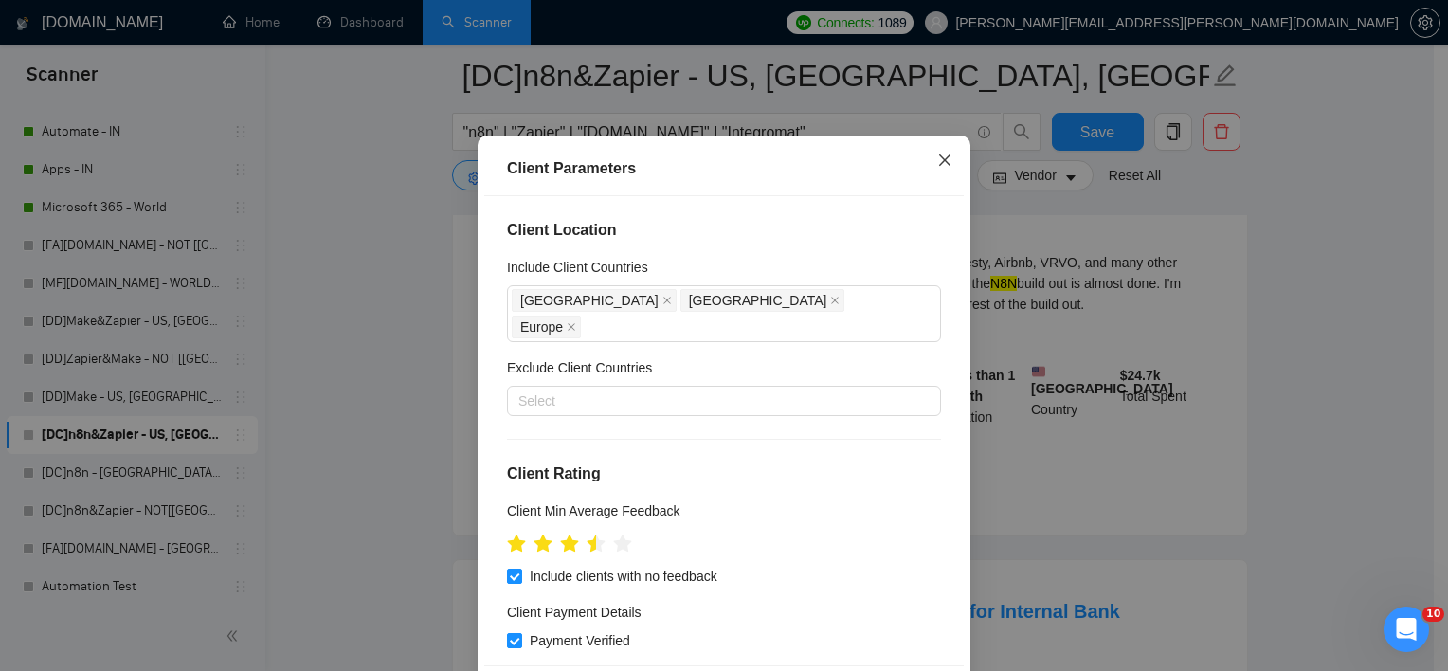
click at [937, 168] on icon "close" at bounding box center [944, 160] width 15 height 15
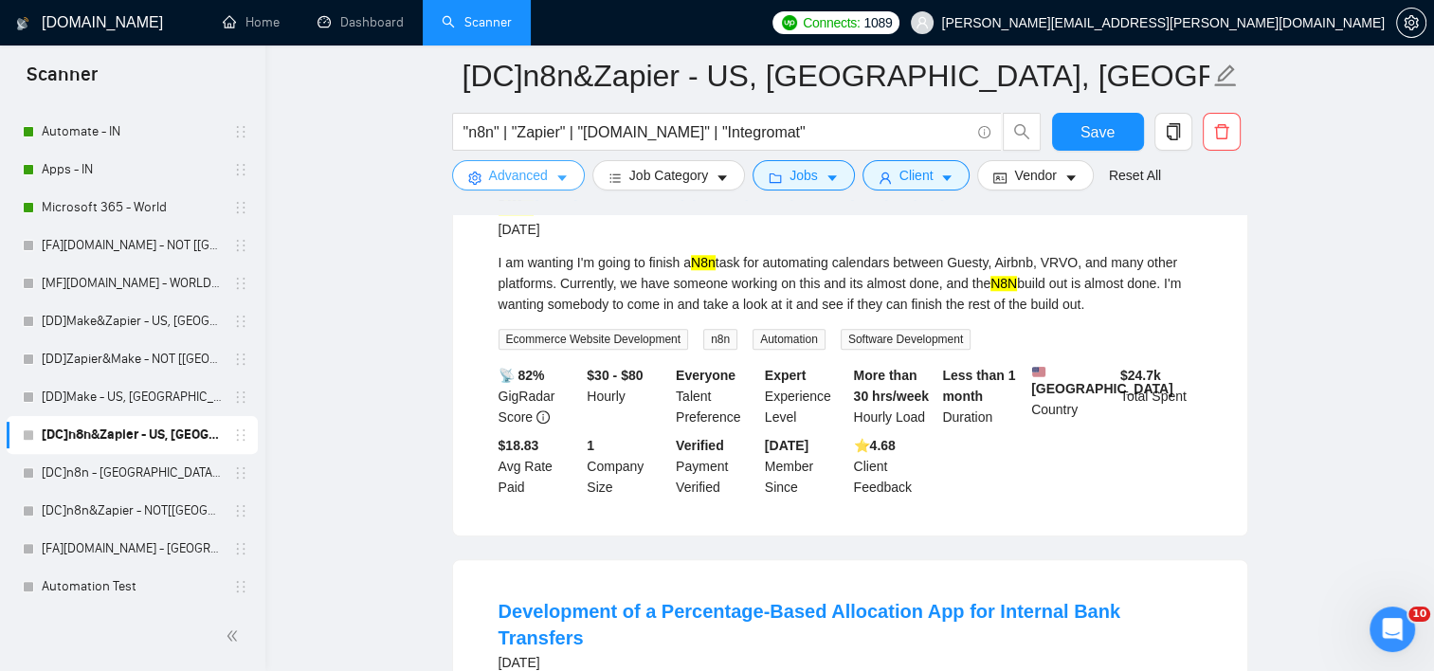
click at [512, 180] on span "Advanced" at bounding box center [518, 175] width 59 height 21
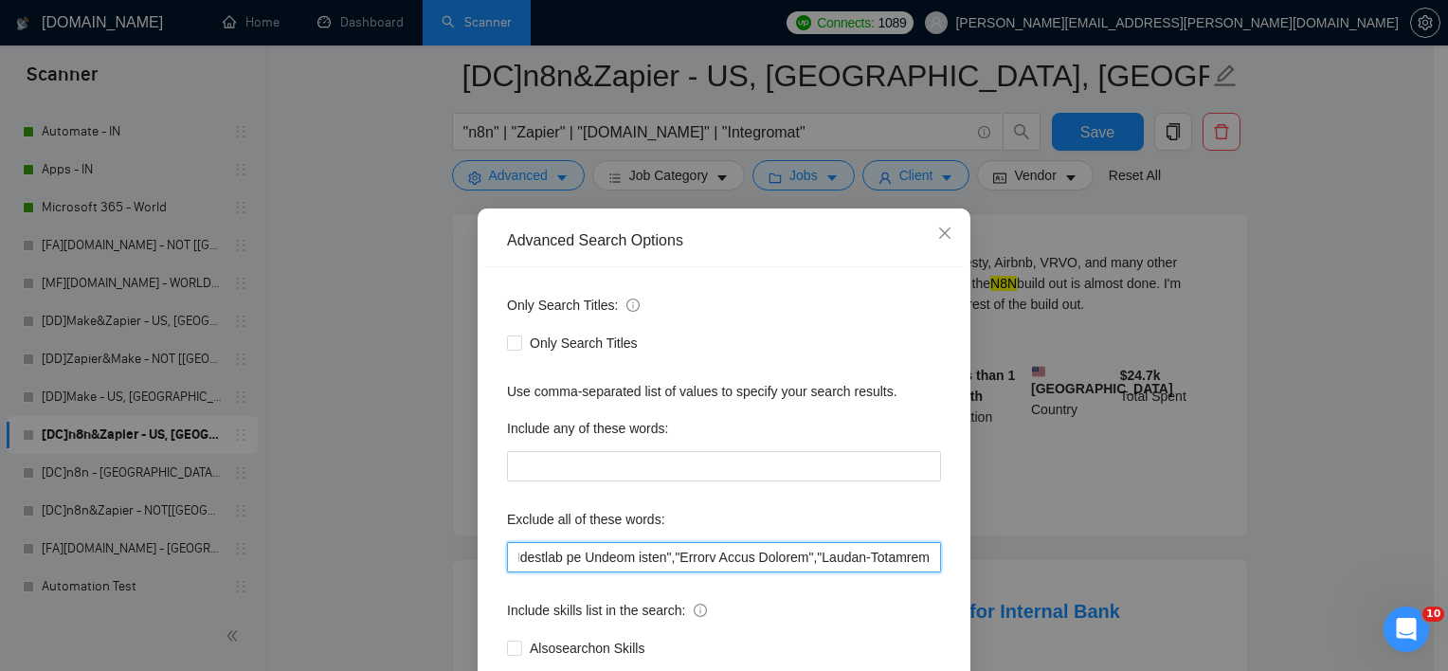
scroll to position [0, 3112]
drag, startPoint x: 701, startPoint y: 554, endPoint x: 1019, endPoint y: 609, distance: 322.3
click at [1019, 609] on div "Advanced Search Options Only Search Titles: Only Search Titles Use comma-separa…" at bounding box center [724, 335] width 1448 height 671
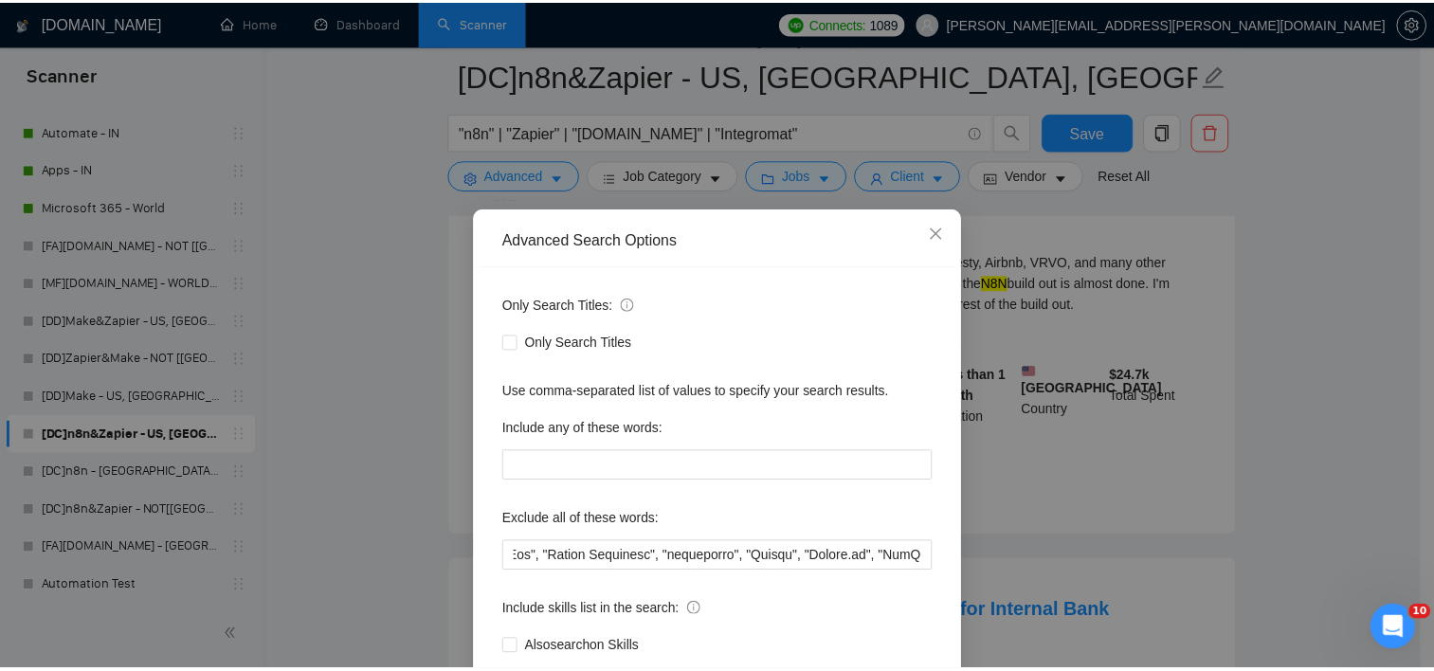
scroll to position [0, 0]
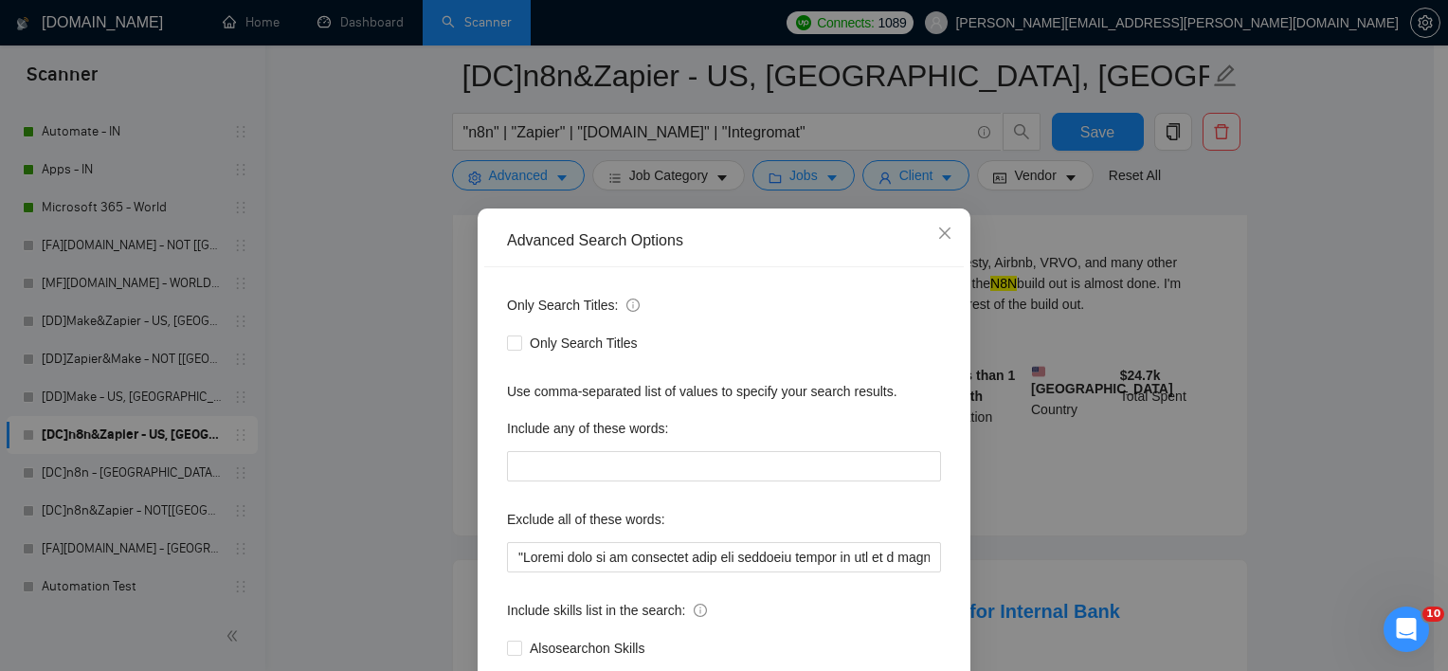
click at [1093, 522] on div "Advanced Search Options Only Search Titles: Only Search Titles Use comma-separa…" at bounding box center [724, 335] width 1448 height 671
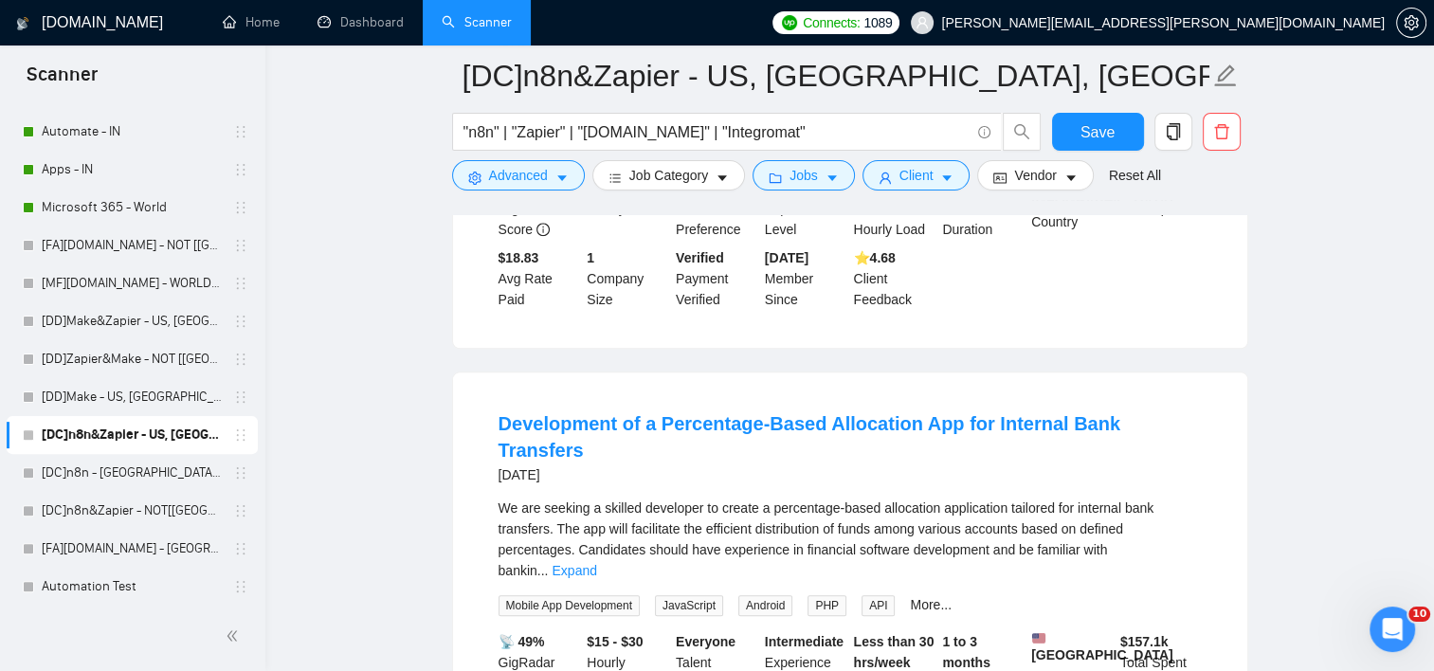
scroll to position [9084, 0]
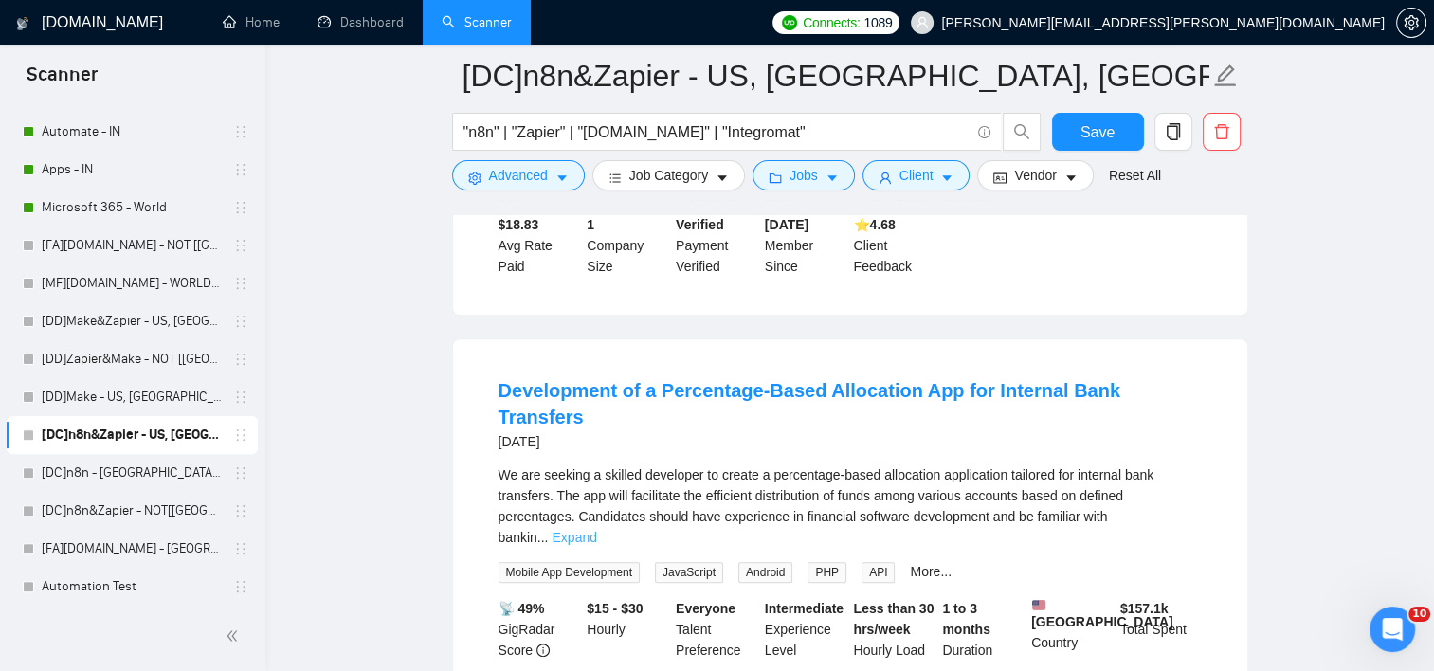
click at [596, 530] on link "Expand" at bounding box center [574, 537] width 45 height 15
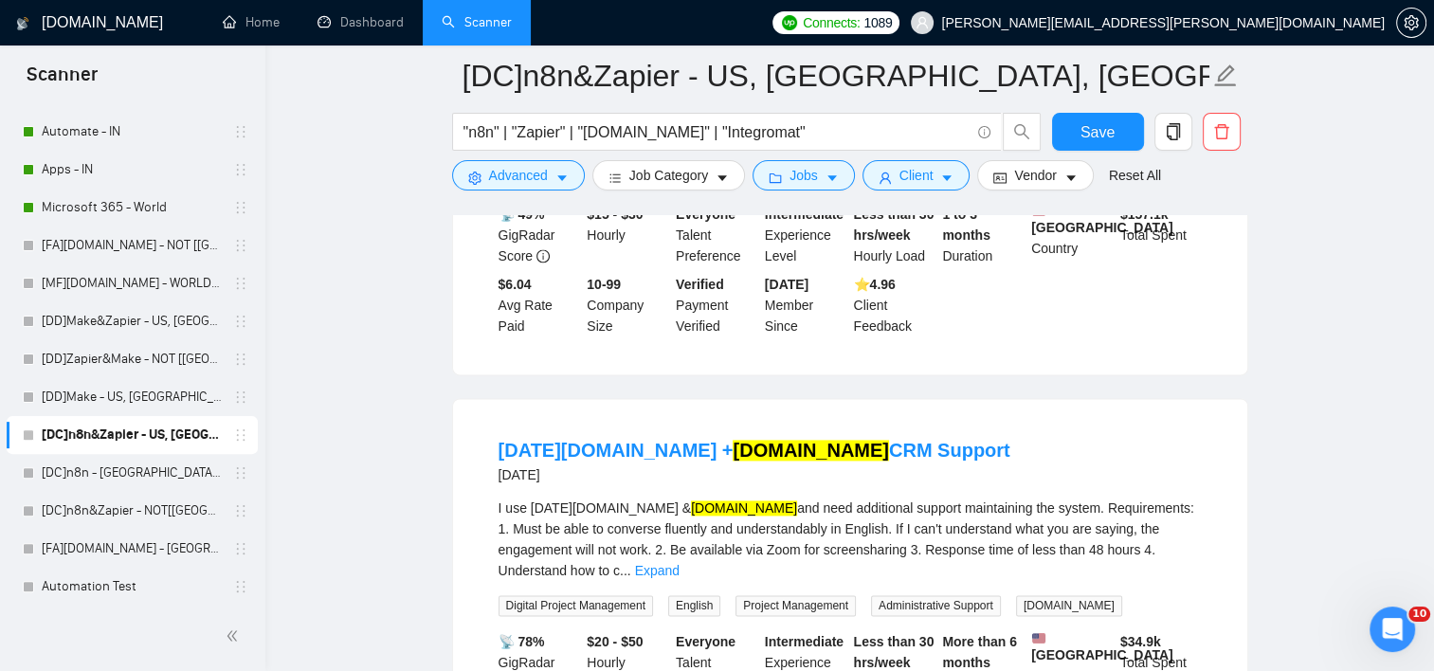
scroll to position [9637, 0]
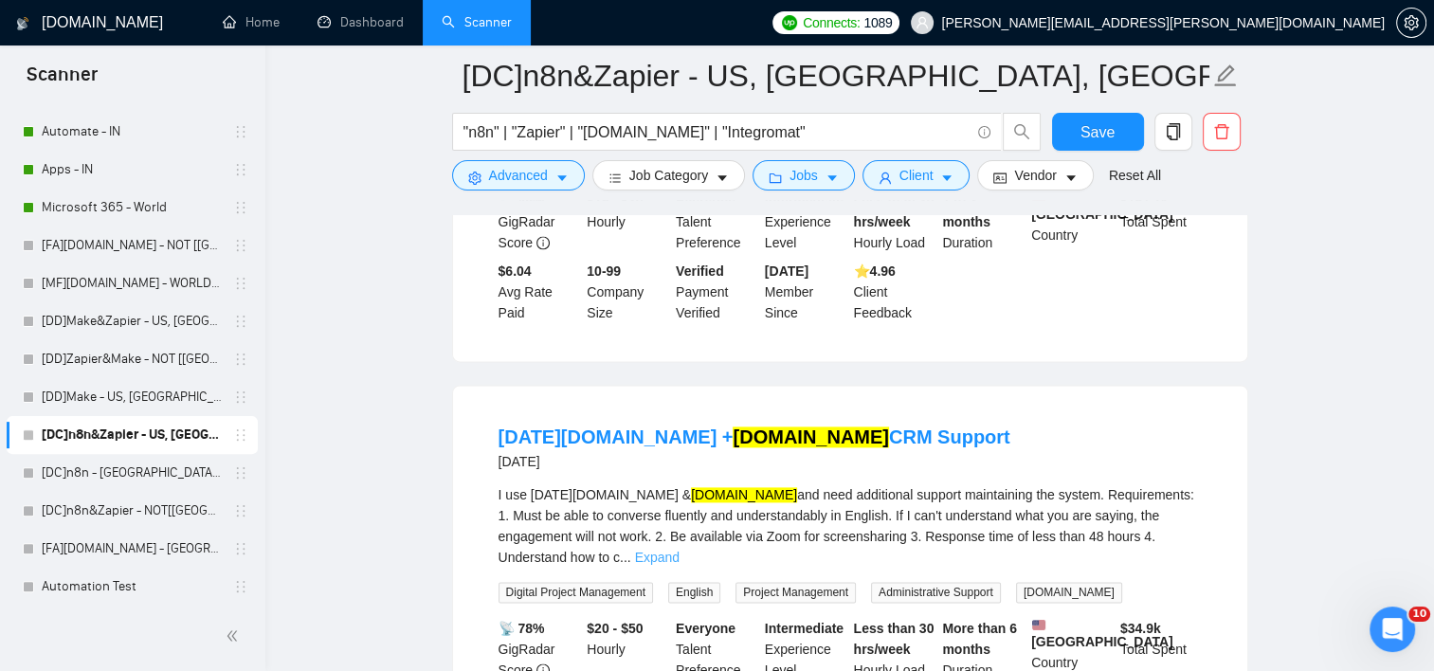
click at [680, 550] on link "Expand" at bounding box center [657, 557] width 45 height 15
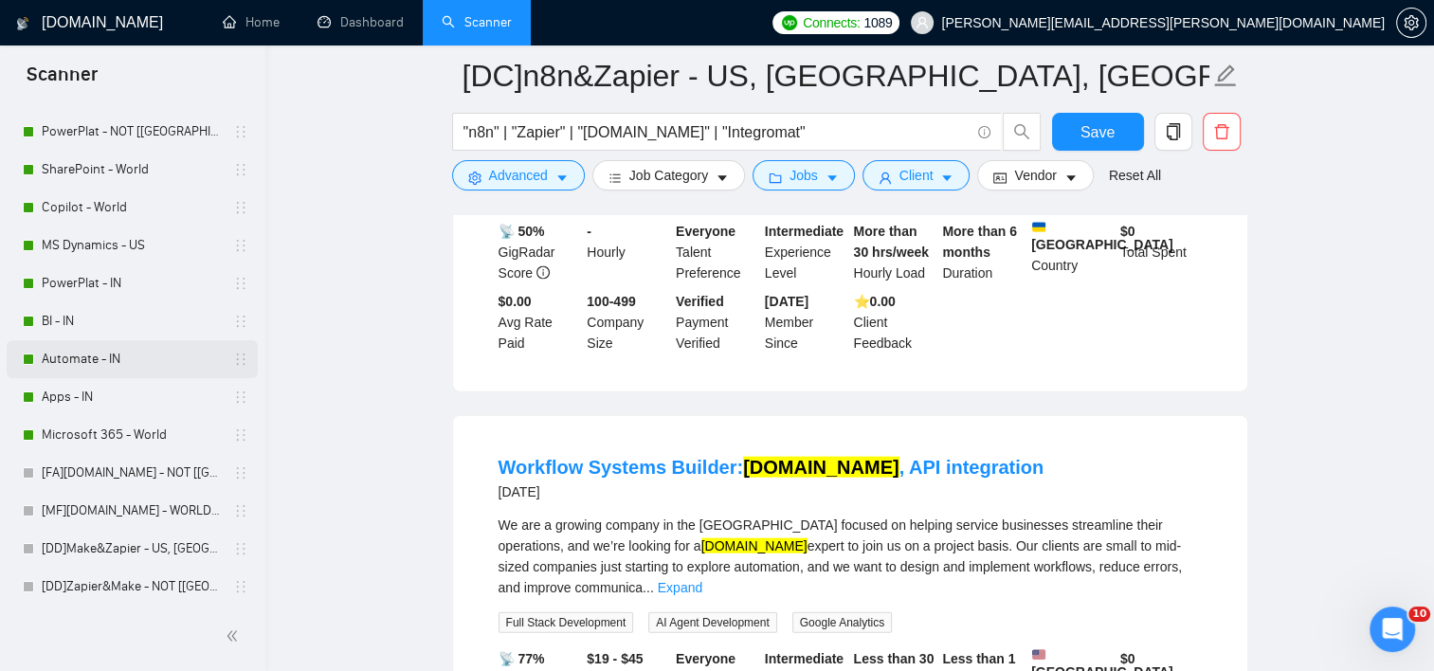
scroll to position [350, 0]
